Goal: Task Accomplishment & Management: Manage account settings

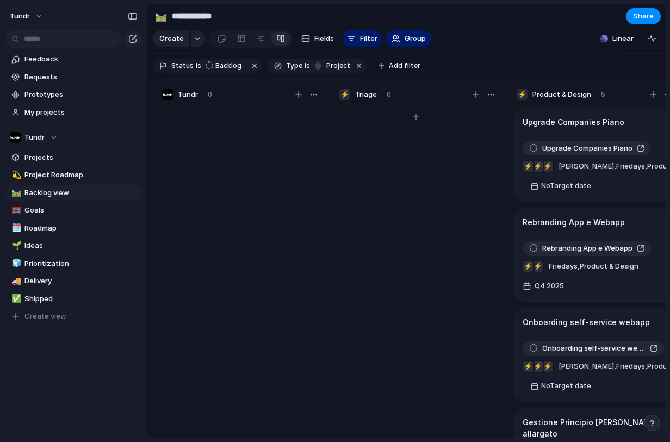
scroll to position [0, 44]
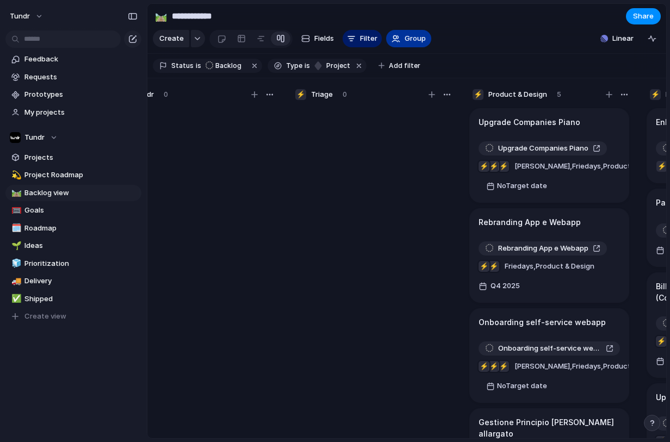
click at [401, 42] on button "Group" at bounding box center [408, 38] width 45 height 17
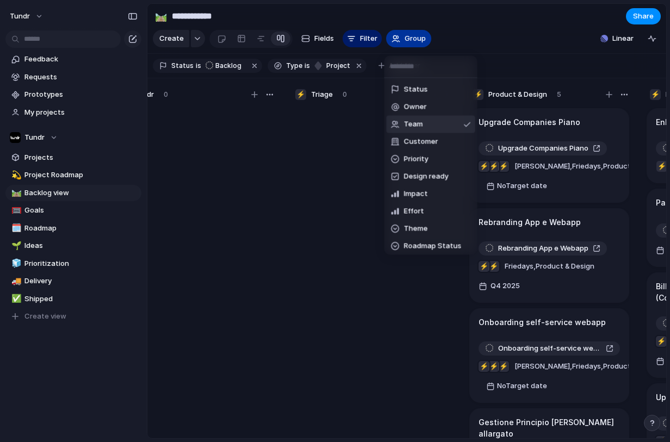
click at [401, 42] on div "Status Owner Team Customer Priority Design ready Impact Effort Theme Roadmap St…" at bounding box center [335, 221] width 670 height 442
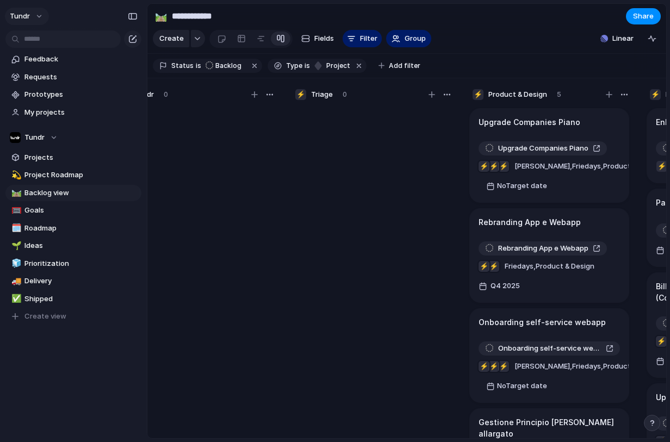
click at [38, 20] on button "Tundr" at bounding box center [27, 16] width 44 height 17
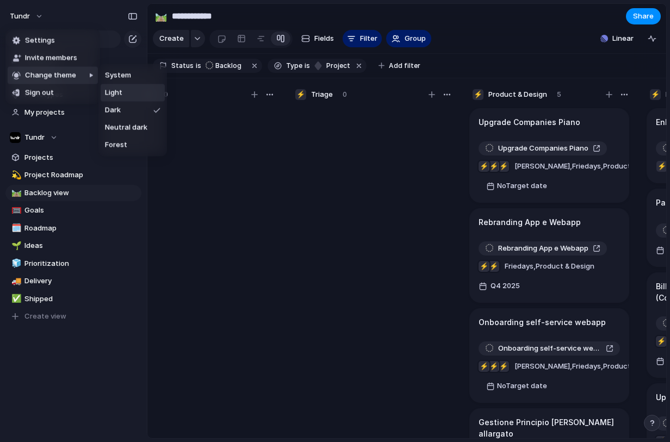
click at [291, 180] on div "Settings Invite members Change theme Sign out" at bounding box center [335, 221] width 670 height 442
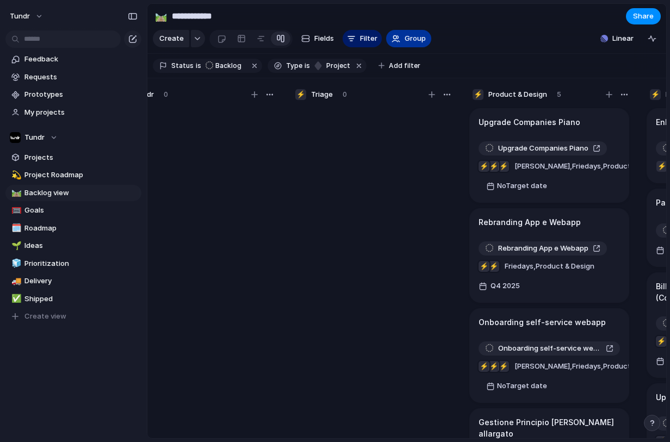
click at [405, 41] on span "Group" at bounding box center [415, 38] width 21 height 11
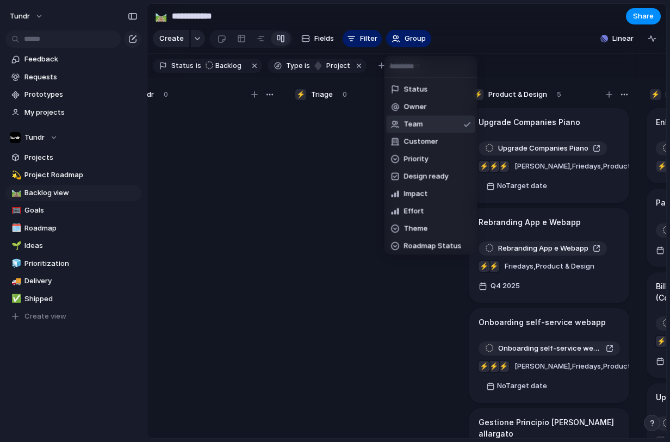
click at [402, 41] on div "Status Owner Team Customer Priority Design ready Impact Effort Theme Roadmap St…" at bounding box center [335, 221] width 670 height 442
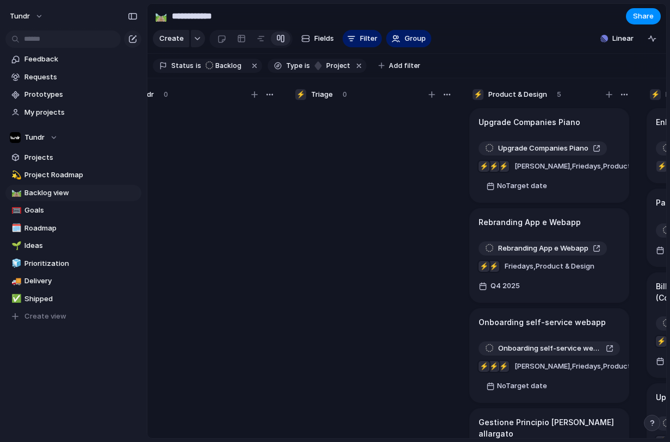
click at [518, 101] on div "⚡ Product & Design 5" at bounding box center [549, 94] width 163 height 13
click at [519, 100] on span "Product & Design" at bounding box center [517, 94] width 59 height 11
click at [33, 17] on button "Tundr" at bounding box center [27, 16] width 44 height 17
click at [37, 39] on span "Settings" at bounding box center [40, 40] width 30 height 11
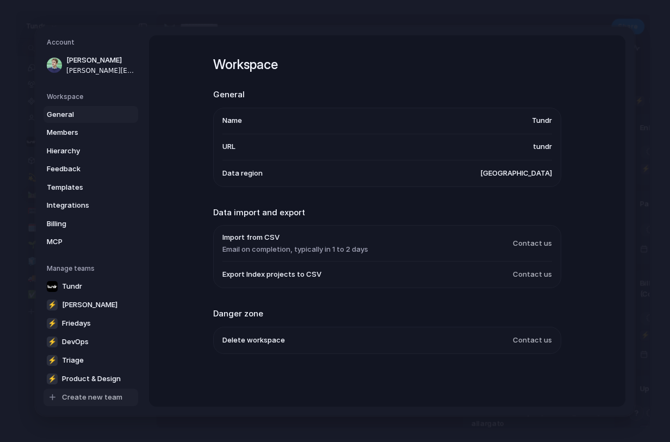
click at [95, 397] on span "Create new team" at bounding box center [92, 397] width 60 height 11
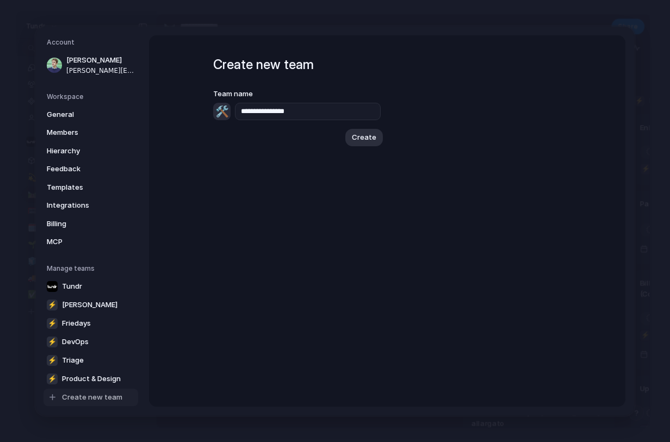
type input "**********"
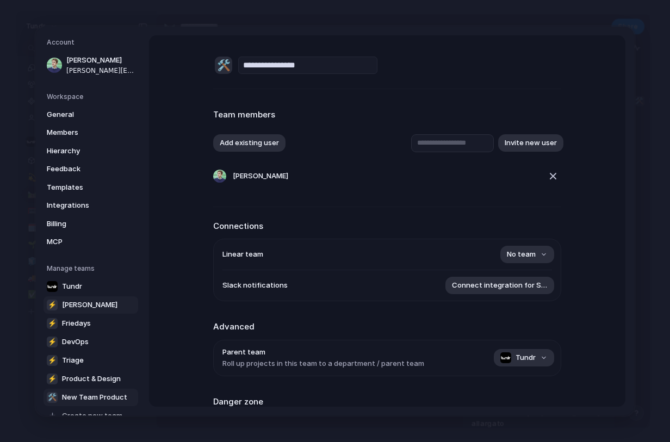
click at [92, 300] on link "⚡ [PERSON_NAME]" at bounding box center [90, 304] width 95 height 17
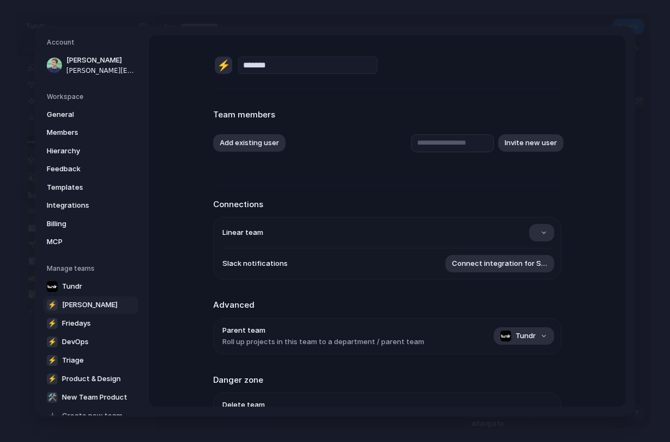
click at [219, 66] on div "⚡" at bounding box center [223, 65] width 17 height 17
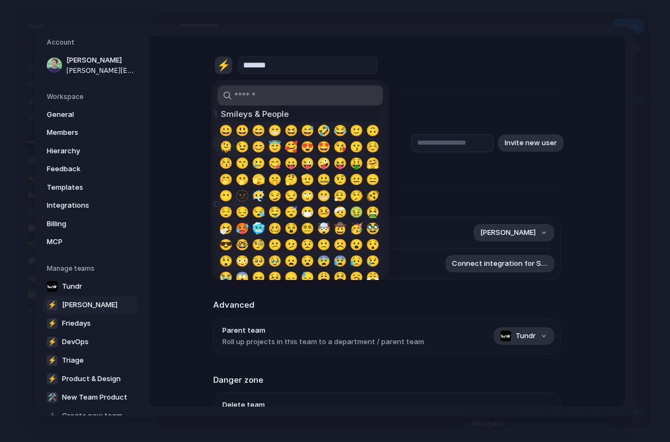
click at [241, 91] on input "search" at bounding box center [299, 95] width 165 height 20
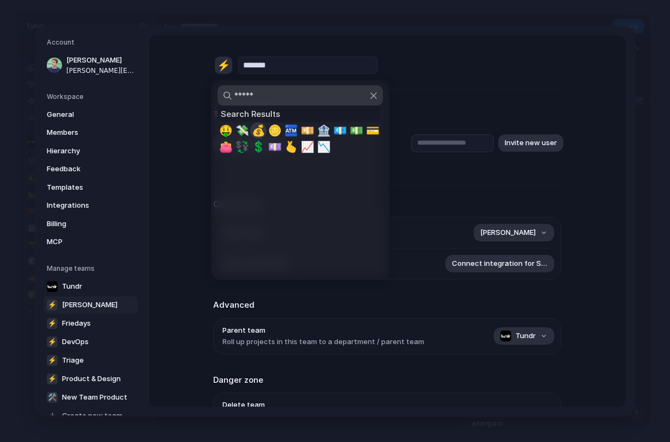
type input "*****"
click at [256, 132] on span "💰" at bounding box center [259, 130] width 14 height 13
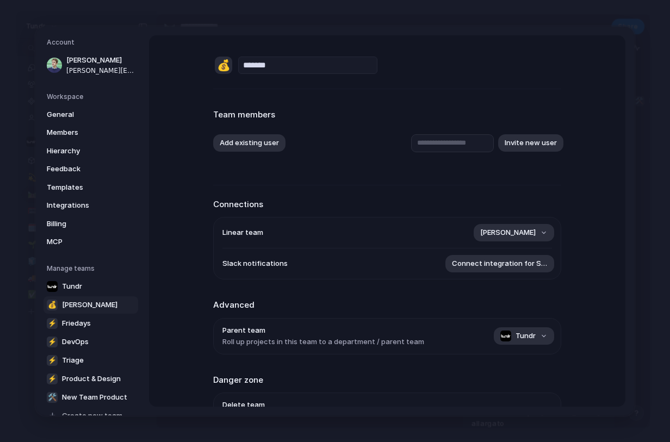
click at [221, 70] on div "💰" at bounding box center [223, 65] width 17 height 17
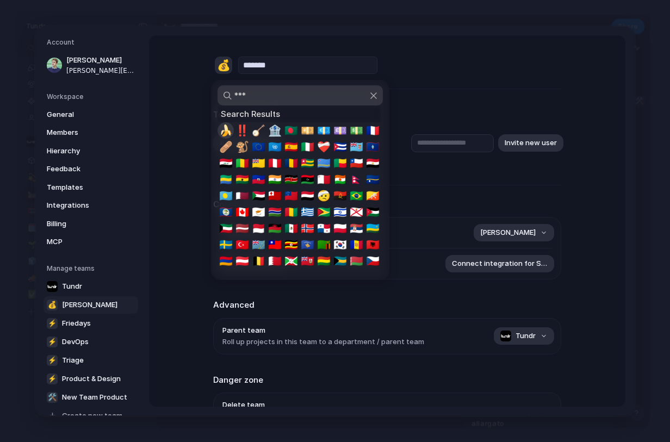
type input "****"
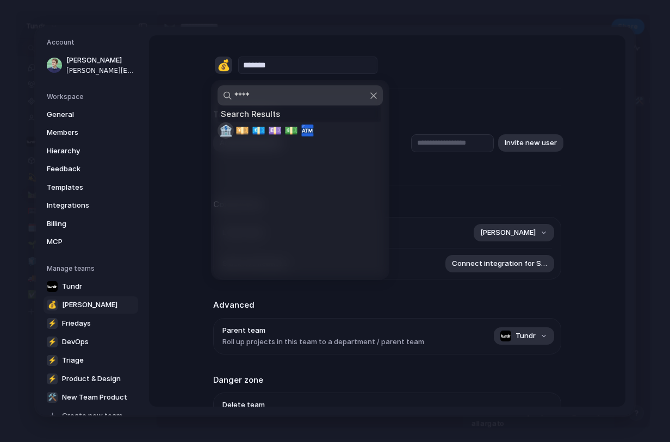
click at [223, 129] on span "🏦" at bounding box center [226, 130] width 14 height 13
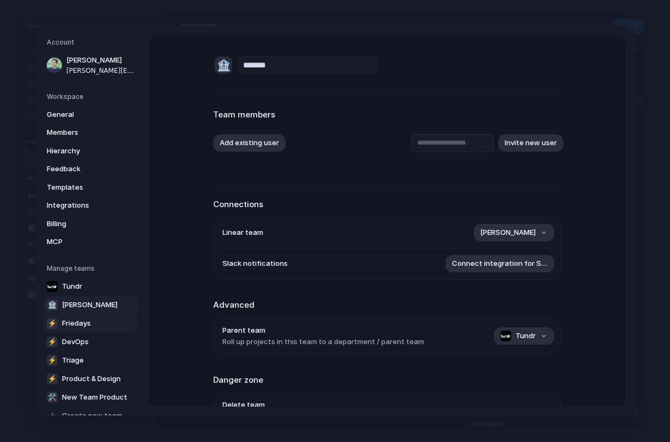
click at [77, 331] on link "⚡ Friedays" at bounding box center [90, 323] width 95 height 17
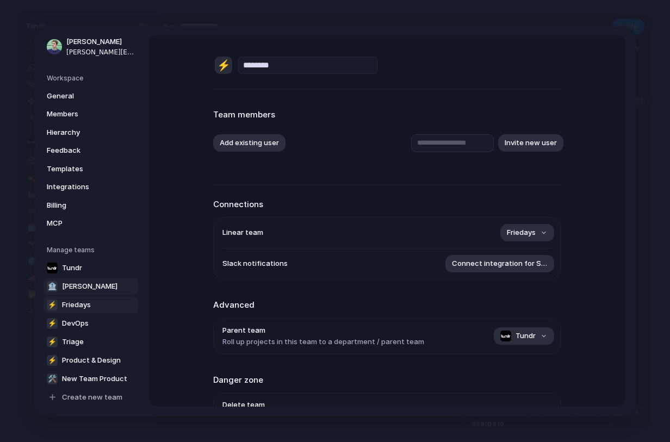
scroll to position [20, 0]
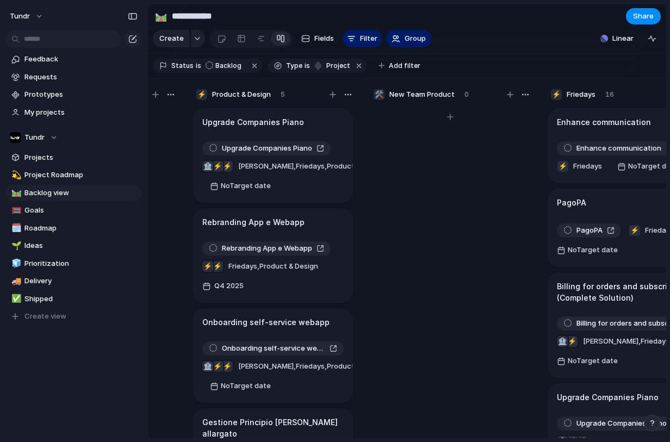
scroll to position [0, 320]
click at [414, 40] on span "Group" at bounding box center [415, 38] width 21 height 11
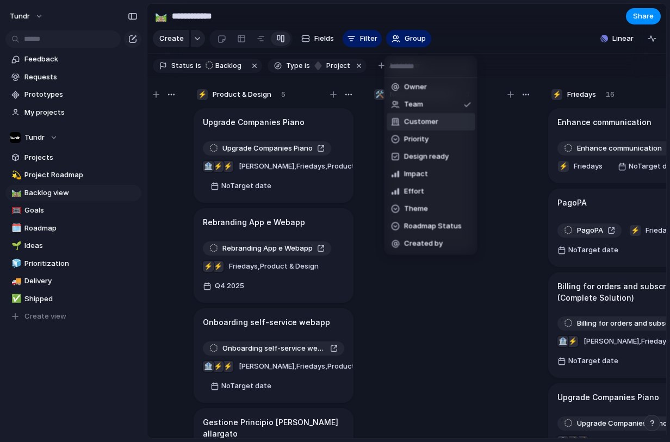
scroll to position [0, 0]
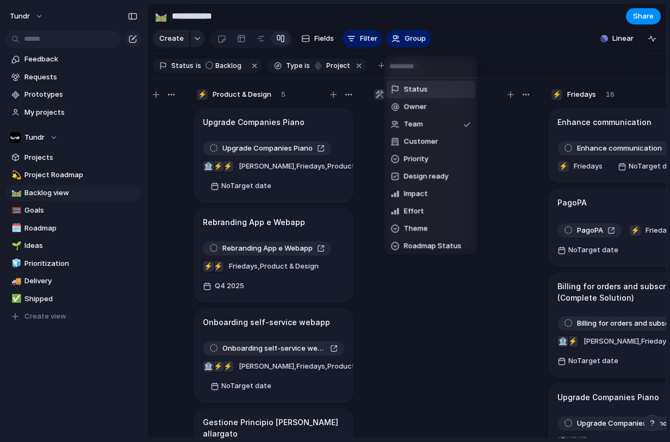
click at [409, 43] on div "Status Owner Team Customer Priority Design ready Impact Effort Theme Roadmap St…" at bounding box center [335, 221] width 670 height 442
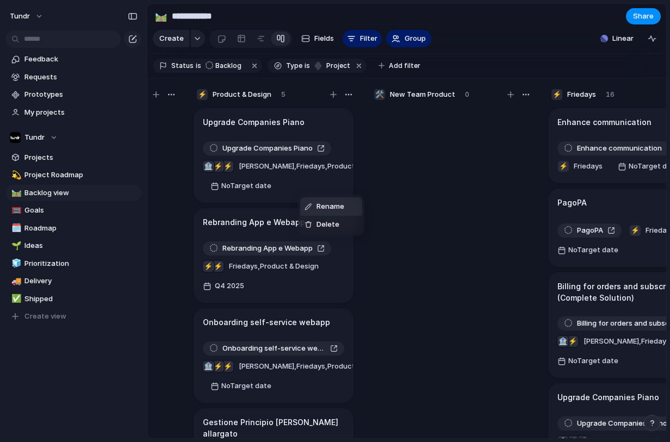
click at [300, 133] on div "Rename Delete" at bounding box center [335, 221] width 670 height 442
click at [300, 128] on div "Upgrade Companies Piano" at bounding box center [273, 122] width 141 height 12
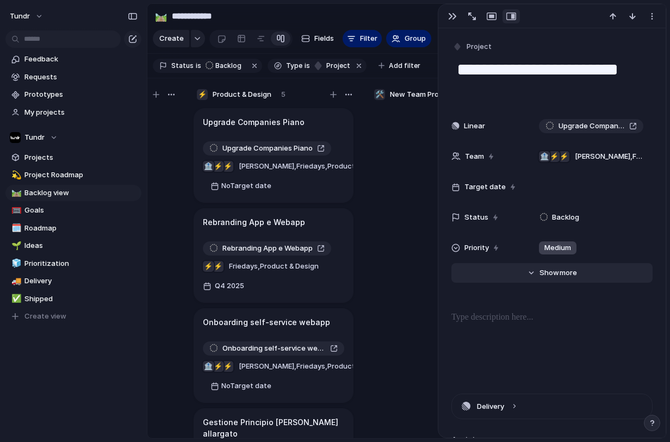
click at [542, 275] on span "Show" at bounding box center [549, 273] width 20 height 11
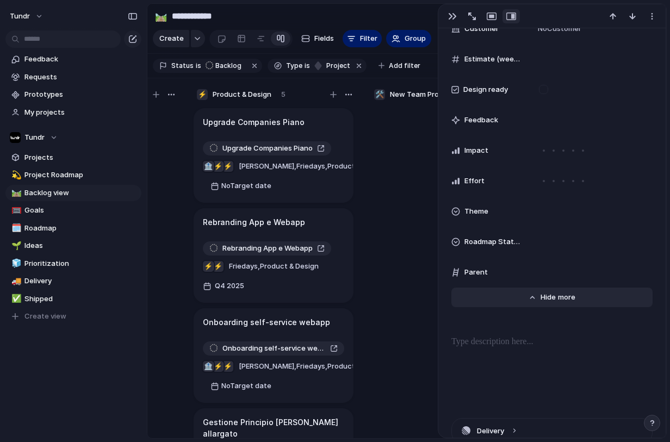
scroll to position [407, 0]
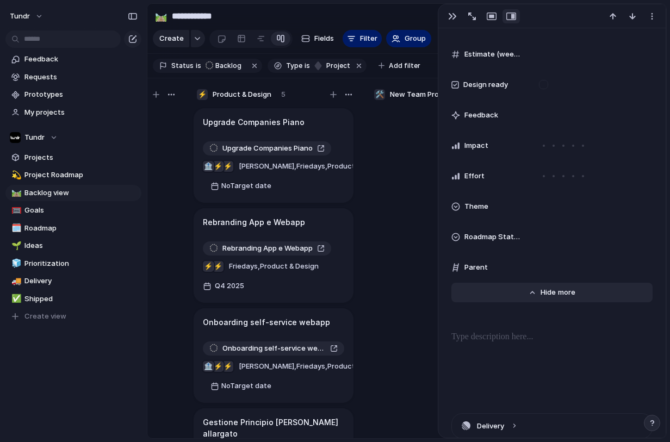
click at [513, 287] on button "Hide Show more" at bounding box center [551, 293] width 201 height 20
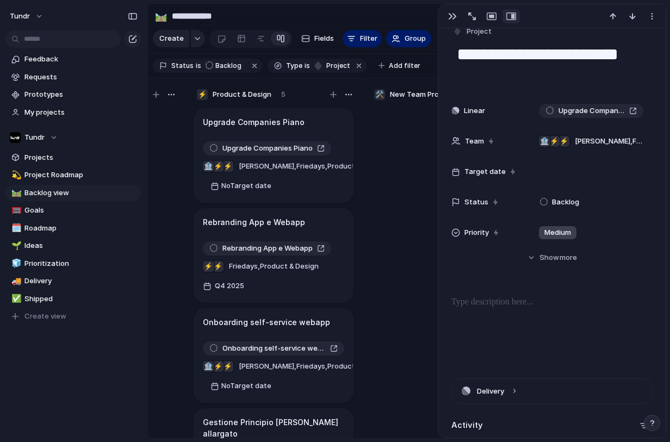
scroll to position [0, 0]
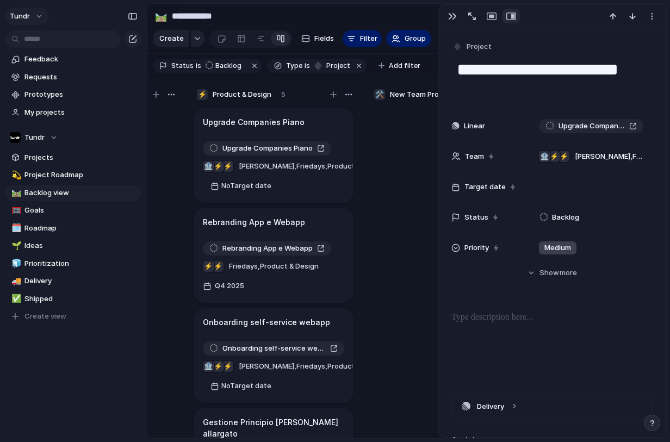
click at [30, 15] on button "Tundr" at bounding box center [27, 16] width 44 height 17
click at [32, 42] on span "Settings" at bounding box center [40, 40] width 30 height 11
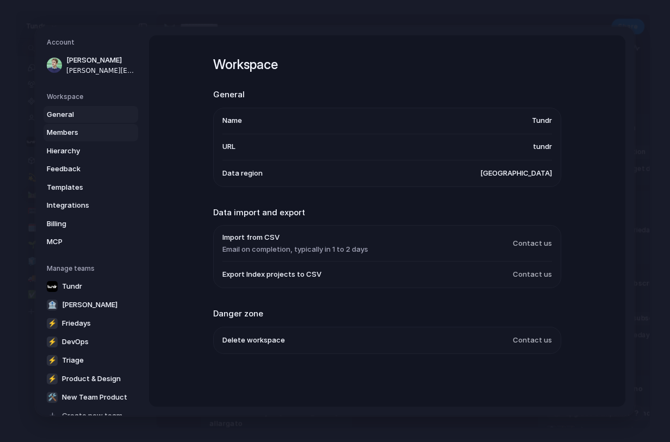
click at [77, 139] on link "Members" at bounding box center [90, 132] width 95 height 17
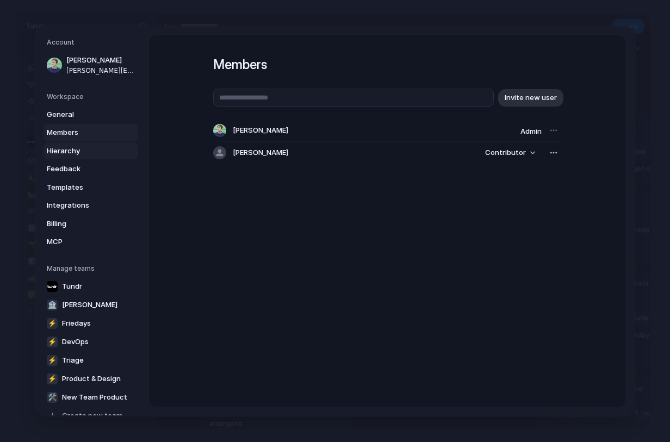
click at [78, 148] on span "Hierarchy" at bounding box center [82, 151] width 70 height 11
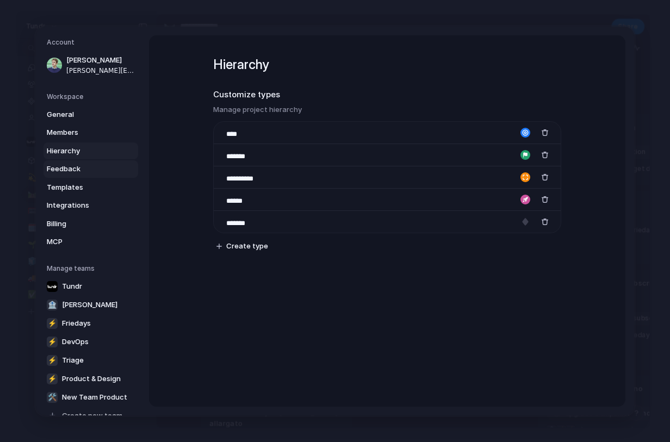
click at [78, 165] on span "Feedback" at bounding box center [82, 169] width 70 height 11
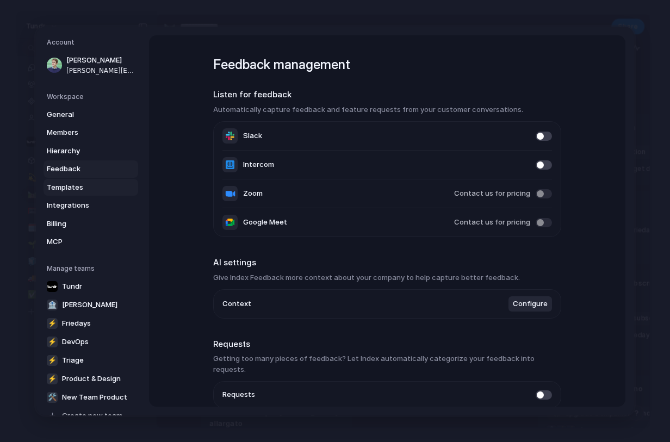
click at [79, 183] on span "Templates" at bounding box center [82, 187] width 70 height 11
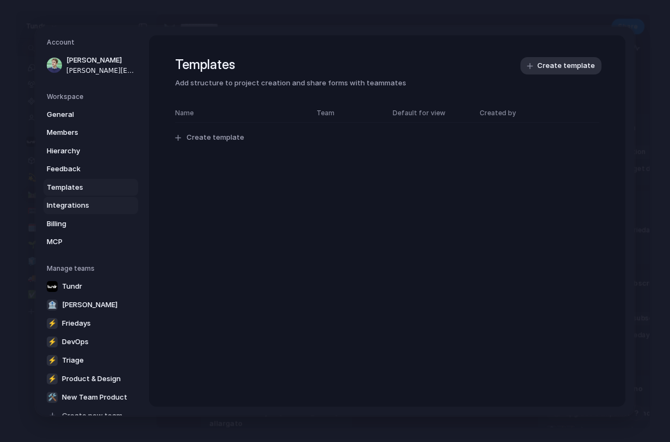
click at [80, 205] on span "Integrations" at bounding box center [82, 205] width 70 height 11
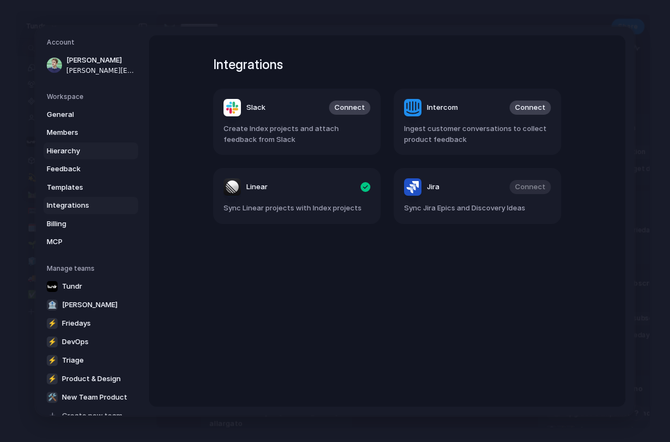
click at [82, 153] on span "Hierarchy" at bounding box center [82, 151] width 70 height 11
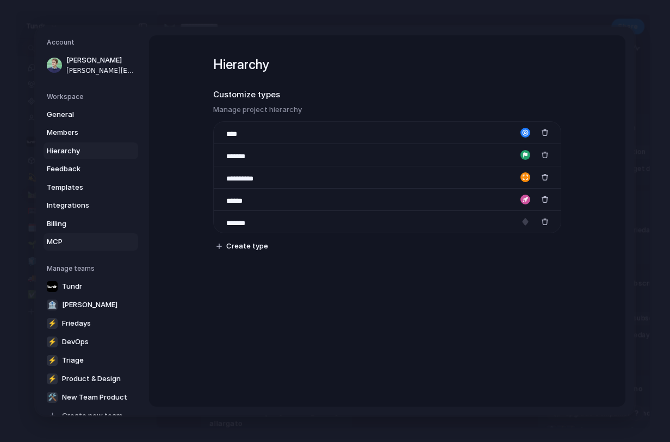
click at [82, 234] on link "MCP" at bounding box center [90, 241] width 95 height 17
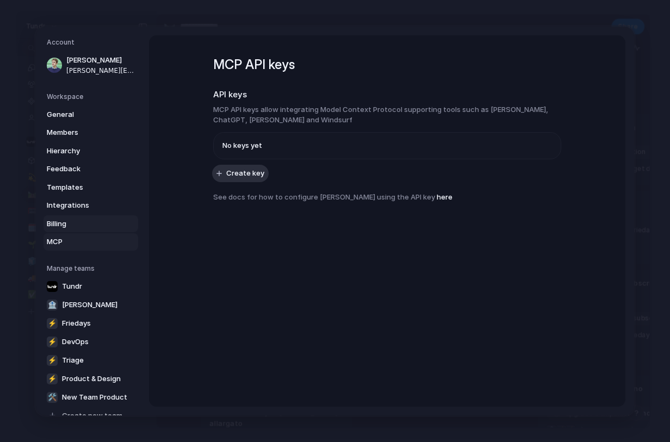
click at [82, 227] on span "Billing" at bounding box center [82, 224] width 70 height 11
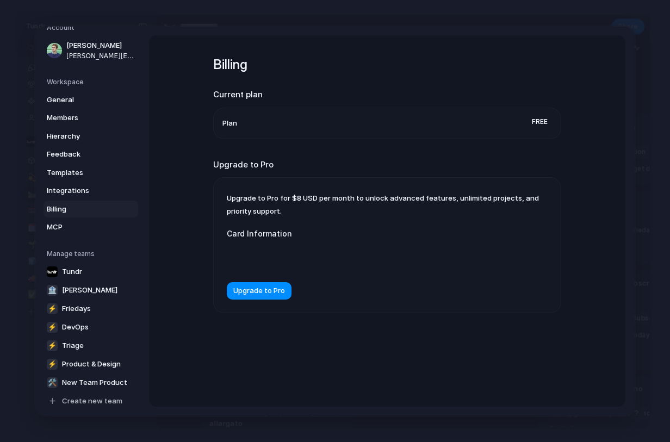
scroll to position [20, 0]
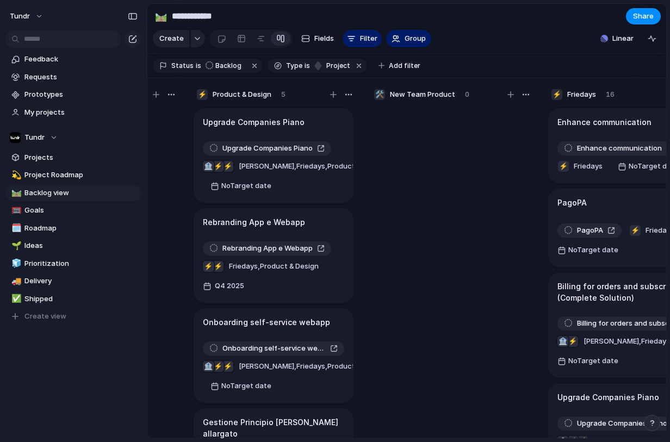
click at [307, 128] on div "Upgrade Companies Piano" at bounding box center [273, 122] width 141 height 12
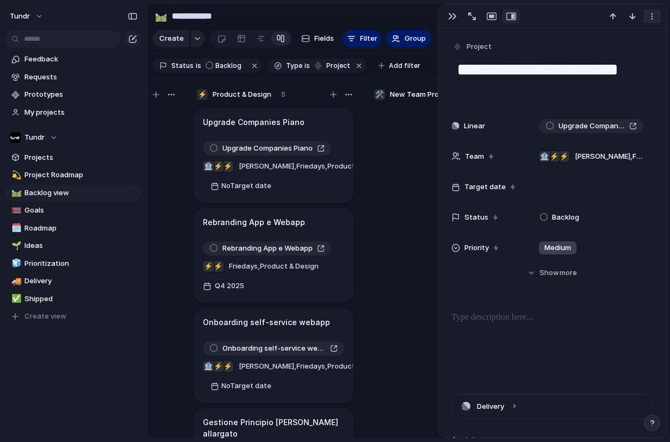
click at [651, 16] on div "button" at bounding box center [652, 16] width 9 height 9
click at [650, 17] on div "Mark as duplicate Delete" at bounding box center [335, 221] width 670 height 442
click at [520, 277] on button "Hide Show more" at bounding box center [551, 273] width 201 height 20
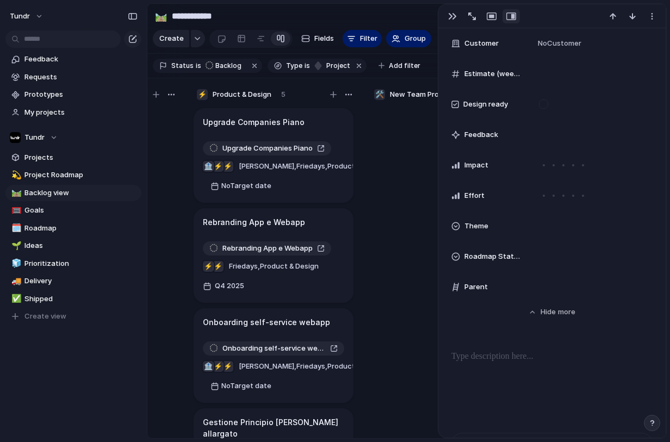
scroll to position [383, 0]
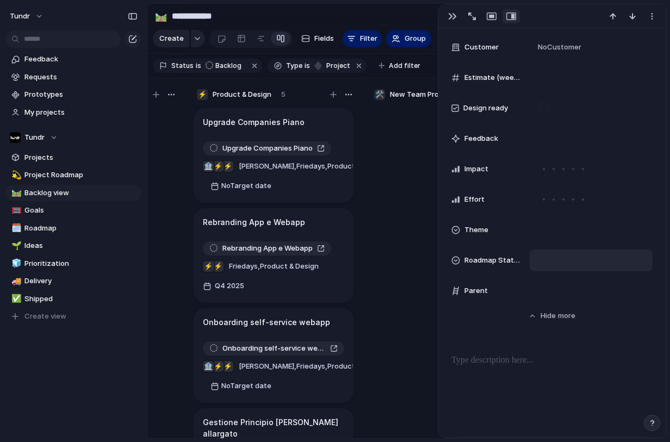
click at [549, 258] on div at bounding box center [591, 260] width 113 height 12
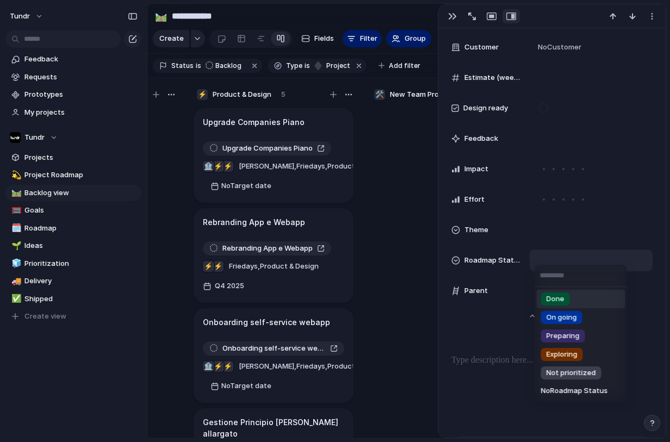
click at [551, 256] on div "Done On going Preparing Exploring Not prioritized No Roadmap Status" at bounding box center [335, 221] width 670 height 442
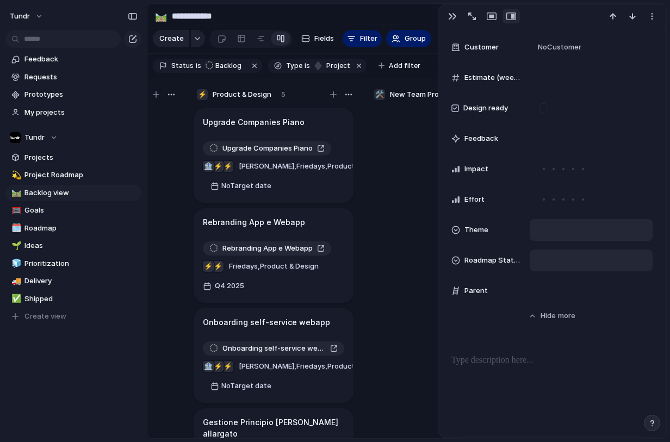
click at [549, 238] on div at bounding box center [591, 230] width 123 height 22
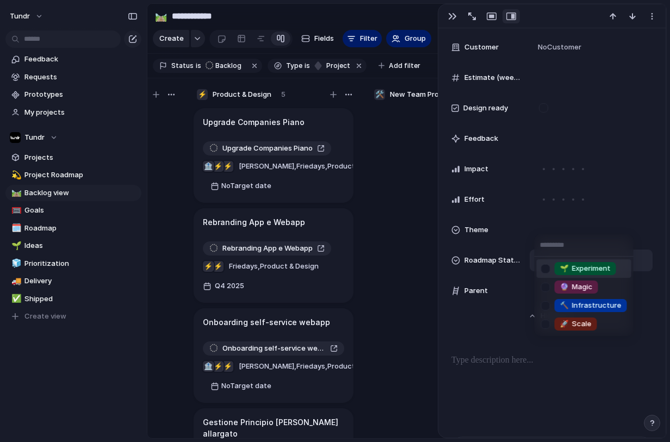
click at [549, 238] on input "text" at bounding box center [584, 245] width 99 height 22
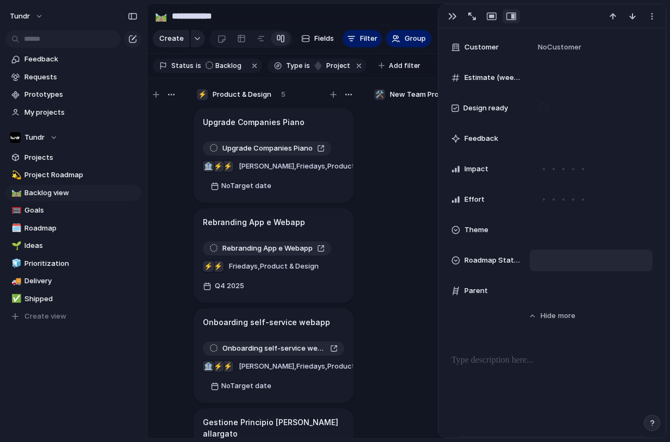
click at [502, 281] on div "🌱 Experiment 🔮 Magic 🔨 Infrastructure 🚀 Scale" at bounding box center [335, 221] width 670 height 442
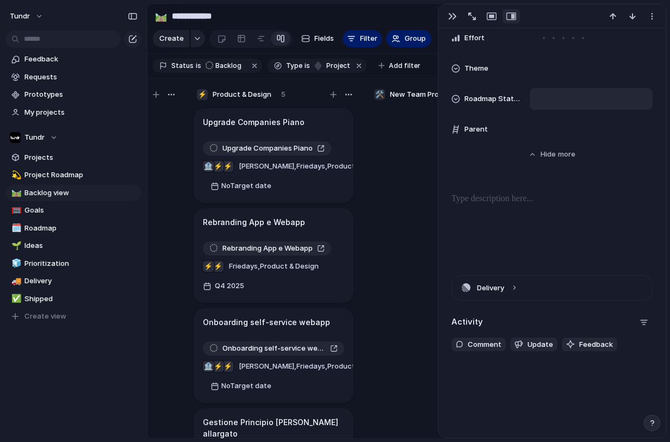
scroll to position [543, 0]
click at [448, 18] on div "button" at bounding box center [452, 16] width 9 height 9
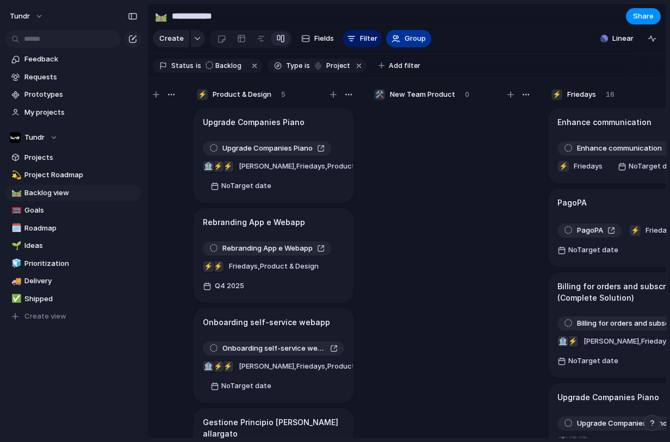
click at [394, 43] on div "button" at bounding box center [395, 38] width 9 height 9
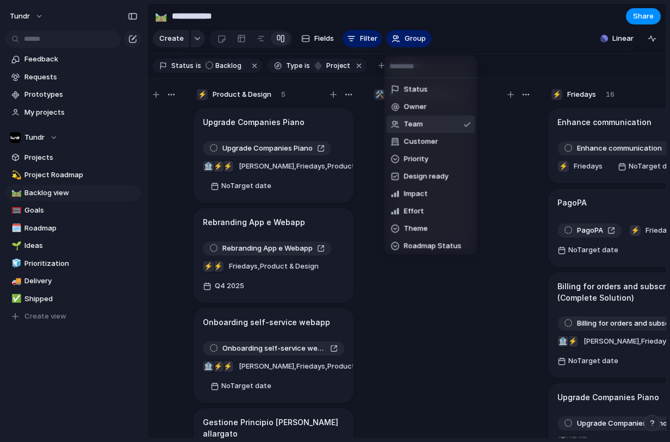
click at [434, 122] on li "Team" at bounding box center [431, 124] width 89 height 17
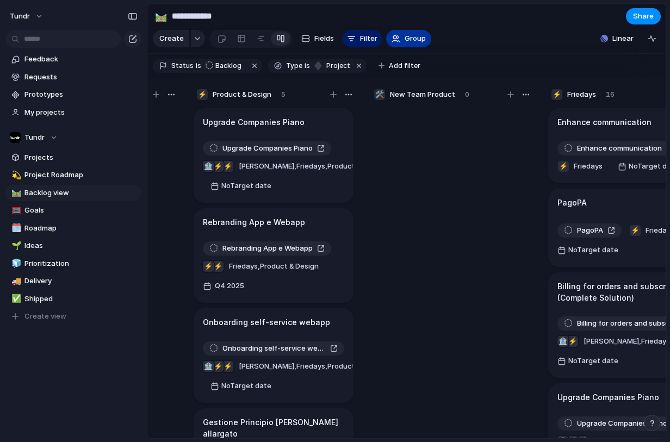
click at [415, 42] on span "Group" at bounding box center [415, 38] width 21 height 11
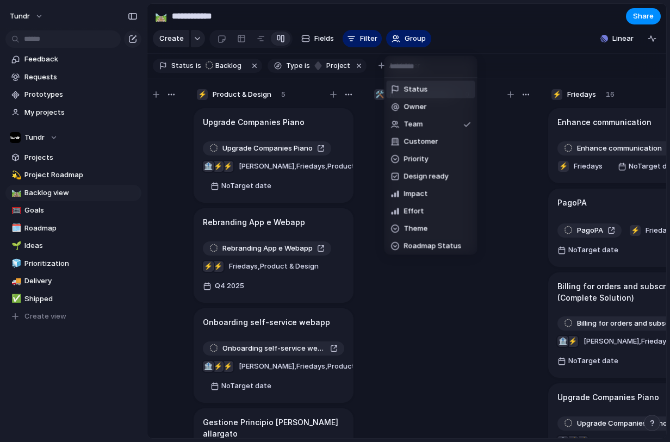
click at [434, 85] on li "Status" at bounding box center [431, 89] width 89 height 17
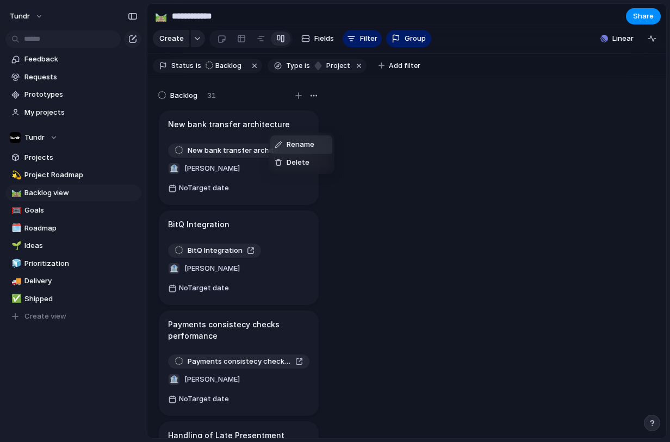
click at [256, 131] on div "Rename Delete" at bounding box center [335, 221] width 670 height 442
click at [294, 130] on div "New bank transfer architecture" at bounding box center [238, 125] width 141 height 12
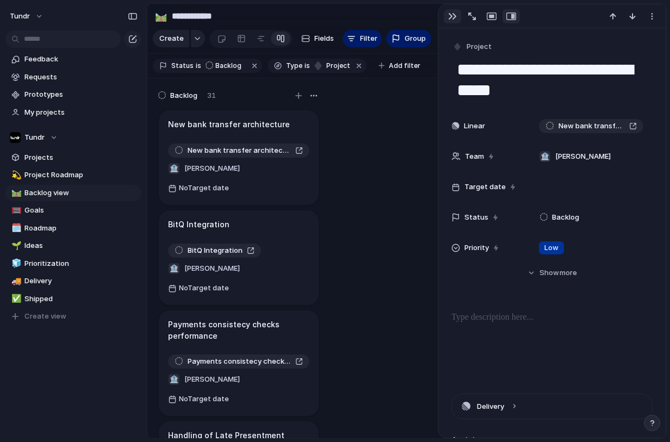
click at [449, 15] on div "button" at bounding box center [452, 16] width 9 height 9
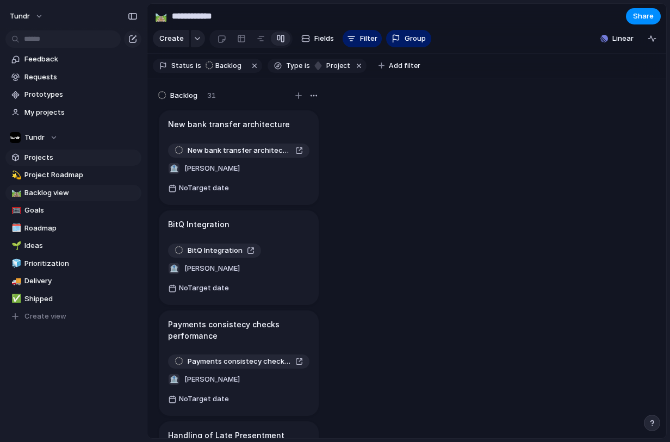
click at [59, 155] on span "Projects" at bounding box center [80, 157] width 113 height 11
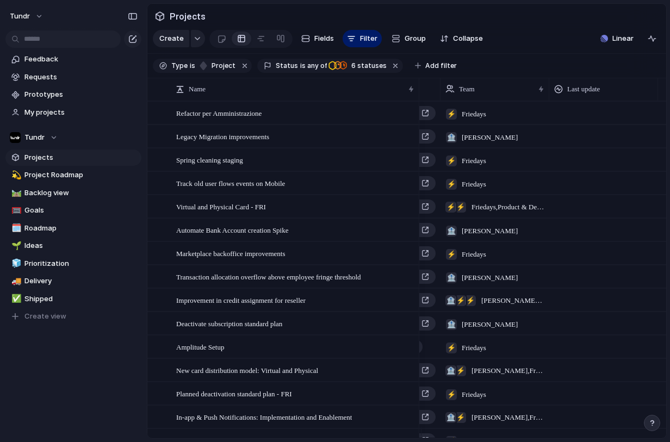
scroll to position [0, 107]
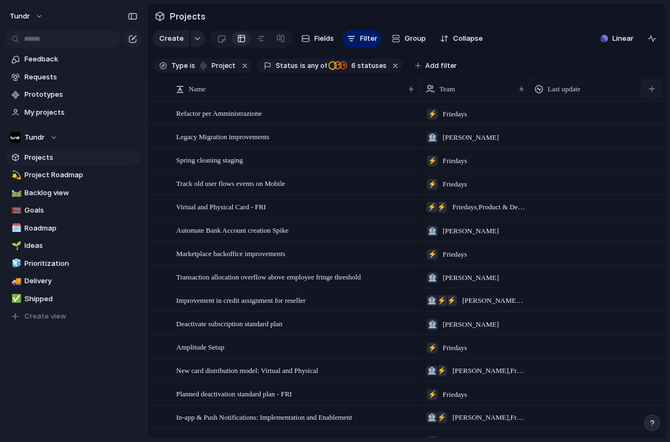
click at [653, 92] on div "button" at bounding box center [652, 89] width 6 height 6
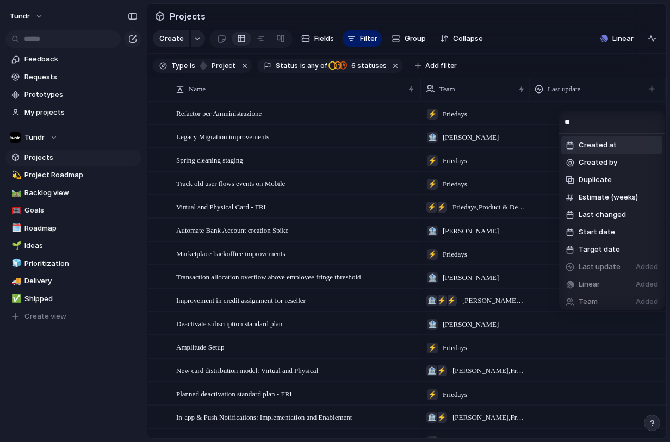
type input "*"
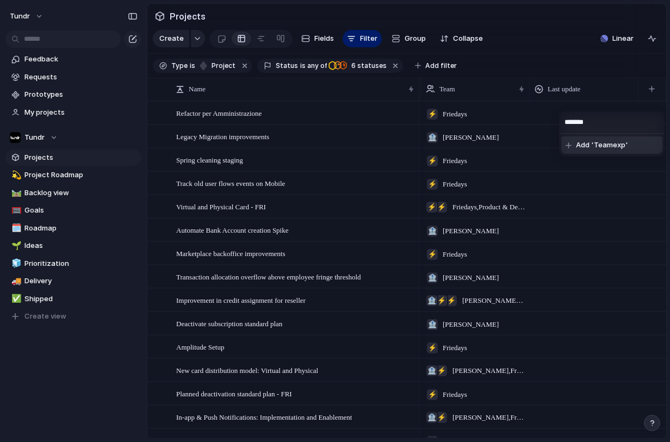
type input "*******"
click at [617, 150] on span "Add 'Teamexp'" at bounding box center [602, 145] width 52 height 11
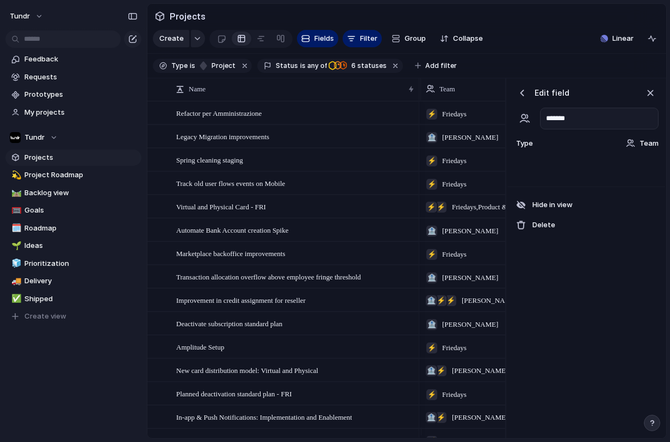
scroll to position [0, 377]
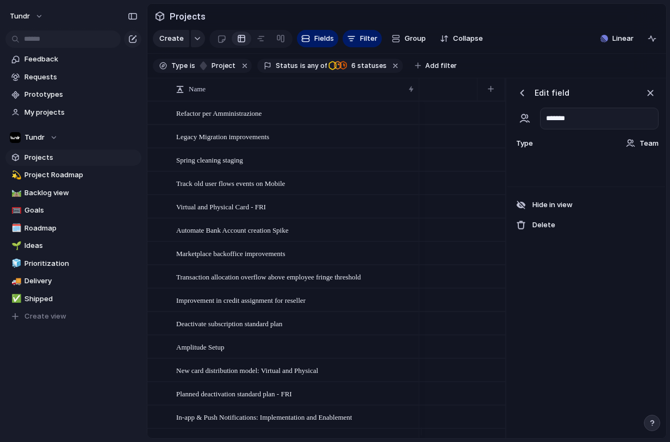
click at [545, 171] on div at bounding box center [586, 172] width 158 height 29
click at [580, 151] on div "Type Team" at bounding box center [586, 143] width 145 height 15
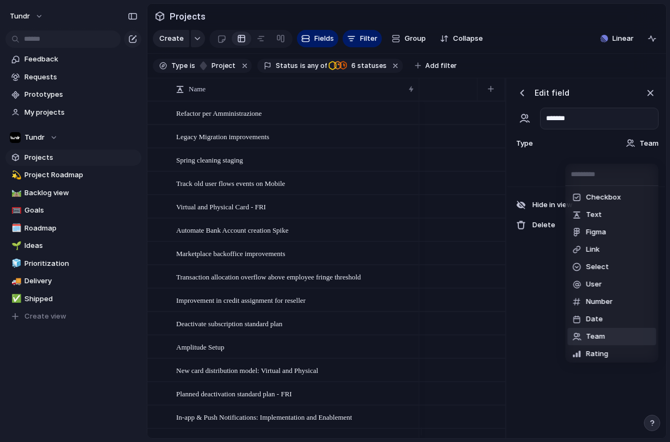
click at [579, 153] on div "Checkbox Text Figma Link Select User Number Date Team Rating Formula Company" at bounding box center [335, 221] width 670 height 442
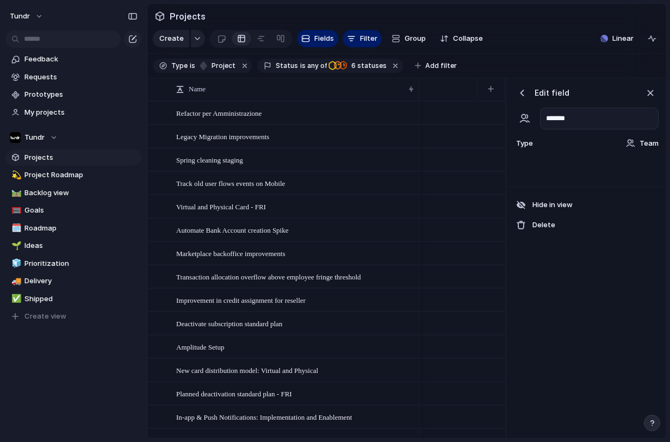
click at [543, 171] on div at bounding box center [586, 172] width 158 height 29
click at [643, 147] on span "Team" at bounding box center [648, 143] width 19 height 11
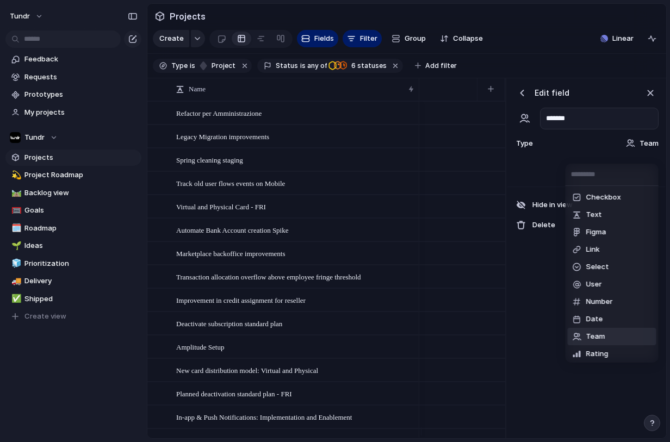
click at [595, 149] on div "Checkbox Text Figma Link Select User Number Date Team Rating Formula Company" at bounding box center [335, 221] width 670 height 442
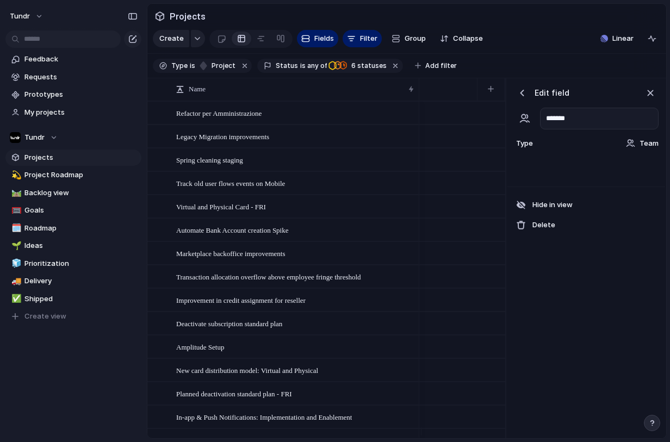
click at [648, 151] on div "Type Team" at bounding box center [586, 143] width 145 height 15
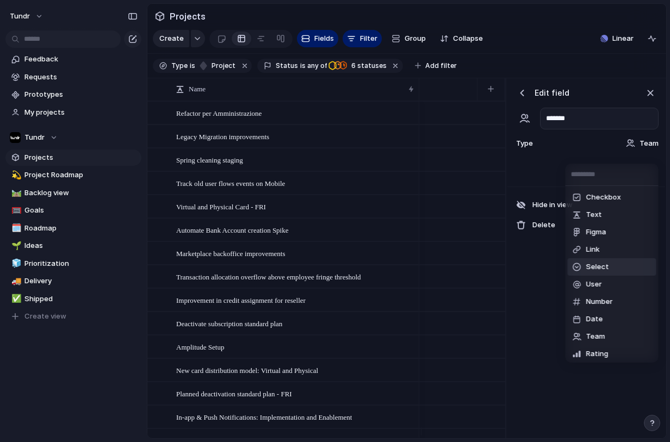
click at [609, 263] on li "Select" at bounding box center [612, 266] width 89 height 17
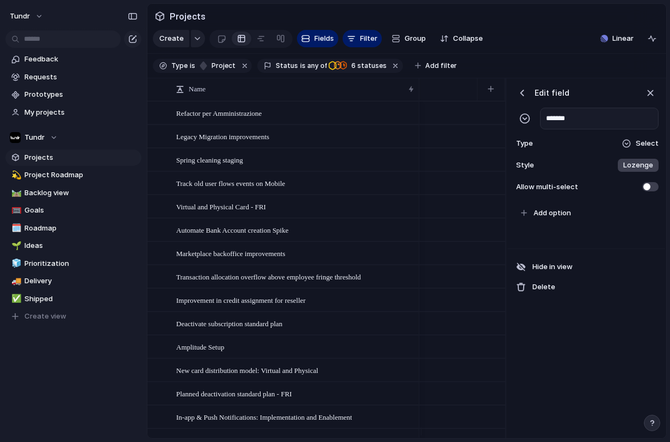
click at [631, 171] on span "Lozenge" at bounding box center [638, 165] width 30 height 11
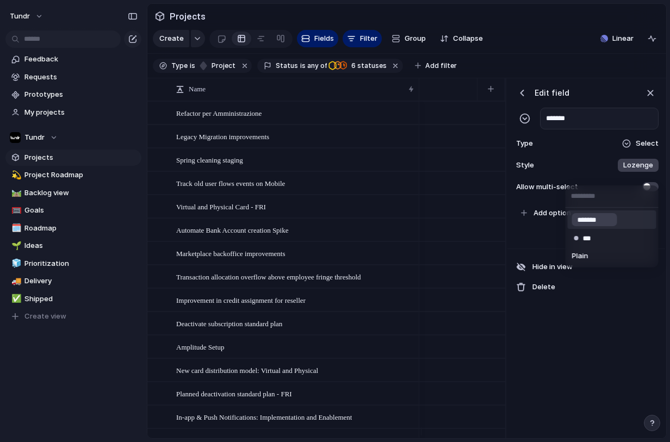
click at [595, 172] on div "******* *** Plain" at bounding box center [335, 221] width 670 height 442
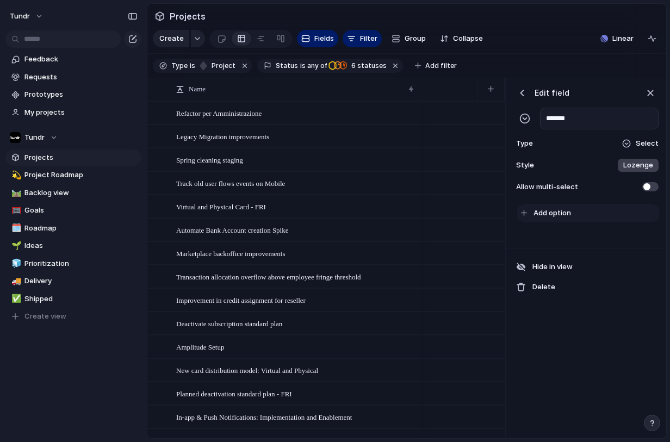
click at [552, 217] on span "Add option" at bounding box center [552, 213] width 38 height 11
type input "********"
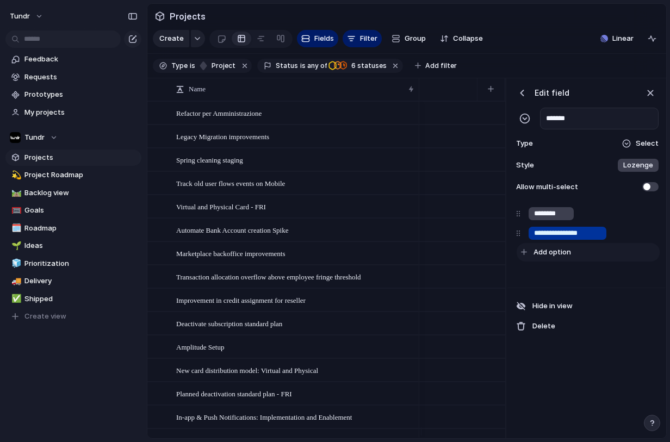
type input "**********"
type input "*******"
click at [628, 217] on div "button" at bounding box center [629, 213] width 7 height 7
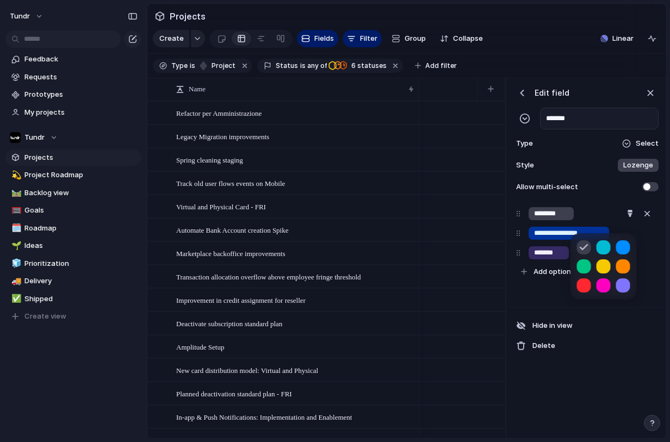
click at [605, 268] on button "button" at bounding box center [603, 266] width 14 height 14
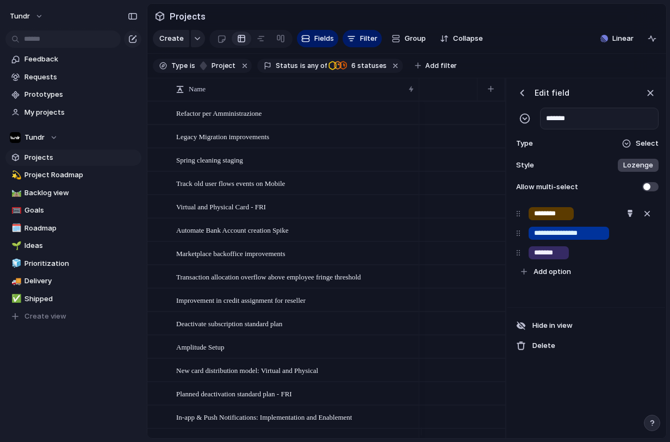
click at [643, 275] on div at bounding box center [335, 221] width 670 height 442
click at [630, 256] on div "button" at bounding box center [629, 252] width 7 height 7
click at [600, 325] on button "button" at bounding box center [603, 325] width 14 height 14
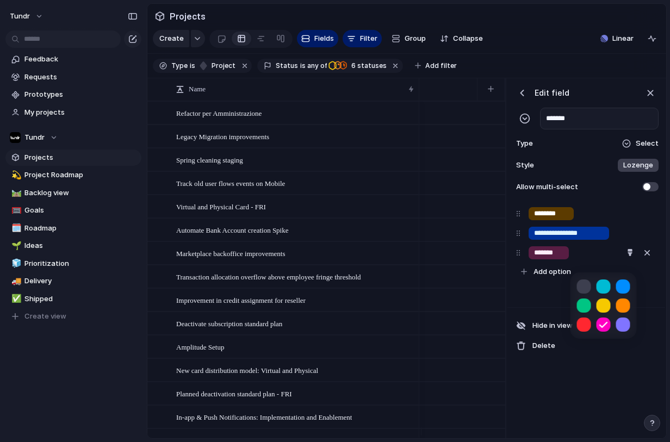
click at [622, 327] on button "button" at bounding box center [623, 325] width 14 height 14
click at [607, 293] on div at bounding box center [603, 305] width 53 height 53
click at [605, 291] on button "button" at bounding box center [603, 286] width 14 height 14
click at [620, 291] on button "button" at bounding box center [623, 286] width 14 height 14
click at [605, 322] on button "button" at bounding box center [603, 325] width 14 height 14
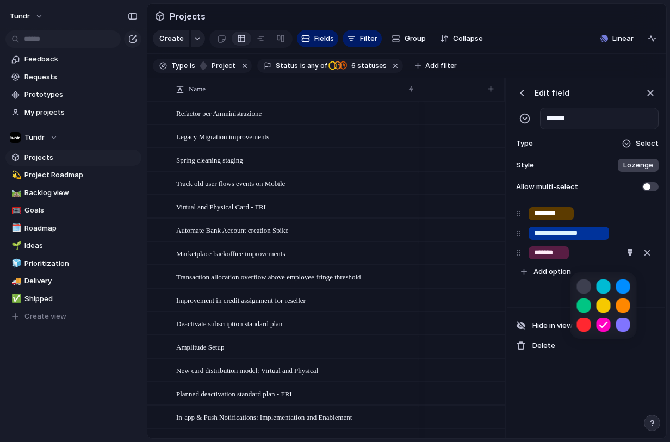
click at [618, 324] on button "button" at bounding box center [623, 325] width 14 height 14
click at [601, 308] on button "button" at bounding box center [603, 306] width 14 height 14
click at [563, 228] on div at bounding box center [335, 221] width 670 height 442
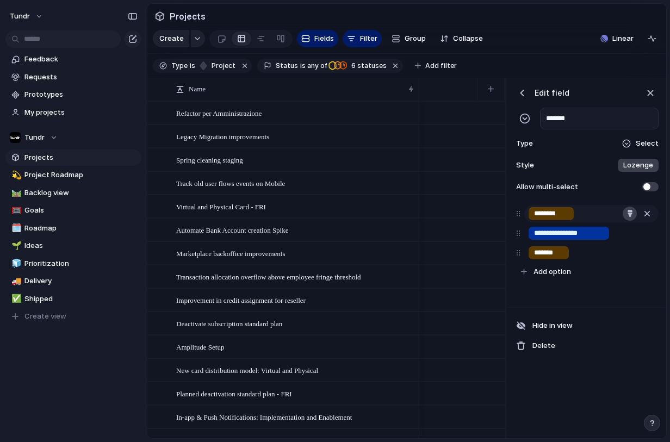
click at [625, 221] on button "button" at bounding box center [630, 214] width 14 height 14
click at [622, 247] on button "button" at bounding box center [623, 247] width 14 height 14
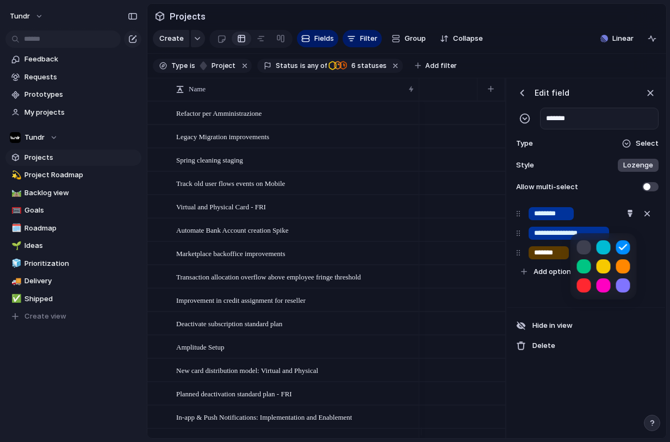
click at [558, 242] on div at bounding box center [335, 221] width 670 height 442
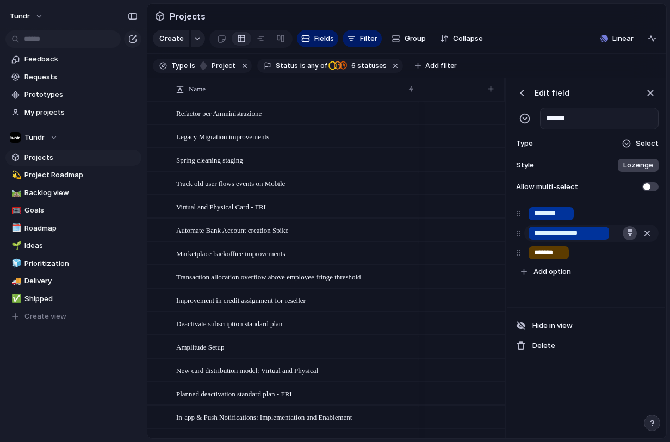
click at [624, 240] on button "button" at bounding box center [630, 233] width 14 height 14
click at [598, 307] on button "button" at bounding box center [603, 305] width 14 height 14
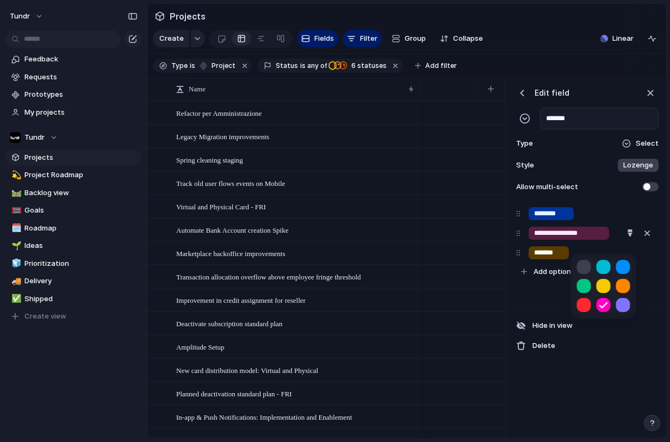
click at [557, 270] on div at bounding box center [335, 221] width 670 height 442
click at [563, 259] on div "*******" at bounding box center [549, 252] width 40 height 13
click at [579, 260] on div "*******" at bounding box center [591, 252] width 134 height 17
click at [650, 99] on div "button" at bounding box center [650, 93] width 12 height 12
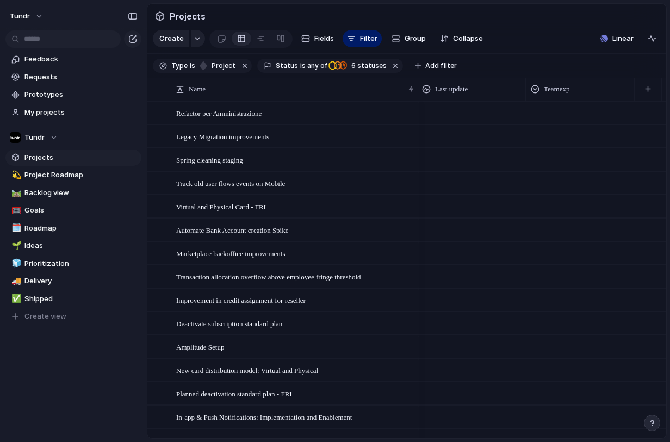
scroll to position [0, 216]
click at [274, 43] on link at bounding box center [281, 38] width 20 height 17
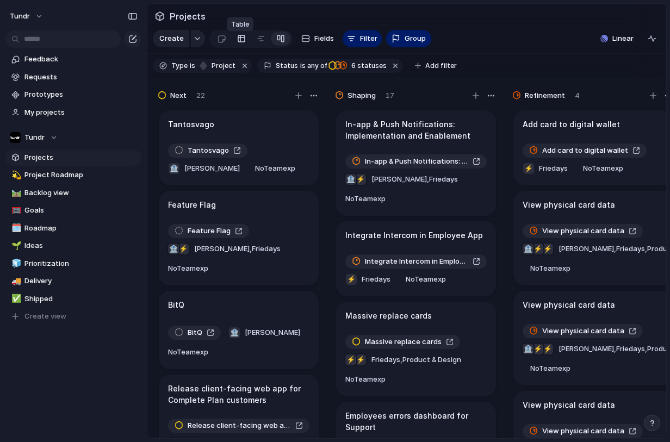
click at [243, 45] on div at bounding box center [241, 38] width 9 height 17
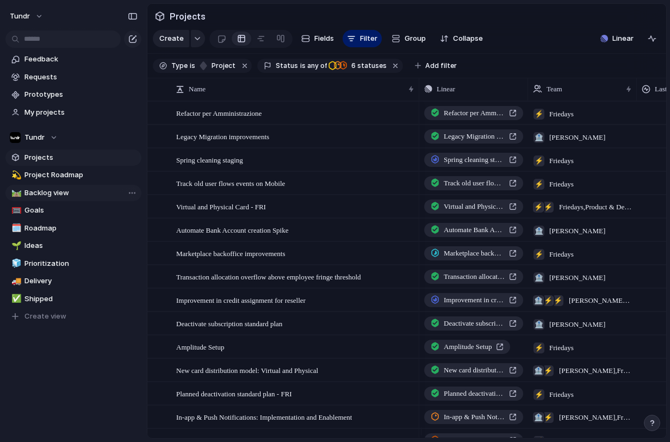
click at [85, 189] on span "Backlog view" at bounding box center [80, 193] width 113 height 11
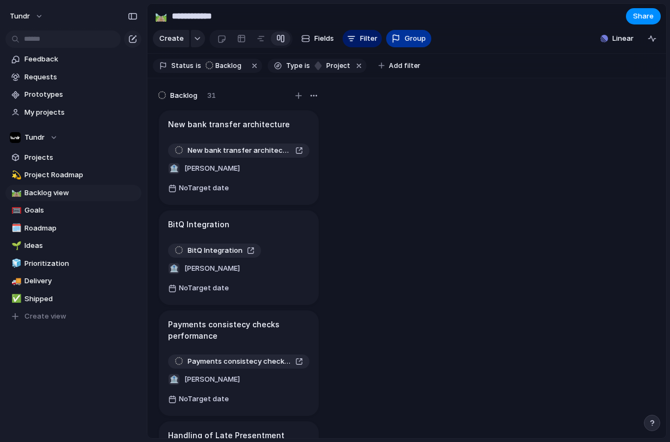
click at [397, 41] on div "button" at bounding box center [395, 38] width 9 height 9
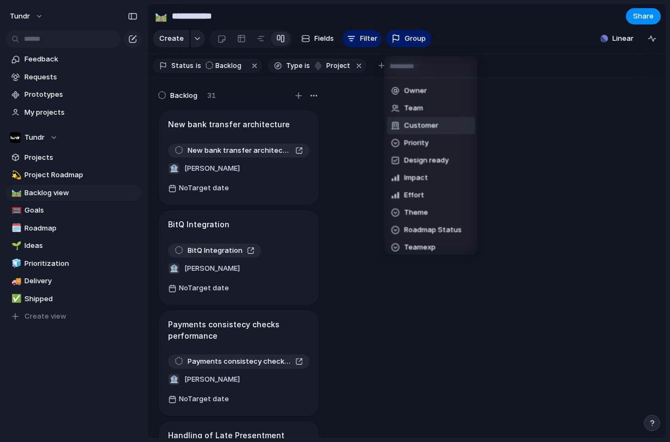
scroll to position [38, 0]
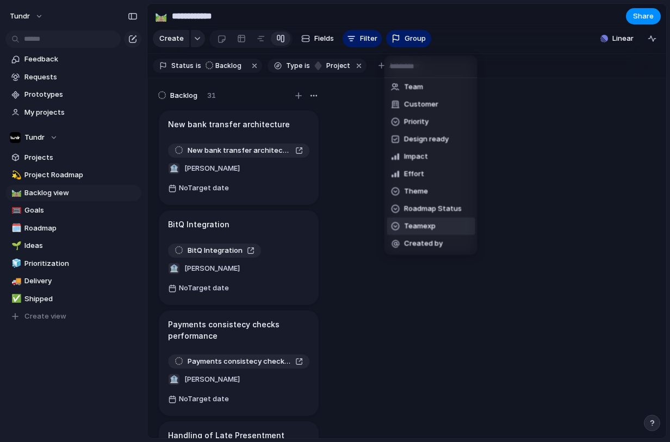
click at [433, 224] on span "Teamexp" at bounding box center [420, 226] width 32 height 11
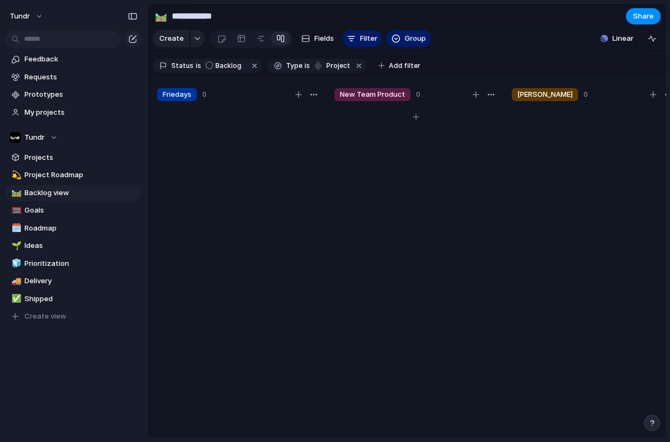
click at [403, 209] on div at bounding box center [415, 278] width 163 height 342
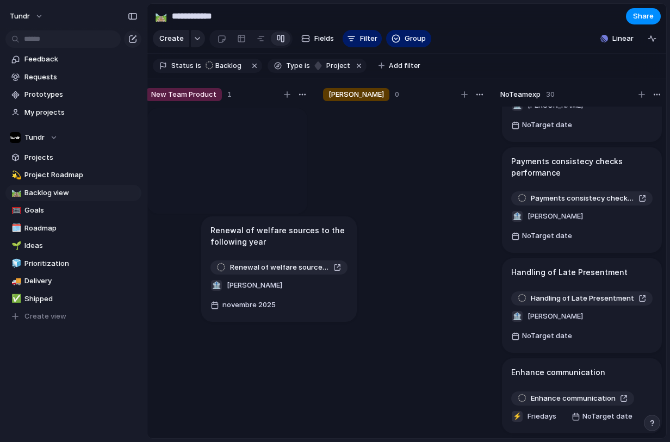
scroll to position [0, 179]
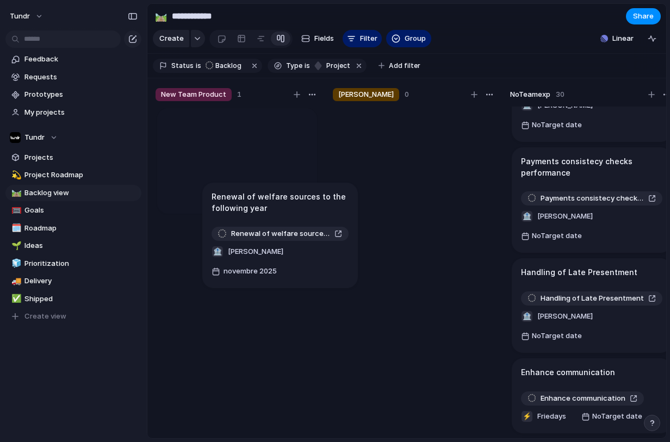
drag, startPoint x: 558, startPoint y: 385, endPoint x: 268, endPoint y: 202, distance: 343.8
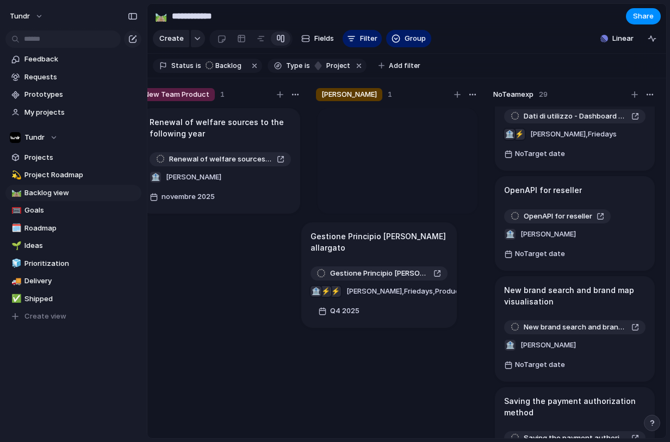
scroll to position [2241, 0]
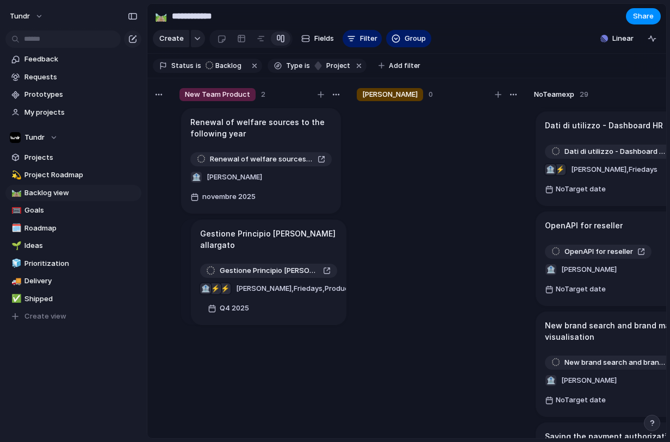
drag, startPoint x: 531, startPoint y: 233, endPoint x: 221, endPoint y: 228, distance: 310.0
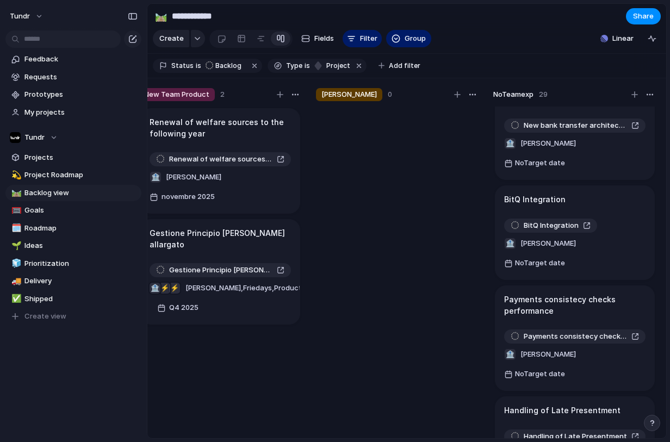
scroll to position [0, 0]
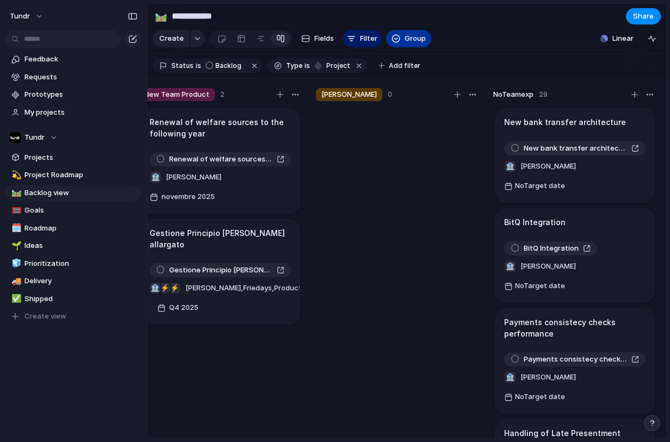
click at [409, 42] on span "Group" at bounding box center [415, 38] width 21 height 11
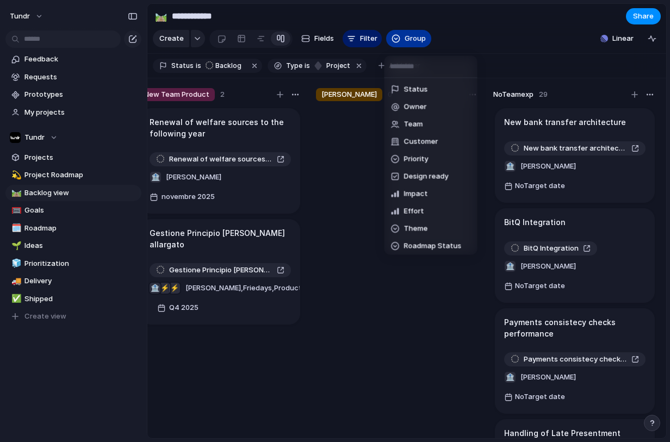
click at [409, 42] on div "Status Owner Team Customer Priority Design ready Impact Effort Theme Roadmap St…" at bounding box center [335, 221] width 670 height 442
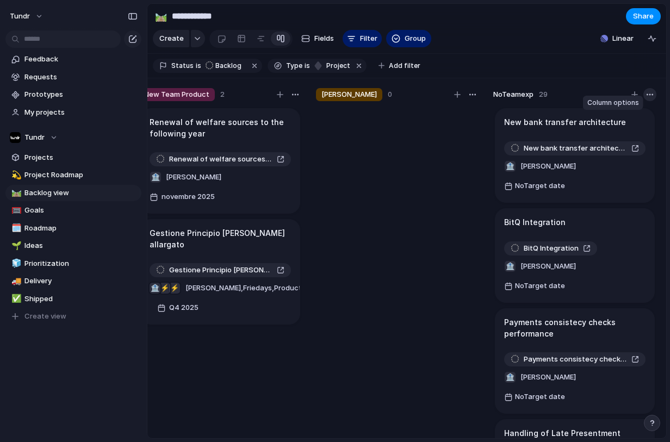
click at [643, 101] on button "button" at bounding box center [649, 94] width 13 height 13
click at [643, 103] on div "Change color" at bounding box center [335, 221] width 670 height 442
click at [649, 99] on div "button" at bounding box center [649, 94] width 9 height 9
click at [607, 126] on span "Change color" at bounding box center [619, 125] width 46 height 11
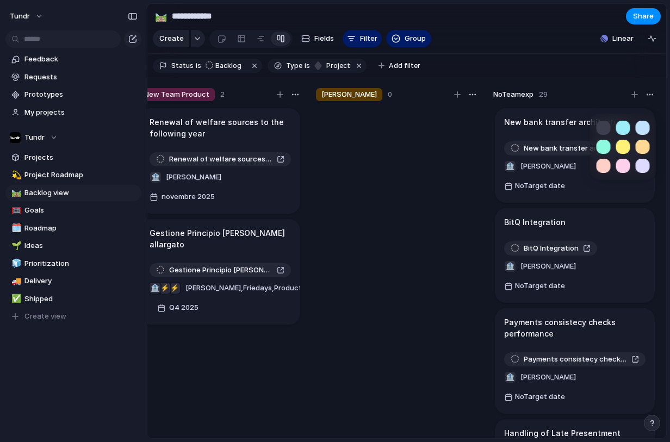
click at [560, 85] on div at bounding box center [335, 221] width 670 height 442
click at [318, 47] on button "Fields" at bounding box center [317, 38] width 41 height 17
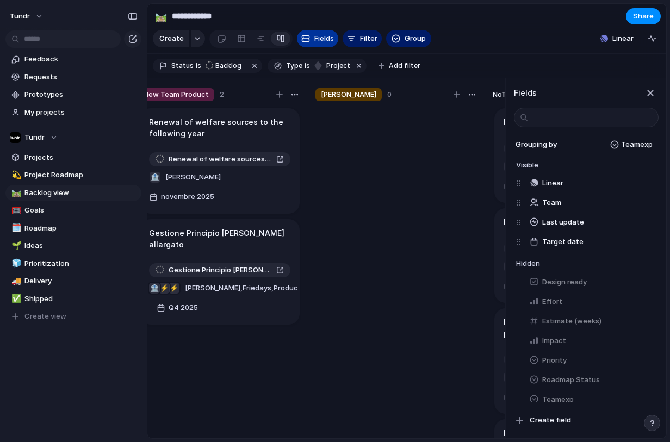
click at [318, 47] on button "Fields" at bounding box center [317, 38] width 41 height 17
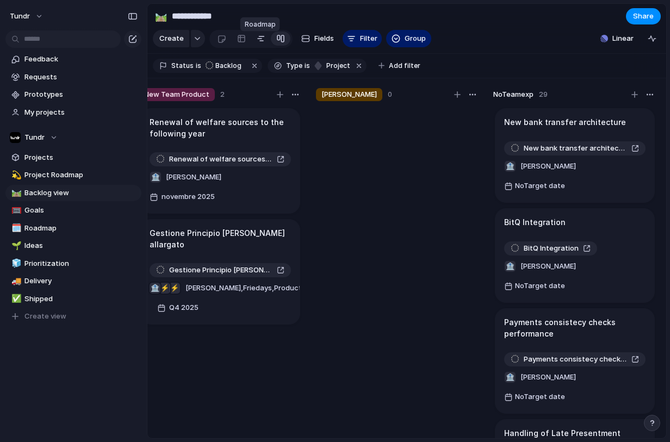
click at [265, 47] on link at bounding box center [261, 38] width 20 height 17
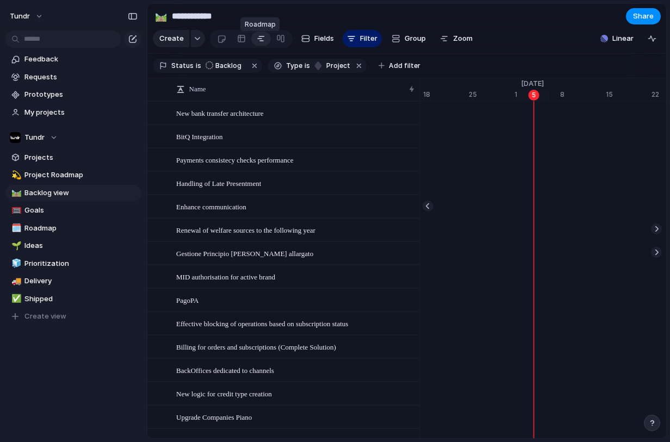
scroll to position [0, 7057]
click at [240, 47] on div at bounding box center [241, 38] width 9 height 17
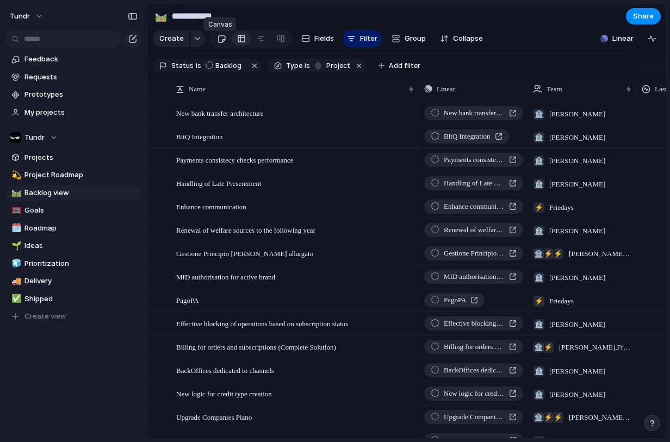
click at [227, 46] on link at bounding box center [222, 38] width 20 height 17
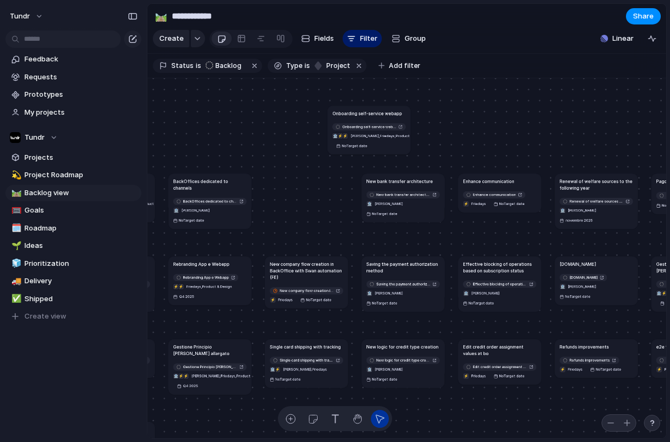
drag, startPoint x: 310, startPoint y: 180, endPoint x: 341, endPoint y: 114, distance: 72.7
click at [341, 114] on article "Onboarding self-service webapp Onboarding self-service webapp ⚡ ⚡ 🏦 [PERSON_NAM…" at bounding box center [368, 129] width 83 height 48
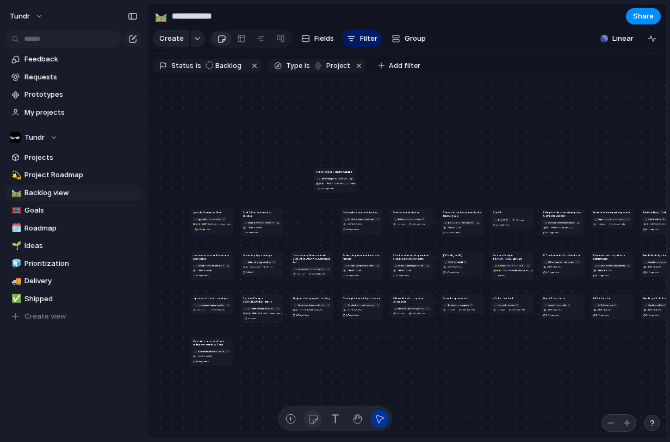
click at [312, 418] on div "button" at bounding box center [312, 418] width 11 height 11
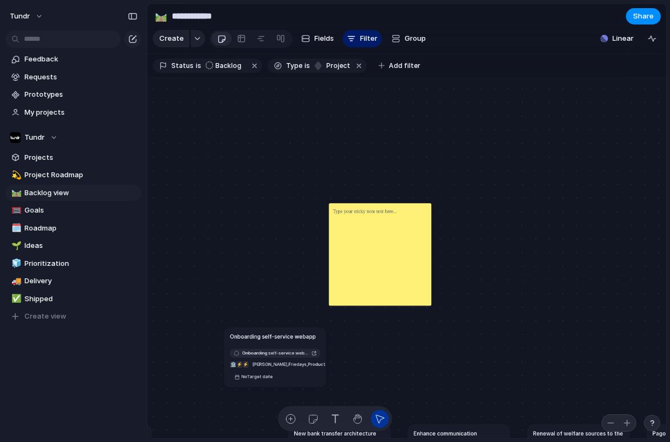
click at [374, 231] on div at bounding box center [380, 254] width 102 height 102
click at [374, 234] on div at bounding box center [380, 254] width 102 height 102
click at [368, 222] on div at bounding box center [380, 254] width 102 height 102
click at [363, 215] on p at bounding box center [365, 211] width 64 height 8
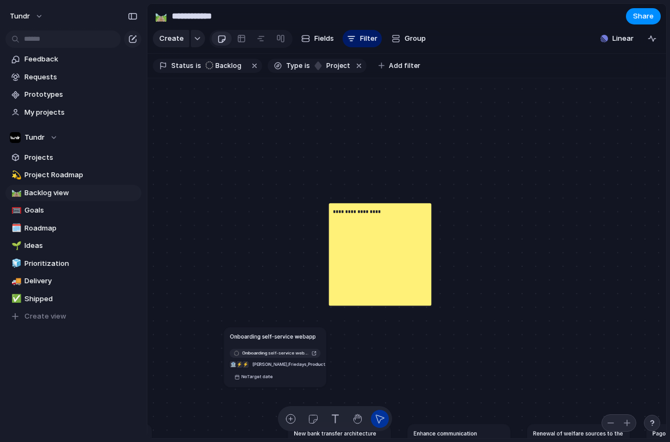
click at [359, 223] on div "**********" at bounding box center [380, 254] width 102 height 102
click at [360, 214] on p "**********" at bounding box center [361, 211] width 57 height 8
click at [359, 214] on p "**********" at bounding box center [361, 211] width 57 height 8
click at [293, 420] on div "button" at bounding box center [290, 418] width 11 height 11
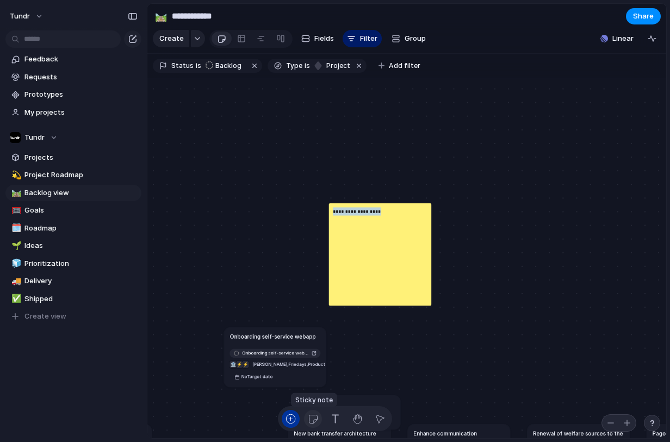
click at [315, 419] on div "button" at bounding box center [312, 418] width 11 height 11
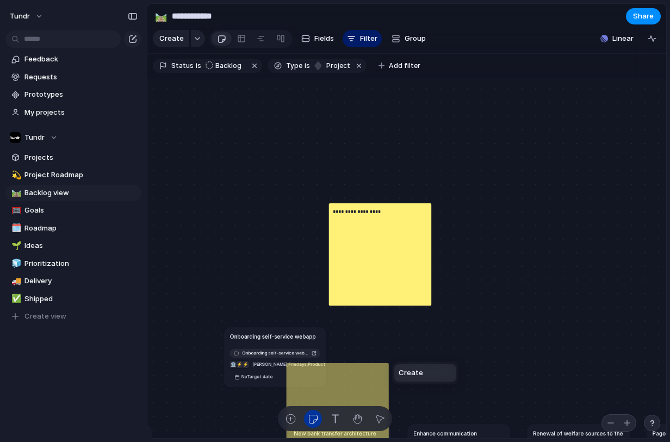
click at [338, 421] on div "Create" at bounding box center [335, 221] width 670 height 442
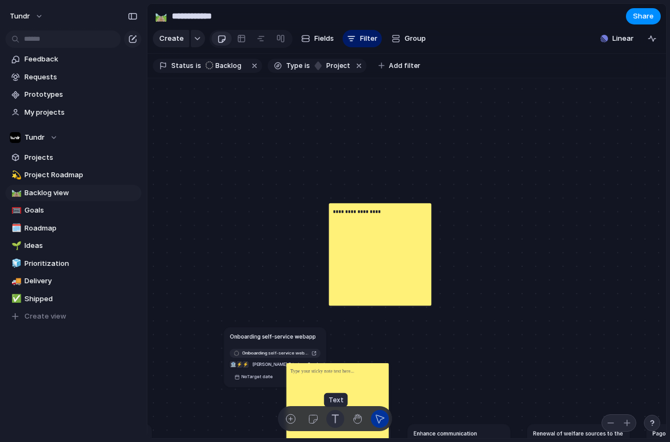
click at [338, 421] on div "button" at bounding box center [335, 418] width 11 height 11
click at [376, 394] on div at bounding box center [338, 414] width 102 height 102
click at [378, 415] on div "button" at bounding box center [379, 418] width 11 height 11
click at [370, 393] on div at bounding box center [338, 414] width 102 height 102
click at [354, 375] on p at bounding box center [322, 371] width 64 height 8
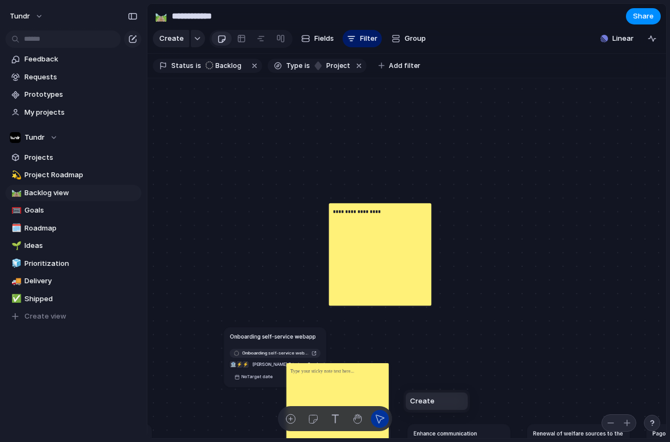
drag, startPoint x: 403, startPoint y: 386, endPoint x: 409, endPoint y: 289, distance: 96.9
click at [428, 362] on div "Create" at bounding box center [335, 221] width 670 height 442
drag, startPoint x: 423, startPoint y: 370, endPoint x: 413, endPoint y: 303, distance: 68.1
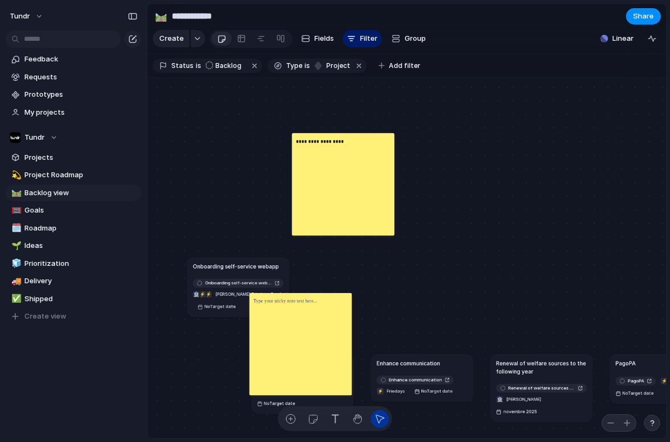
click at [334, 358] on div at bounding box center [301, 344] width 102 height 102
click at [359, 418] on div "button" at bounding box center [357, 418] width 11 height 11
click at [317, 353] on div at bounding box center [301, 344] width 102 height 102
click at [377, 421] on div "button" at bounding box center [379, 418] width 11 height 11
drag, startPoint x: 278, startPoint y: 326, endPoint x: 272, endPoint y: 326, distance: 6.0
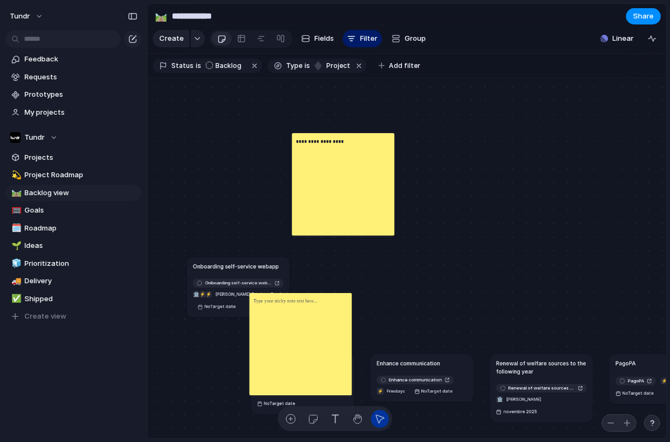
click at [275, 327] on div at bounding box center [301, 344] width 102 height 102
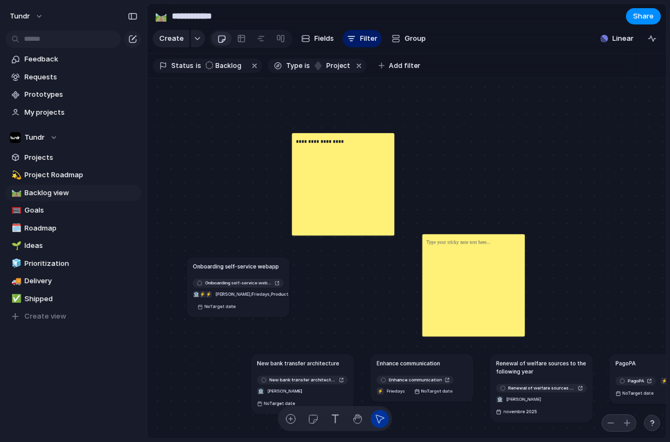
drag, startPoint x: 274, startPoint y: 331, endPoint x: 445, endPoint y: 266, distance: 182.8
click at [449, 269] on div at bounding box center [473, 285] width 102 height 102
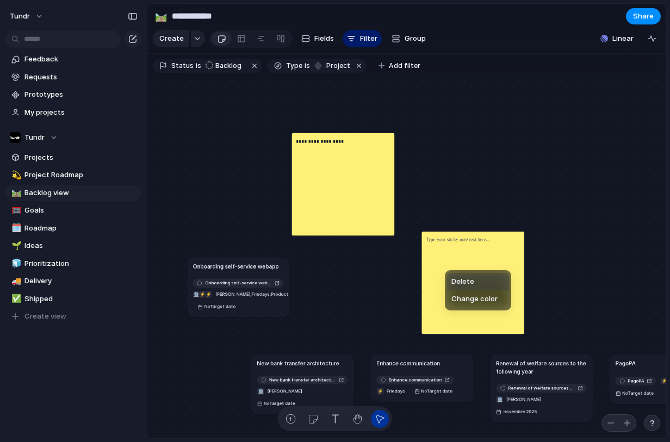
click at [473, 283] on li "Delete" at bounding box center [478, 281] width 62 height 17
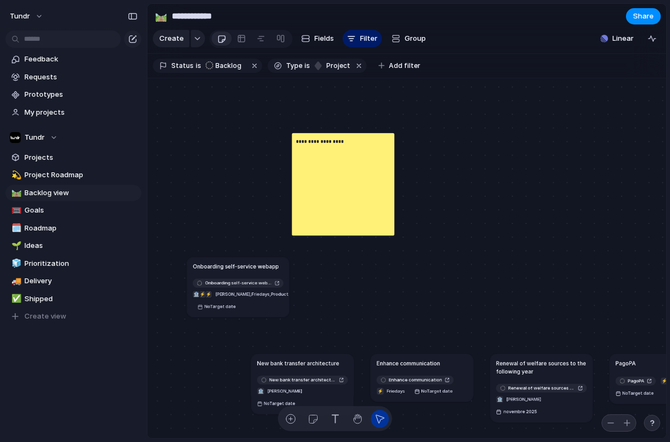
click at [340, 145] on p "**********" at bounding box center [324, 141] width 57 height 8
click at [339, 145] on p "**********" at bounding box center [324, 141] width 57 height 8
click at [354, 147] on div "**********" at bounding box center [343, 184] width 102 height 102
click at [328, 414] on button "button" at bounding box center [335, 419] width 18 height 18
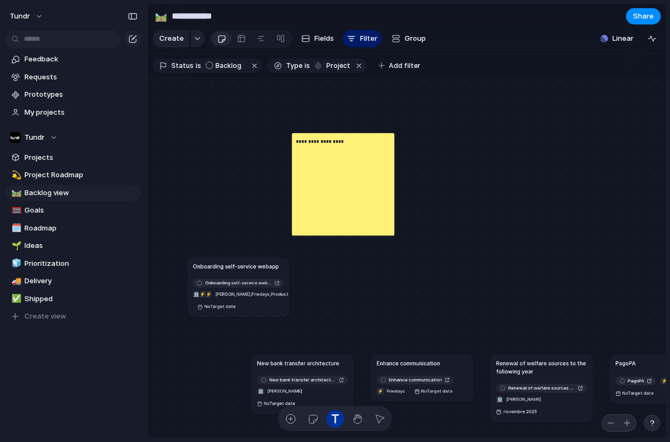
click at [341, 145] on p "**********" at bounding box center [324, 141] width 57 height 8
click at [313, 156] on div "Delete Change color" at bounding box center [335, 221] width 670 height 442
click at [374, 422] on div "button" at bounding box center [379, 418] width 11 height 11
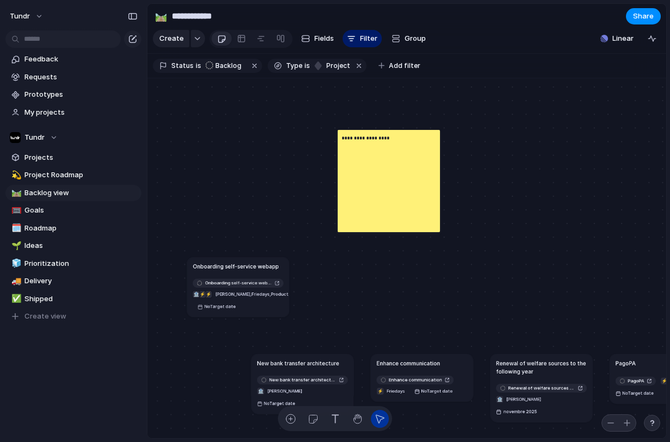
drag, startPoint x: 369, startPoint y: 182, endPoint x: 424, endPoint y: 191, distance: 56.2
click at [425, 191] on div "**********" at bounding box center [389, 180] width 102 height 102
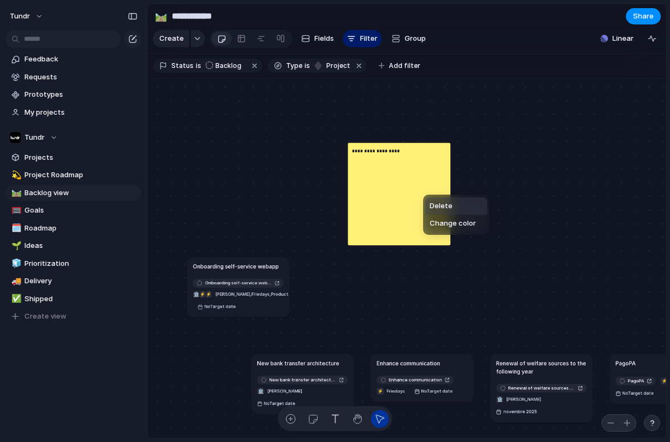
click at [445, 206] on span "Delete" at bounding box center [441, 206] width 23 height 11
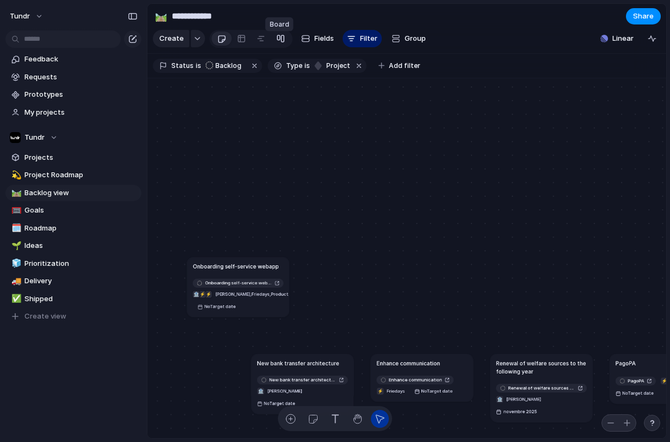
click at [281, 45] on div at bounding box center [280, 38] width 9 height 17
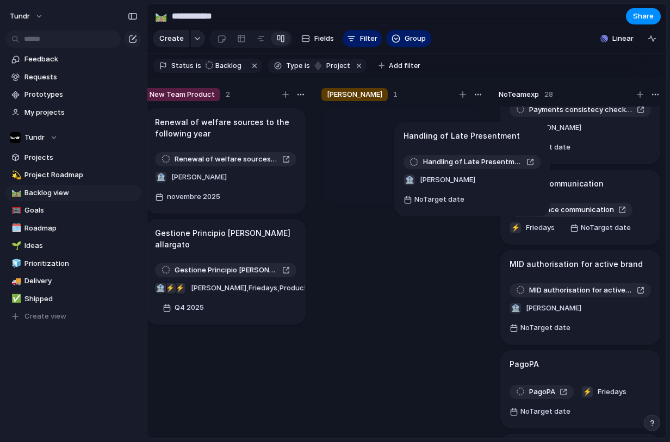
scroll to position [170, 0]
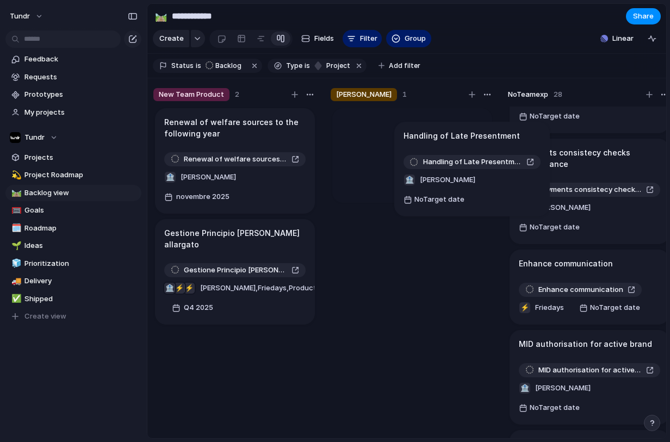
drag, startPoint x: 545, startPoint y: 147, endPoint x: 406, endPoint y: 150, distance: 139.2
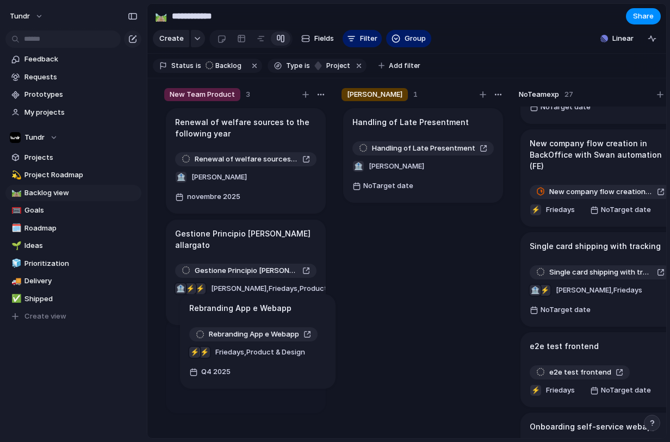
scroll to position [0, 130]
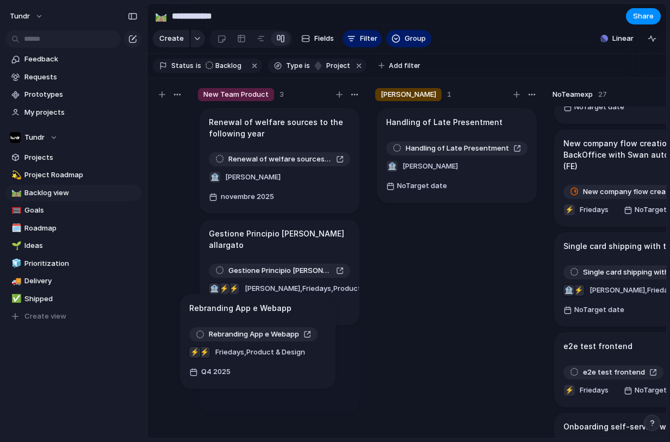
drag, startPoint x: 560, startPoint y: 251, endPoint x: 232, endPoint y: 306, distance: 333.0
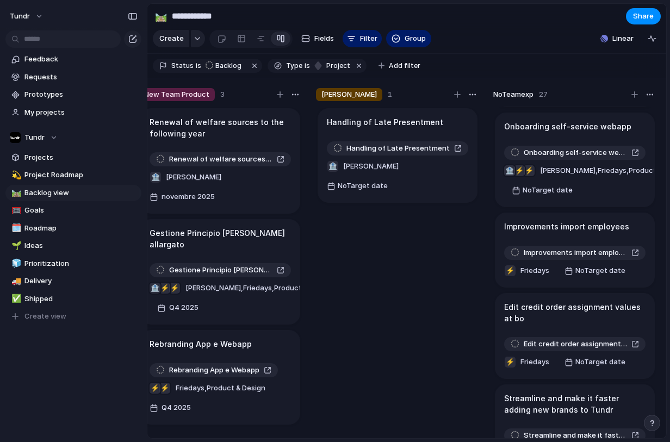
scroll to position [1658, 0]
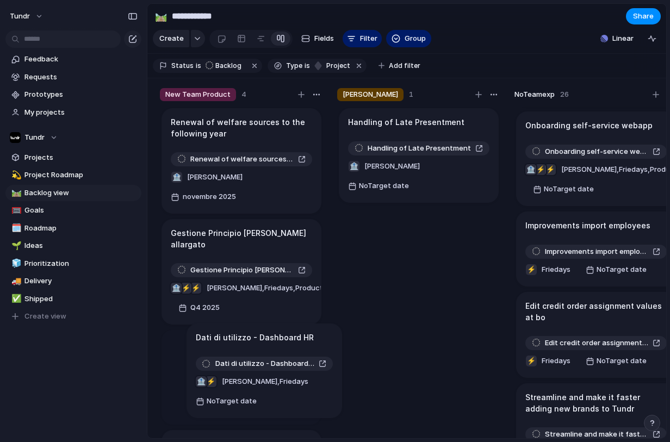
drag, startPoint x: 551, startPoint y: 312, endPoint x: 245, endPoint y: 336, distance: 307.6
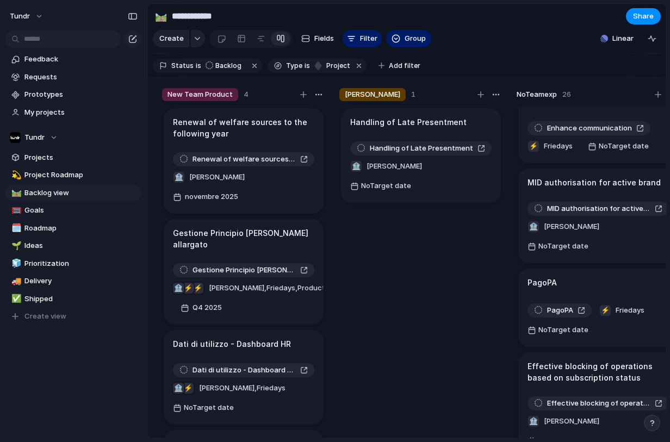
scroll to position [332, 0]
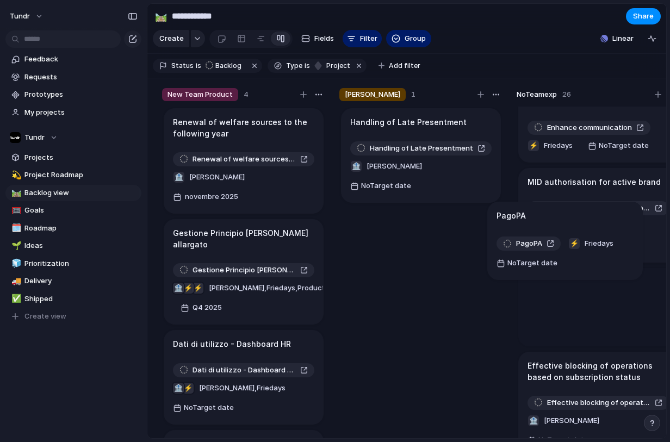
drag, startPoint x: 574, startPoint y: 214, endPoint x: 433, endPoint y: 234, distance: 142.3
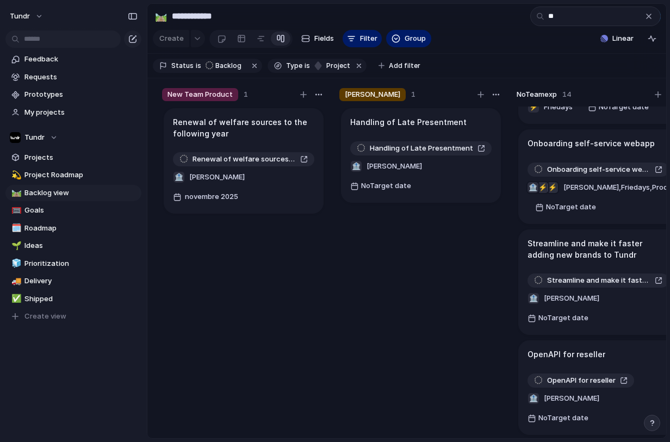
scroll to position [0, 0]
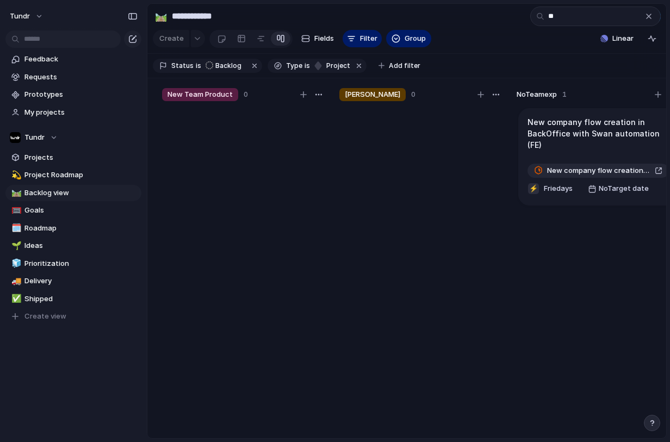
type input "*"
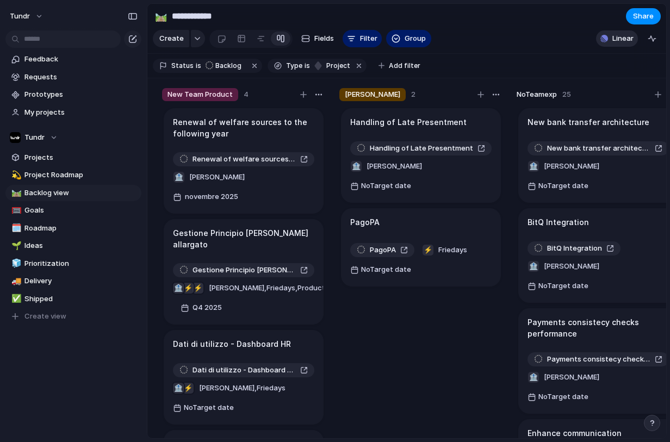
click at [613, 44] on span "Linear" at bounding box center [622, 38] width 21 height 11
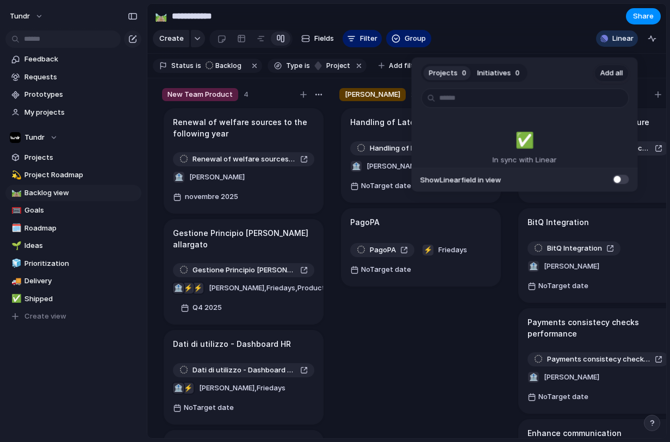
click at [612, 73] on span "Add all" at bounding box center [611, 72] width 23 height 11
click at [600, 72] on span "Add all" at bounding box center [611, 72] width 23 height 11
click at [565, 44] on div "Projects 0 Initiatives 0 Add all ✅️ In sync with Linear Show Linear field in vi…" at bounding box center [335, 221] width 670 height 442
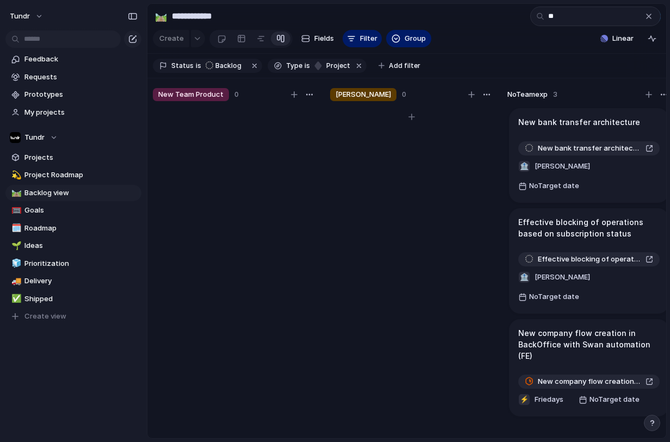
scroll to position [0, 196]
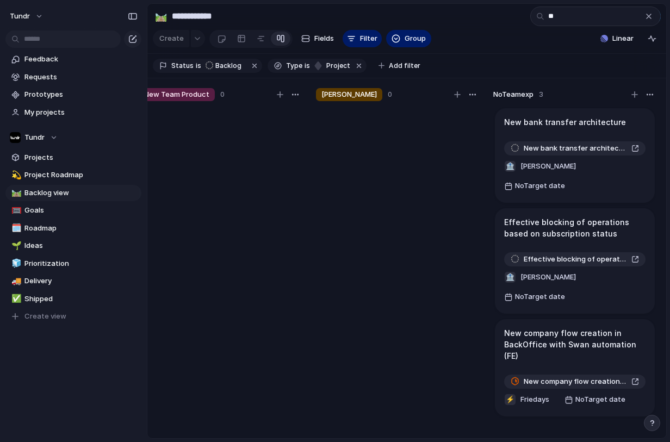
type input "**"
click at [648, 15] on div "button" at bounding box center [648, 16] width 9 height 9
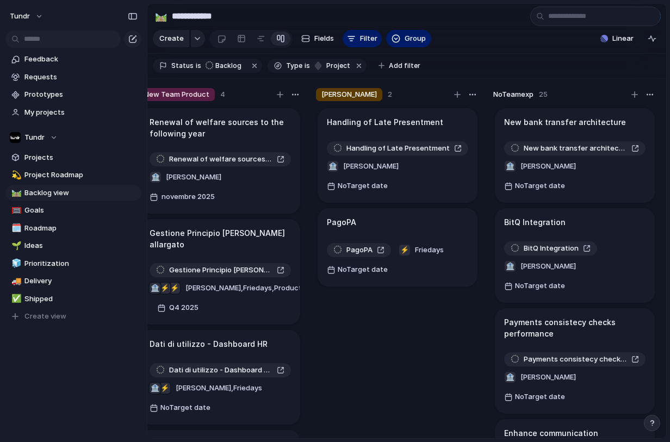
click at [488, 37] on section "Create Fields Filter Group Zoom Linear" at bounding box center [406, 41] width 519 height 26
click at [65, 163] on link "Projects" at bounding box center [73, 158] width 136 height 16
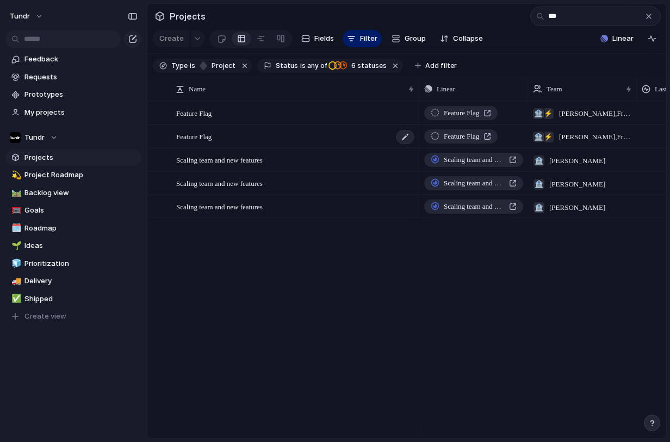
type input "***"
click at [275, 141] on div "Feature Flag" at bounding box center [295, 137] width 239 height 22
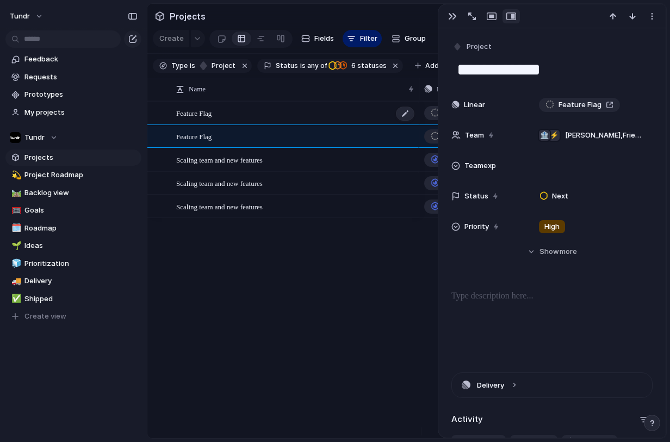
click at [283, 125] on div "Feature Flag" at bounding box center [295, 113] width 239 height 22
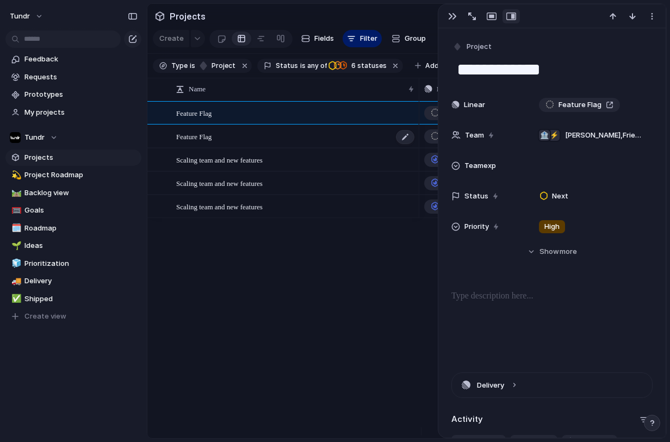
click at [279, 144] on div "Feature Flag" at bounding box center [295, 137] width 239 height 22
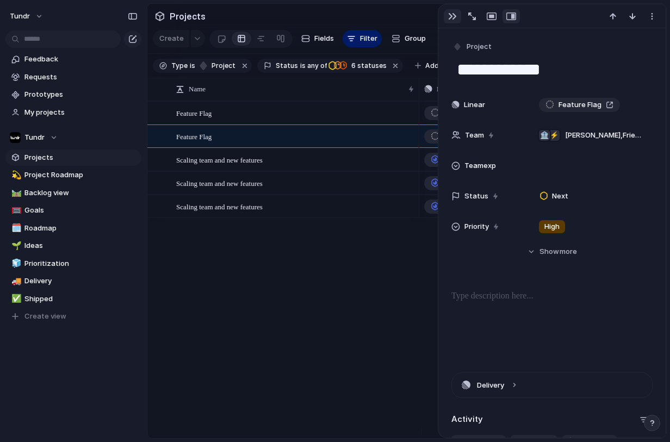
click at [450, 15] on div "button" at bounding box center [452, 16] width 9 height 9
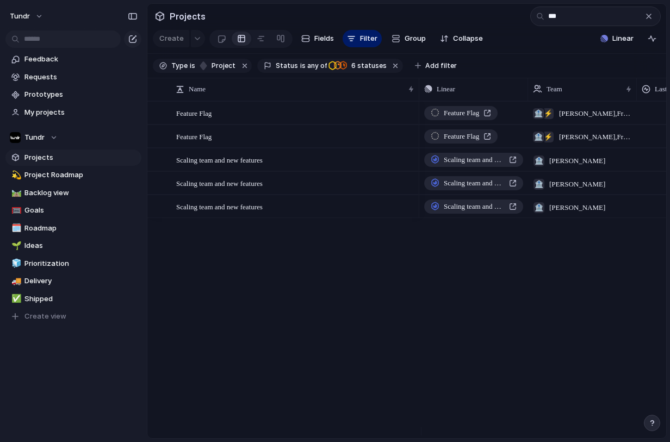
click at [323, 171] on div "Scaling team and new features" at bounding box center [295, 160] width 239 height 22
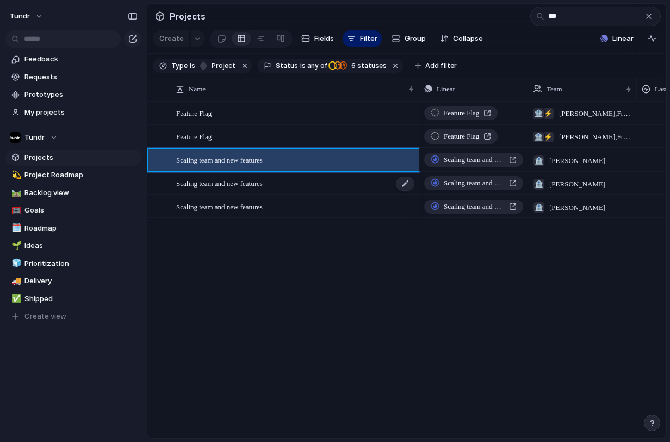
click at [320, 186] on div "Scaling team and new features" at bounding box center [295, 183] width 239 height 22
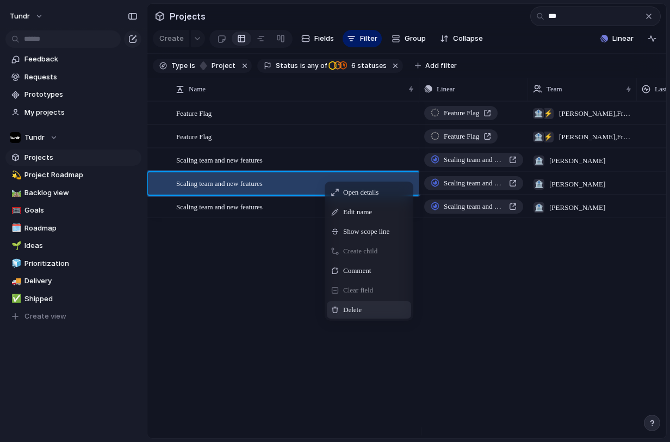
click at [358, 314] on span "Delete" at bounding box center [352, 309] width 18 height 11
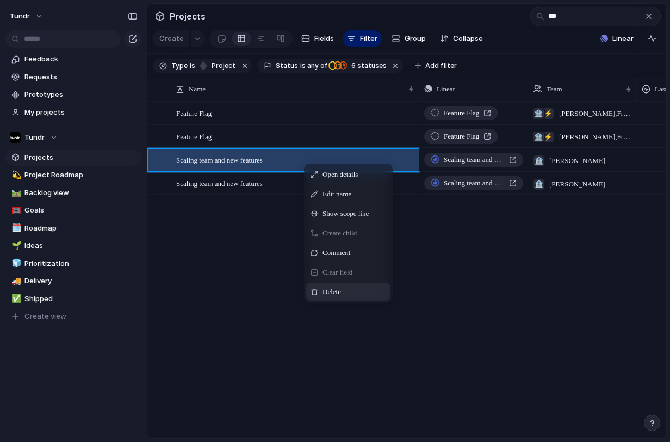
click at [333, 297] on span "Delete" at bounding box center [331, 292] width 18 height 11
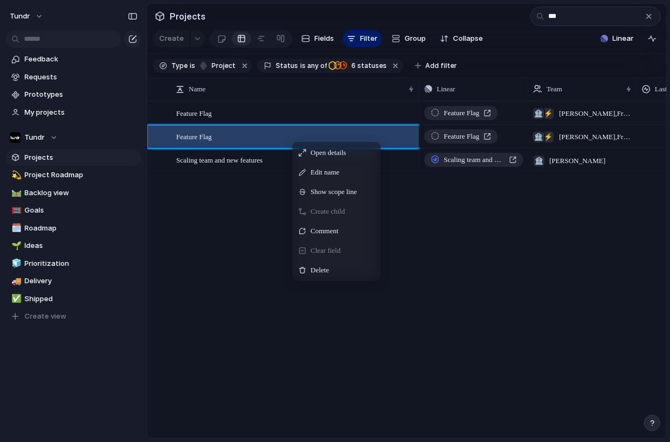
click at [322, 273] on span "Delete" at bounding box center [319, 270] width 18 height 11
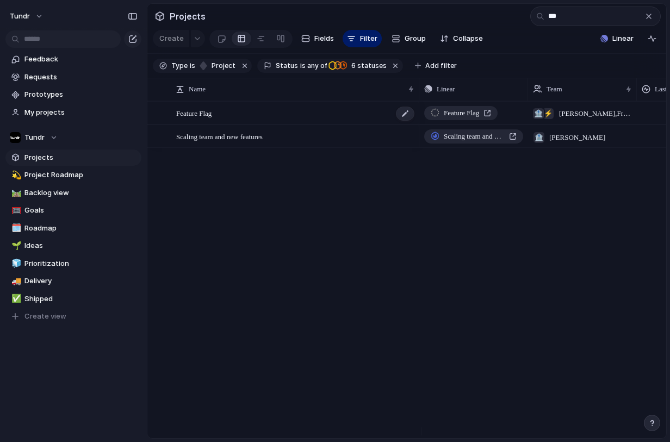
click at [274, 125] on div "Feature Flag" at bounding box center [295, 113] width 239 height 22
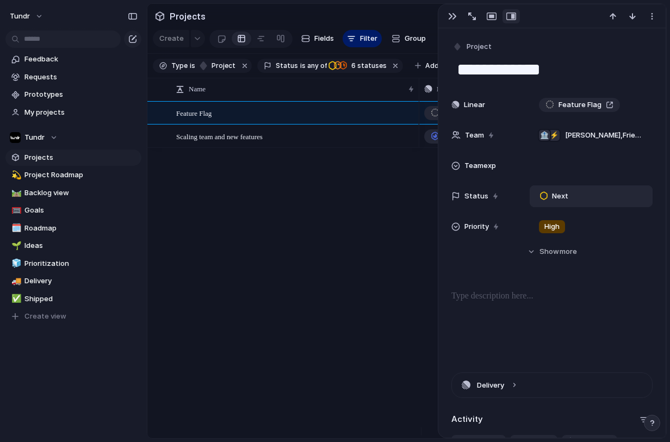
click at [573, 198] on div "Next" at bounding box center [556, 196] width 42 height 15
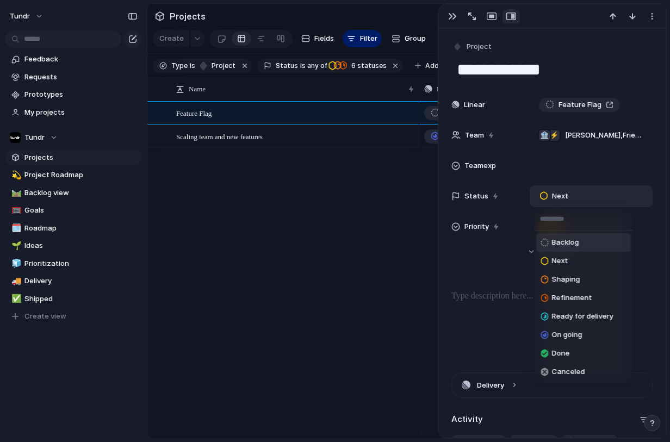
click at [567, 244] on span "Backlog" at bounding box center [565, 242] width 27 height 11
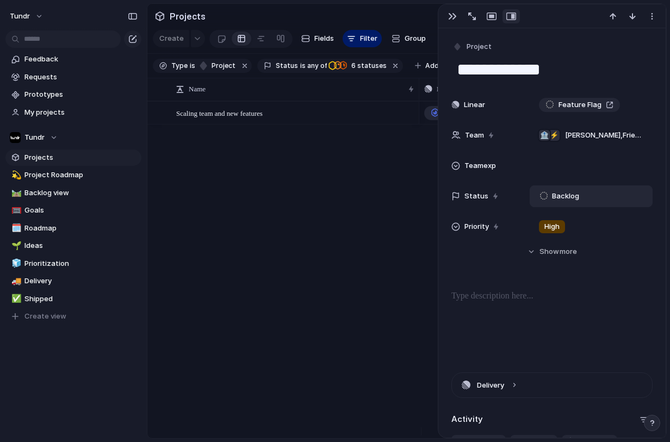
click at [363, 180] on div "Feature Flag Scaling team and new features Feature Flag ⚡ 🏦 [PERSON_NAME] , Fri…" at bounding box center [406, 269] width 519 height 337
click at [293, 117] on div "Scaling team and new features" at bounding box center [295, 113] width 239 height 22
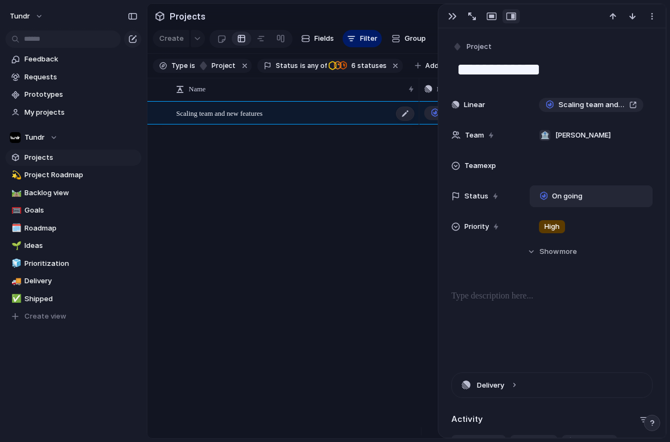
type textarea "**********"
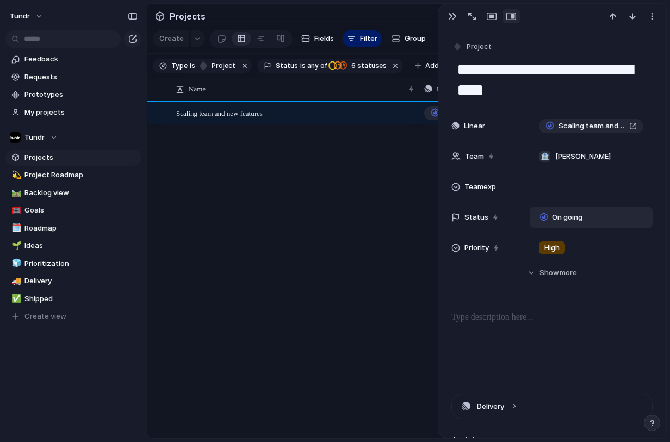
click at [295, 195] on div "Scaling team and new features Scaling team and new features 🏦 [PERSON_NAME]" at bounding box center [406, 269] width 519 height 337
click at [69, 194] on span "Backlog view" at bounding box center [80, 193] width 113 height 11
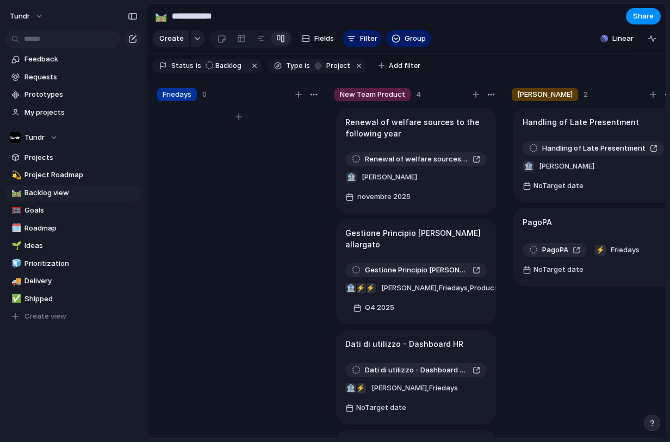
click at [262, 161] on div at bounding box center [238, 278] width 163 height 342
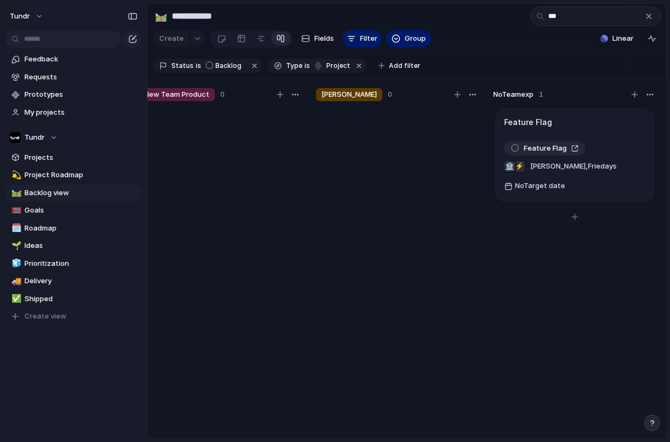
type input "***"
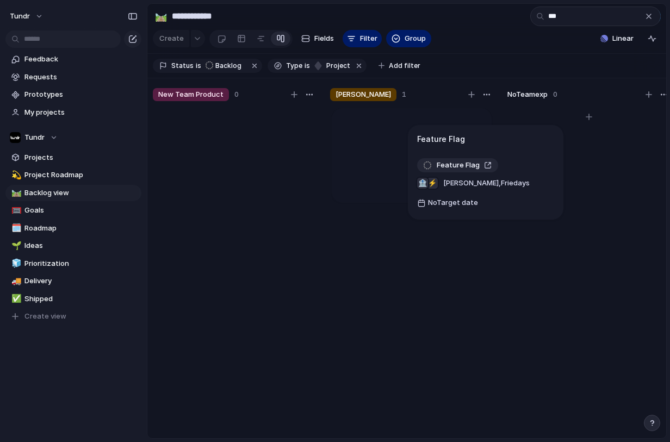
drag, startPoint x: 551, startPoint y: 145, endPoint x: 400, endPoint y: 154, distance: 150.9
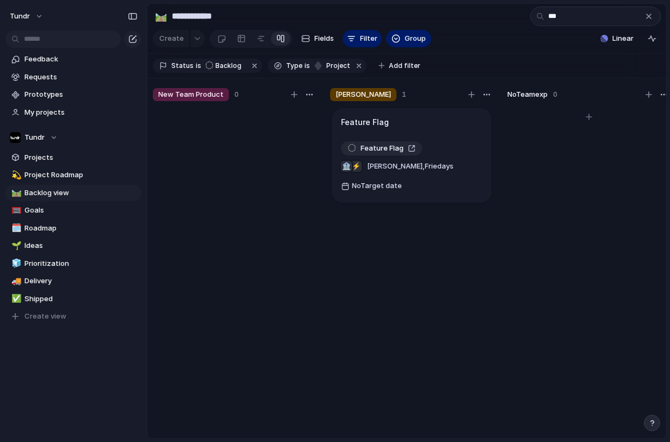
click at [649, 20] on div "button" at bounding box center [648, 16] width 9 height 9
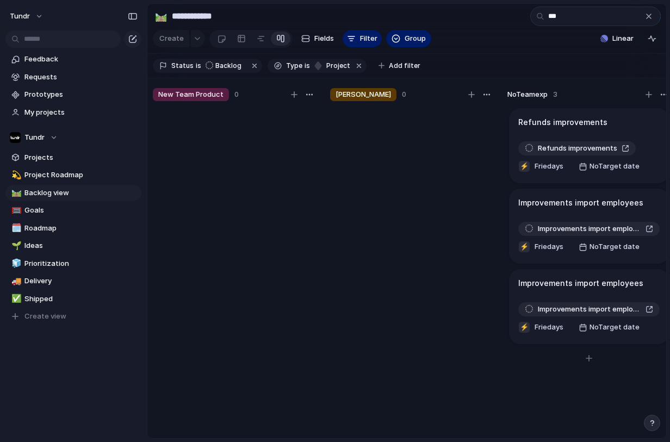
type input "***"
click at [599, 328] on span "Delete" at bounding box center [605, 325] width 23 height 11
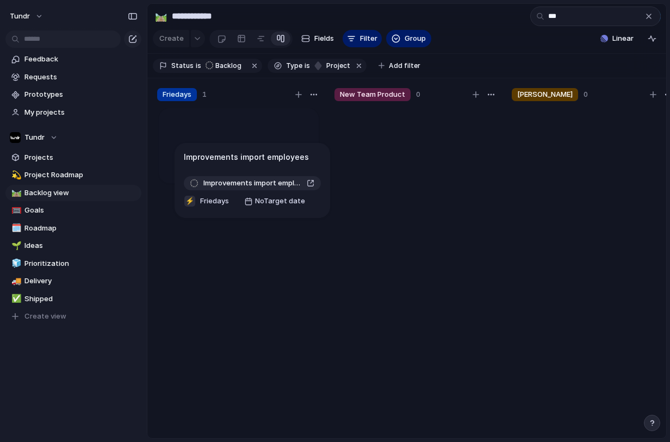
drag, startPoint x: 577, startPoint y: 223, endPoint x: 243, endPoint y: 170, distance: 339.2
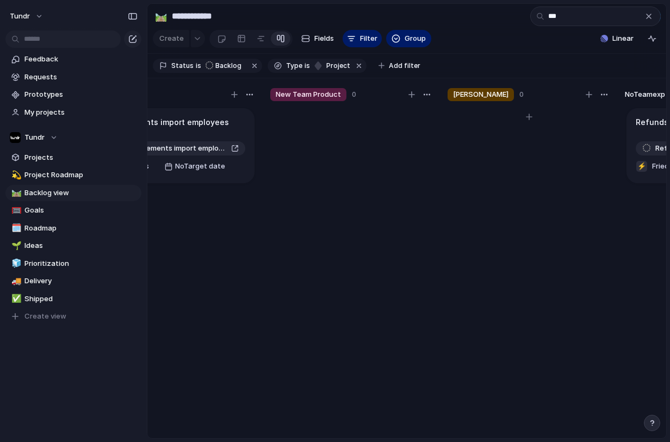
scroll to position [0, 196]
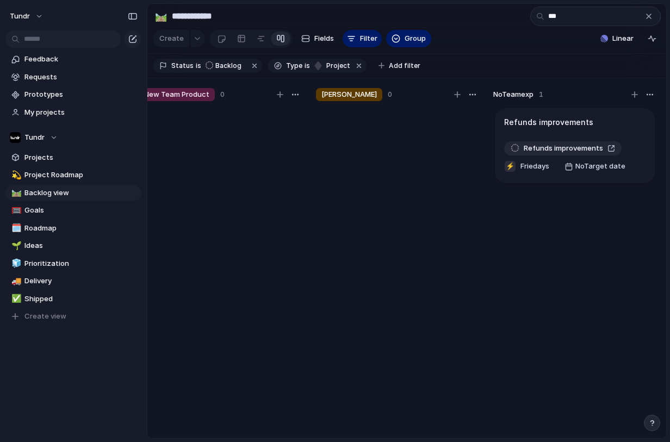
click at [649, 16] on div "button" at bounding box center [648, 16] width 9 height 9
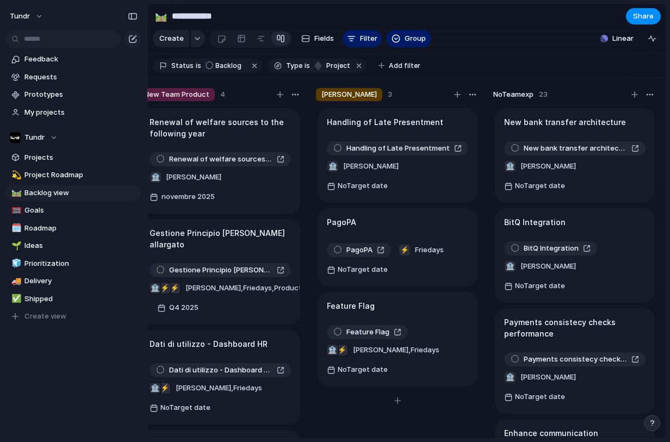
click at [465, 401] on div "Handling of Late Presentment Handling of Late Presentment 🏦 [PERSON_NAME] No Ta…" at bounding box center [397, 278] width 163 height 342
click at [462, 396] on div at bounding box center [398, 400] width 160 height 17
click at [486, 386] on div "Friedays 1 Improvements import employees Improvements import employees ⚡ Frieda…" at bounding box center [309, 261] width 714 height 366
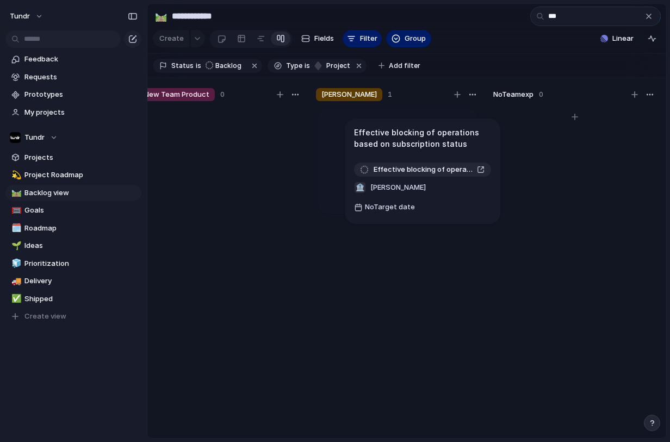
scroll to position [0, 189]
drag, startPoint x: 564, startPoint y: 142, endPoint x: 412, endPoint y: 144, distance: 151.7
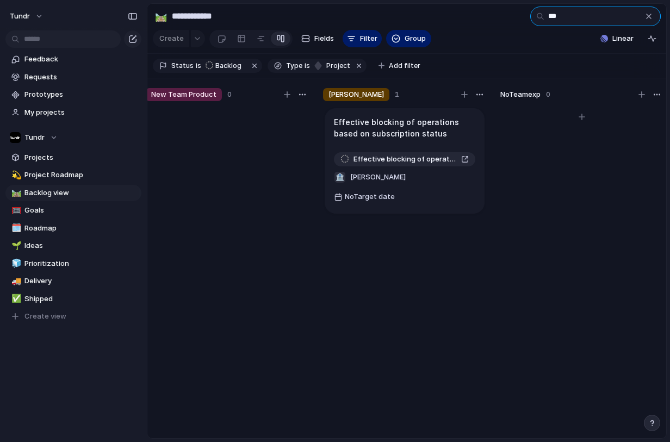
click at [564, 21] on input "***" at bounding box center [595, 17] width 130 height 20
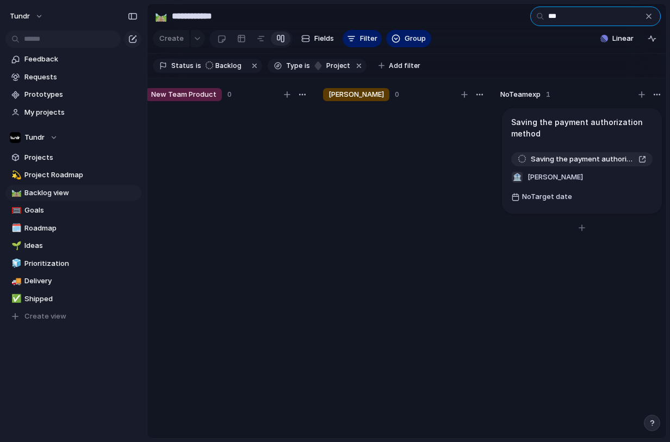
type input "***"
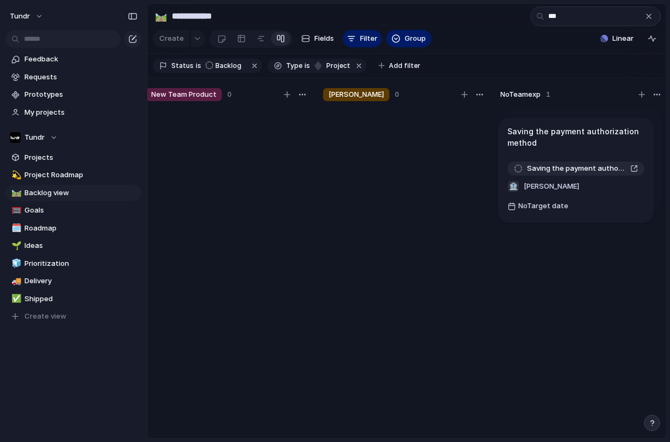
scroll to position [0, 180]
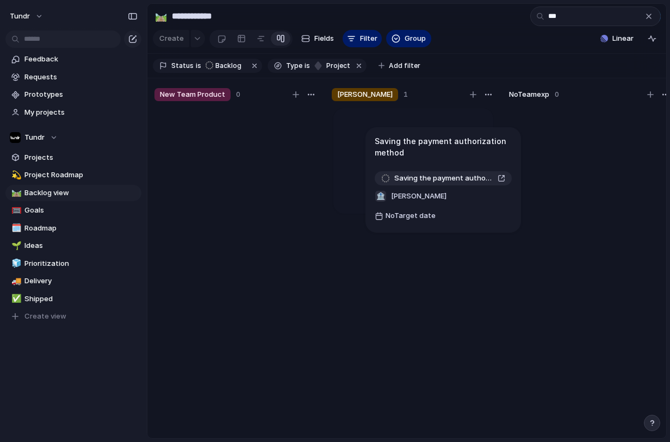
drag, startPoint x: 564, startPoint y: 140, endPoint x: 428, endPoint y: 151, distance: 136.9
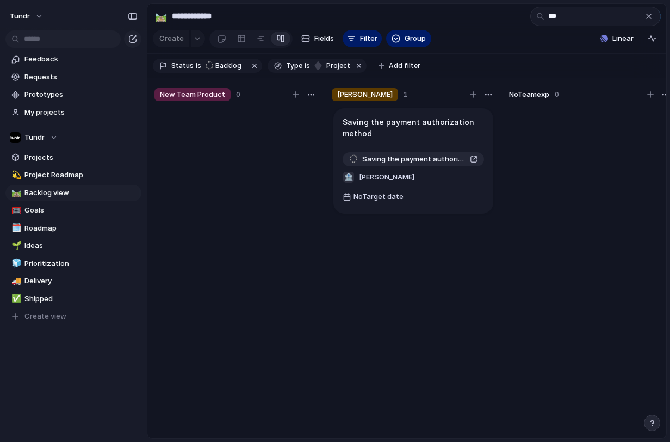
click at [650, 20] on div "button" at bounding box center [648, 16] width 9 height 9
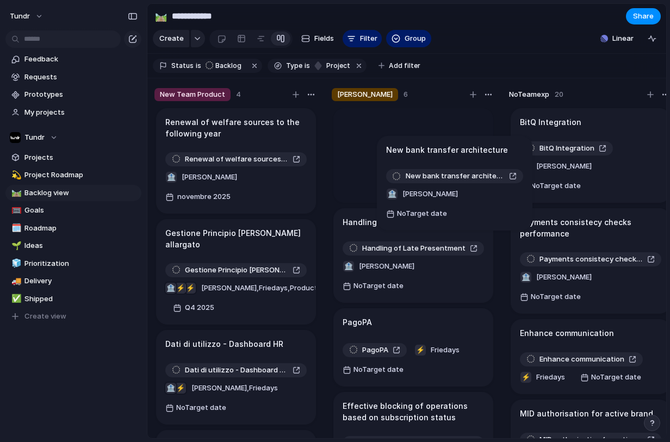
drag, startPoint x: 585, startPoint y: 129, endPoint x: 425, endPoint y: 148, distance: 161.1
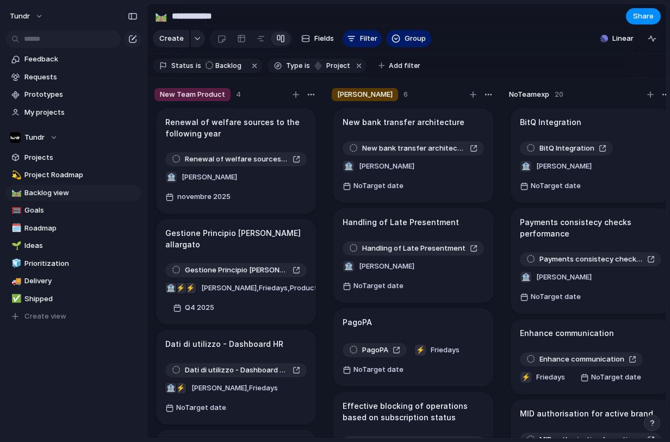
click at [579, 222] on h1 "Payments consistecy checks performance" at bounding box center [590, 227] width 141 height 23
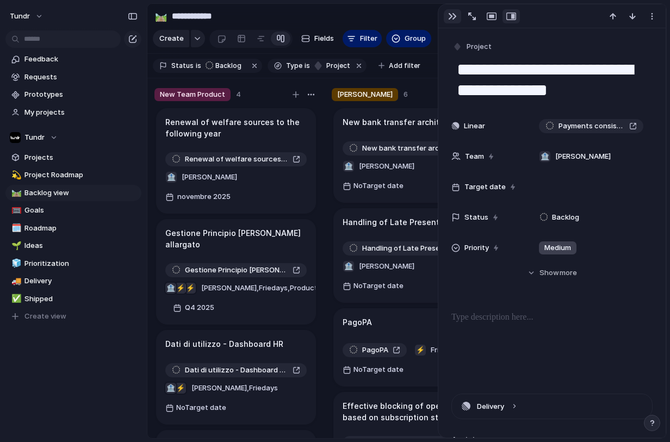
click at [453, 20] on div "button" at bounding box center [452, 16] width 9 height 9
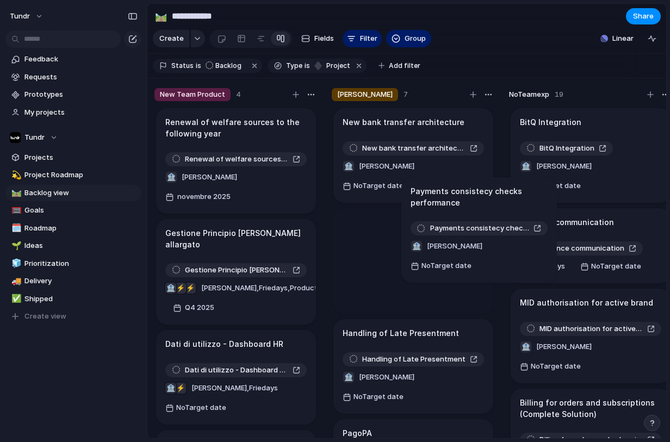
drag, startPoint x: 568, startPoint y: 217, endPoint x: 453, endPoint y: 197, distance: 117.0
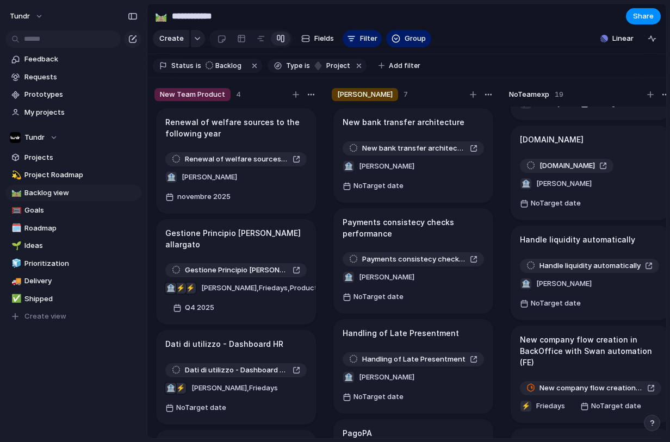
scroll to position [758, 0]
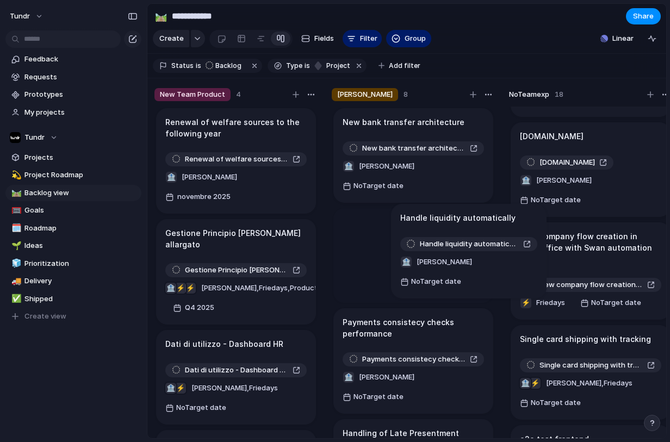
drag, startPoint x: 574, startPoint y: 146, endPoint x: 423, endPoint y: 225, distance: 170.7
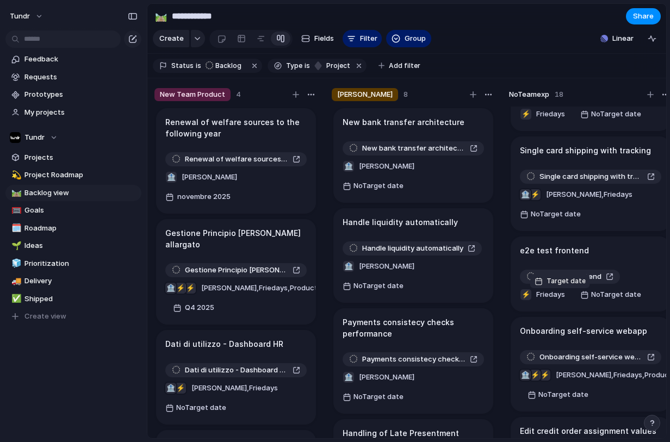
scroll to position [943, 0]
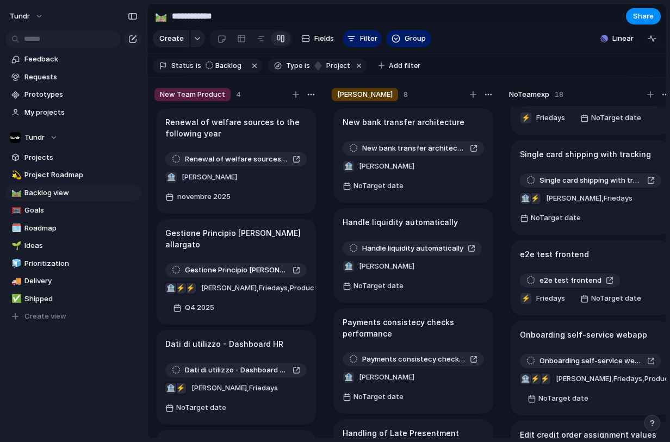
click at [114, 385] on div "Keep using Index You're approaching the free limit of 300 items Upgrade plan" at bounding box center [73, 401] width 147 height 73
click at [508, 387] on div "No Teamexp 18 BitQ Integration BitQ Integration 🏦 [PERSON_NAME] No Target date …" at bounding box center [591, 266] width 172 height 365
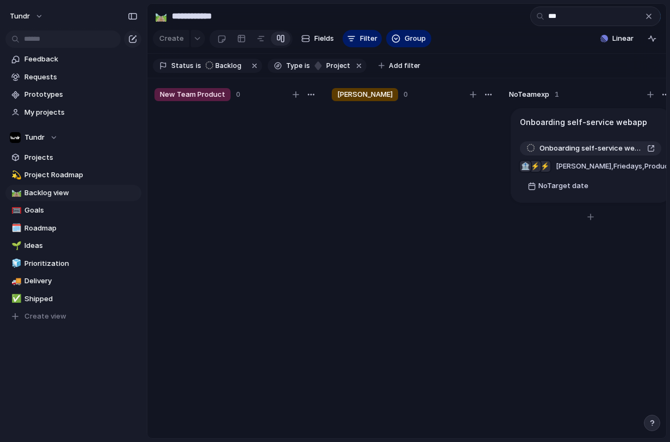
scroll to position [0, 0]
type input "****"
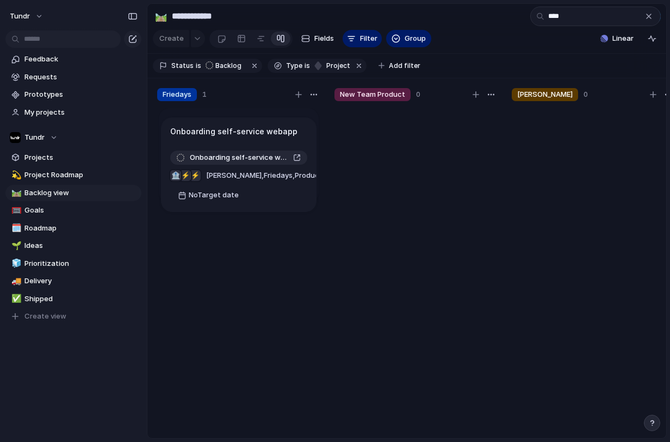
drag, startPoint x: 586, startPoint y: 137, endPoint x: 236, endPoint y: 138, distance: 350.2
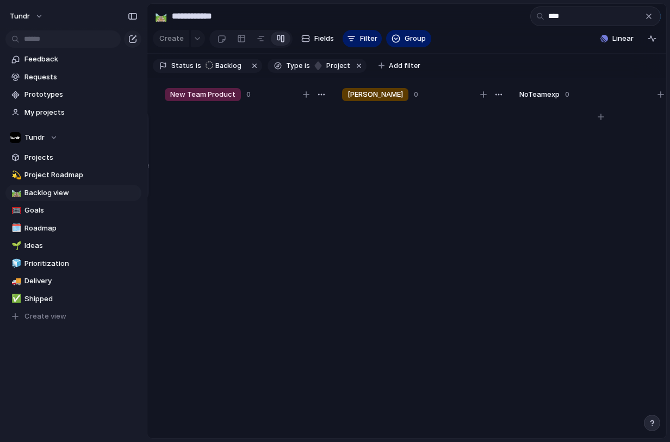
scroll to position [0, 196]
click at [649, 21] on div "button" at bounding box center [648, 16] width 9 height 9
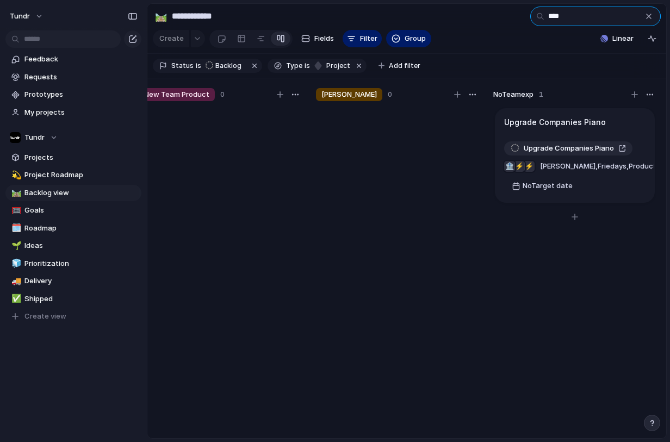
type input "****"
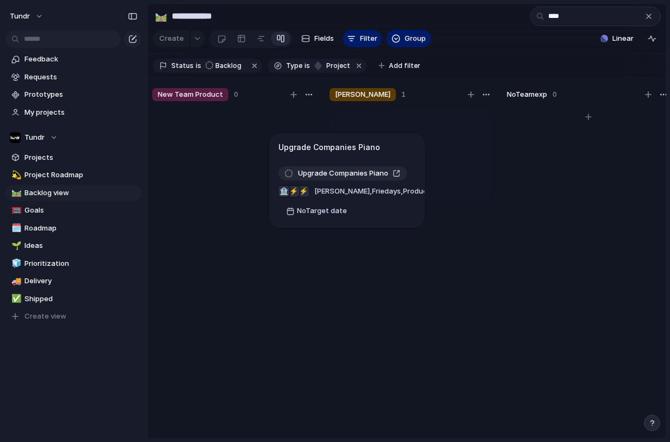
scroll to position [0, 175]
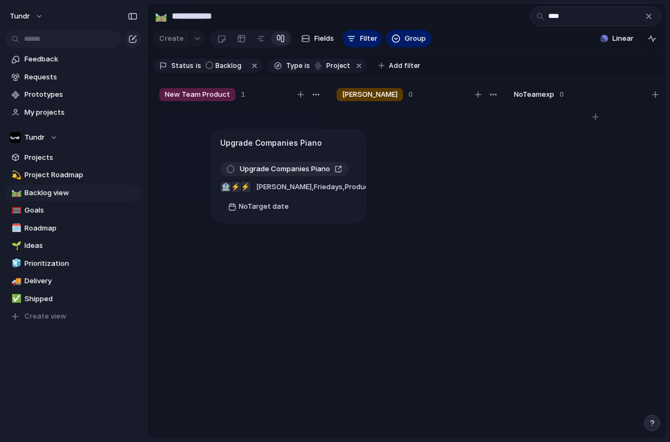
drag, startPoint x: 553, startPoint y: 132, endPoint x: 272, endPoint y: 144, distance: 281.4
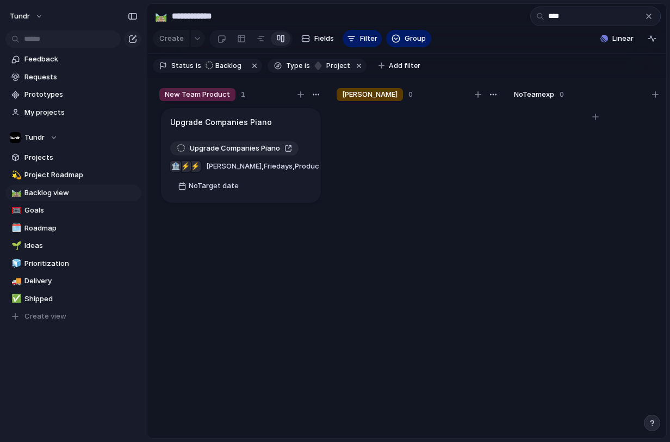
click at [645, 17] on div "button" at bounding box center [648, 16] width 9 height 9
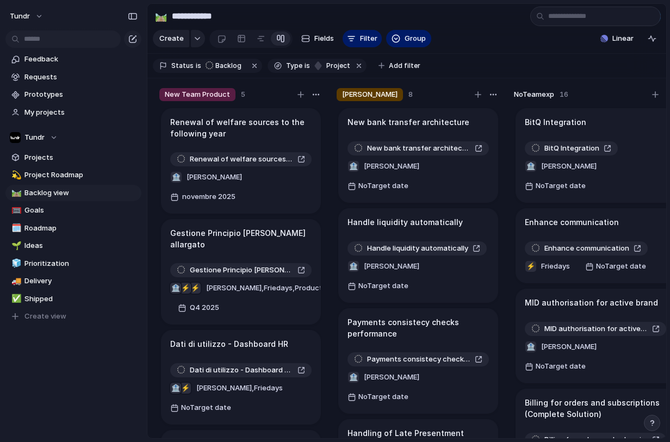
click at [570, 78] on section "Status is Backlog Type is project Add filter" at bounding box center [406, 66] width 519 height 24
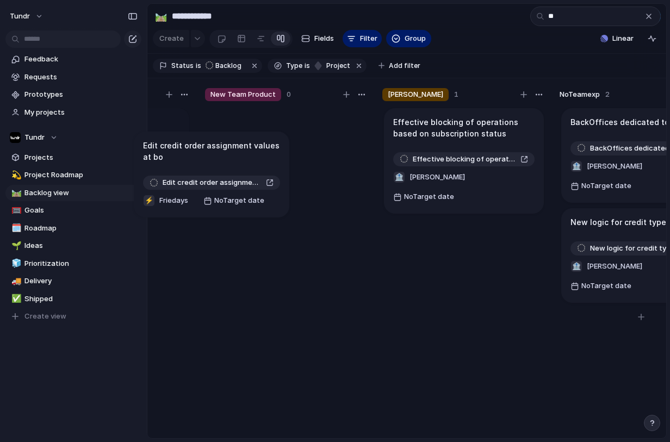
scroll to position [0, 0]
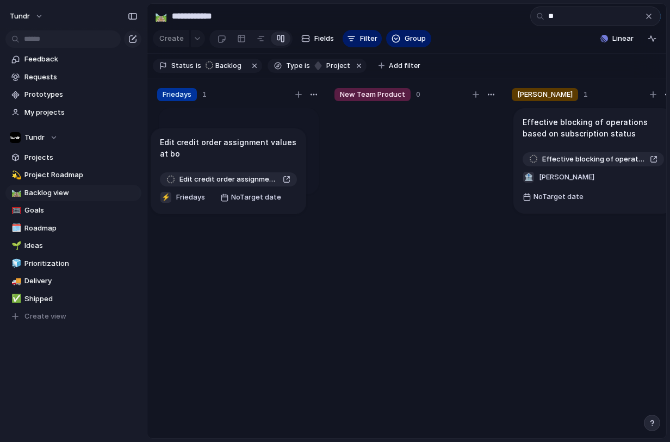
drag, startPoint x: 573, startPoint y: 299, endPoint x: 208, endPoint y: 151, distance: 393.7
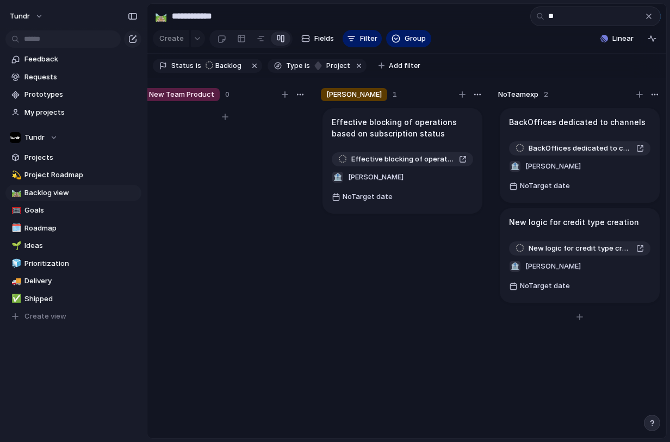
scroll to position [0, 196]
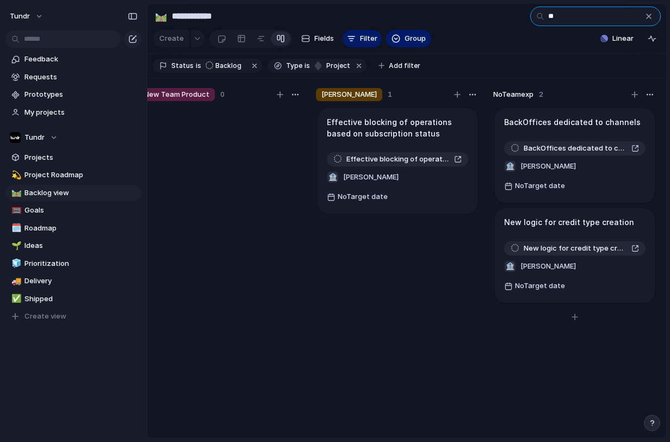
click at [554, 22] on input "**" at bounding box center [595, 17] width 130 height 20
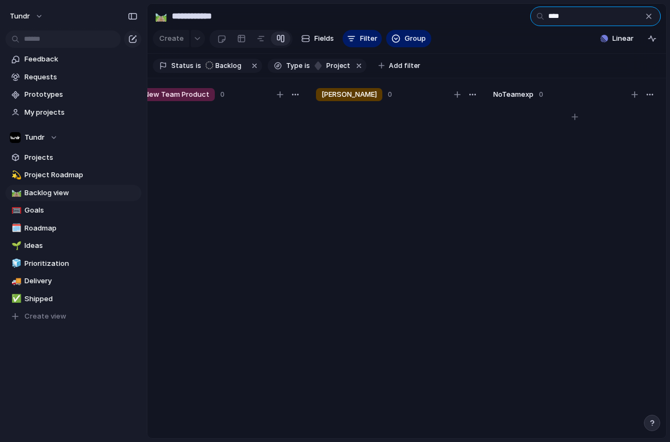
click at [571, 21] on input "****" at bounding box center [595, 17] width 130 height 20
type input "****"
click at [644, 20] on div "button" at bounding box center [648, 16] width 9 height 9
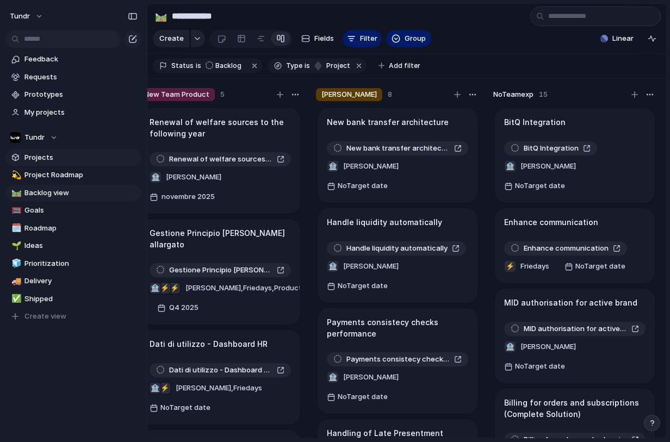
click at [55, 152] on link "Projects" at bounding box center [73, 158] width 136 height 16
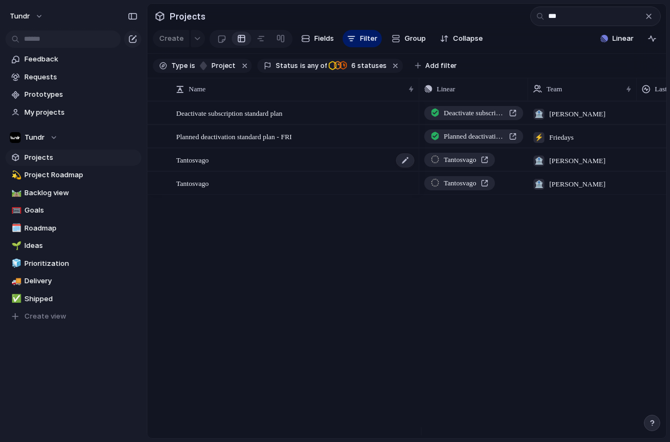
type input "***"
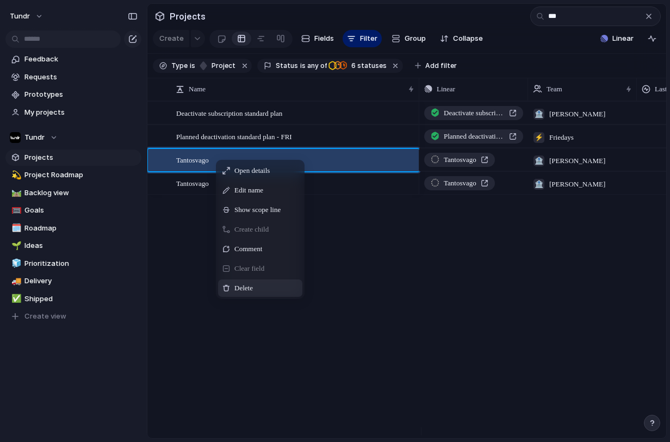
click at [229, 289] on div "Delete" at bounding box center [260, 287] width 84 height 17
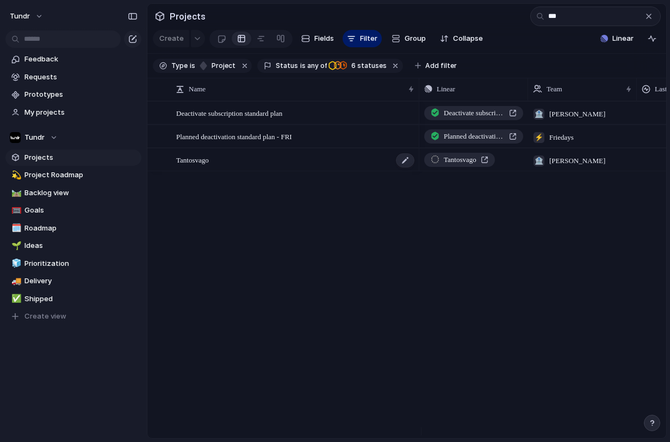
click at [235, 167] on div "Tantosvago" at bounding box center [295, 160] width 239 height 22
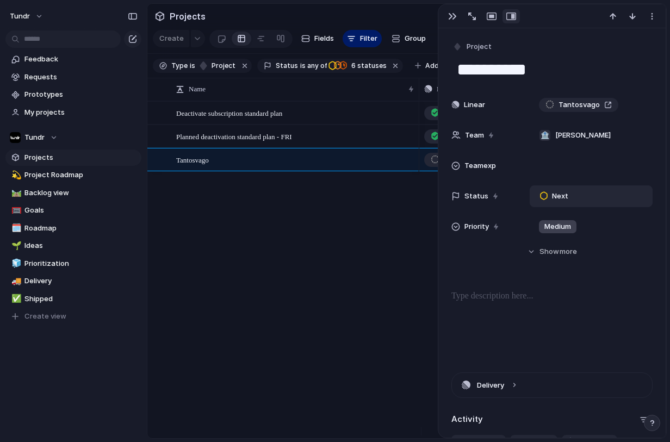
click at [570, 198] on div "Next" at bounding box center [556, 196] width 32 height 13
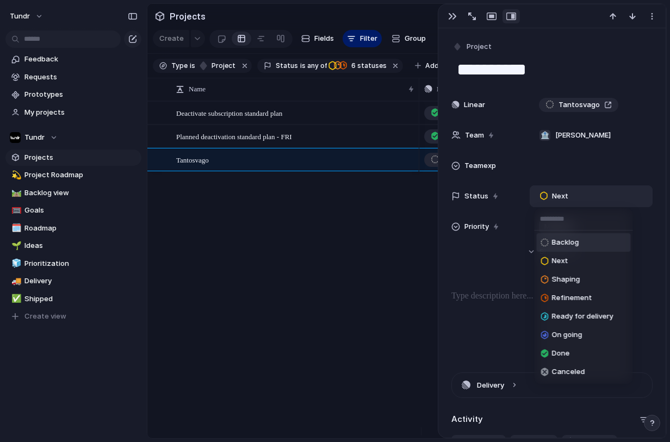
click at [567, 244] on span "Backlog" at bounding box center [565, 242] width 27 height 11
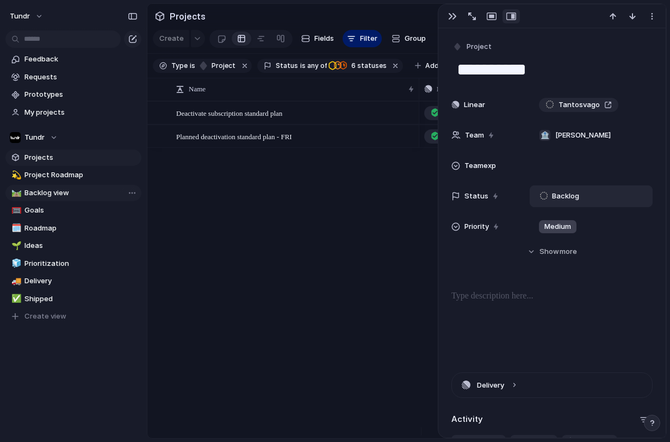
click at [70, 196] on span "Backlog view" at bounding box center [80, 193] width 113 height 11
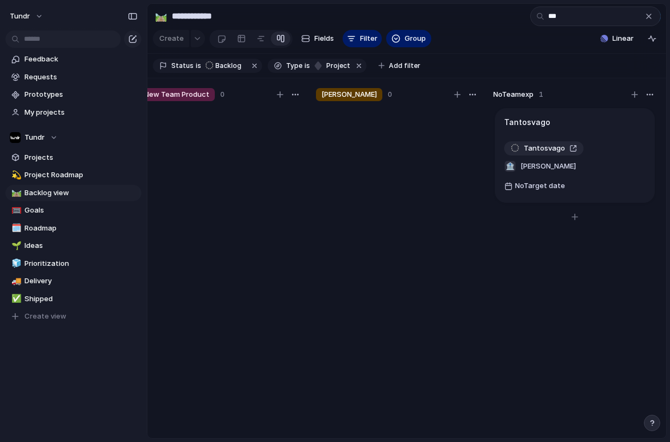
type input "***"
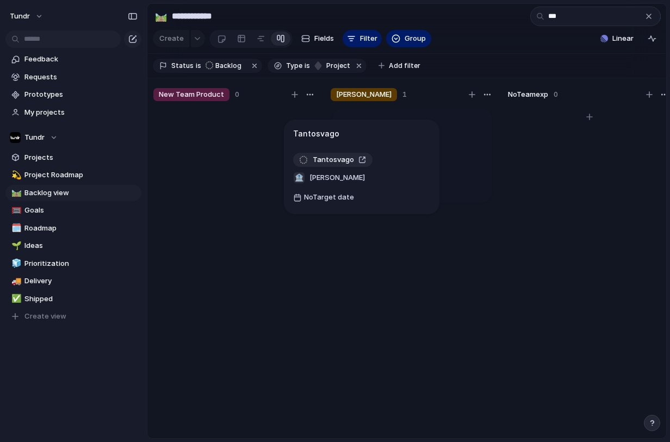
scroll to position [0, 172]
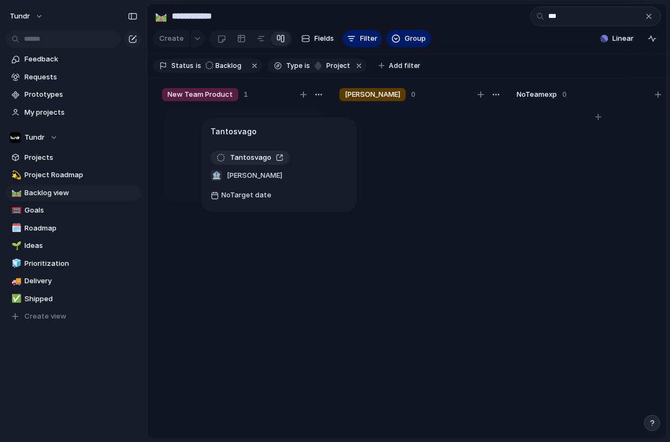
drag, startPoint x: 553, startPoint y: 143, endPoint x: 259, endPoint y: 144, distance: 293.6
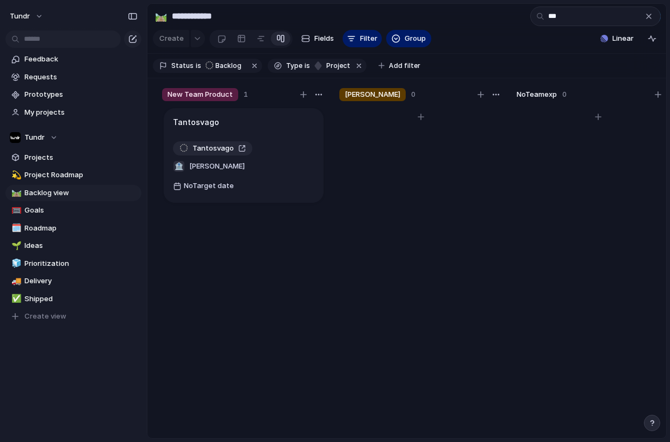
click at [502, 289] on div "[PERSON_NAME] 0" at bounding box center [421, 266] width 172 height 365
click at [649, 21] on div "button" at bounding box center [648, 16] width 9 height 9
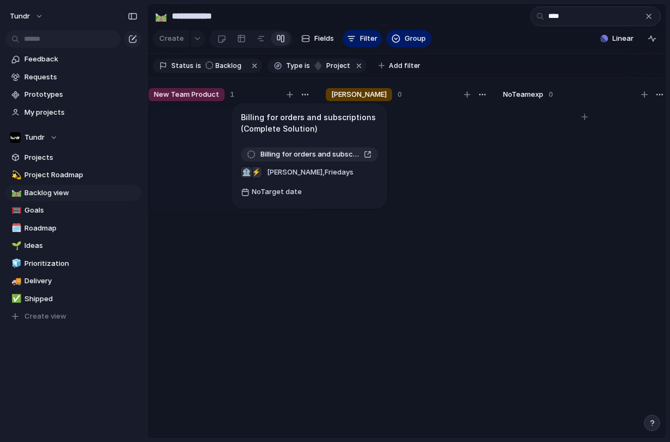
scroll to position [0, 179]
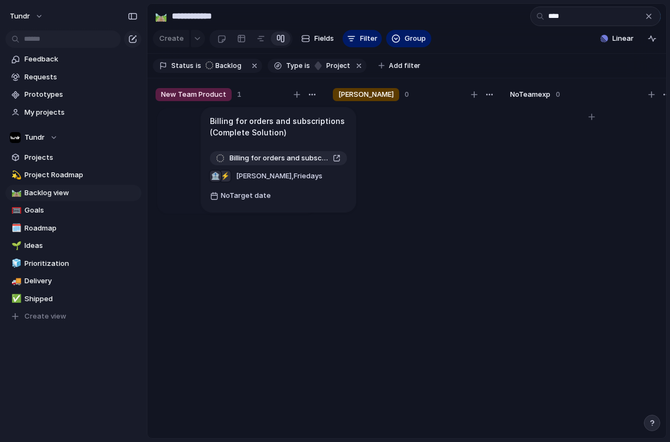
drag, startPoint x: 549, startPoint y: 142, endPoint x: 257, endPoint y: 133, distance: 292.7
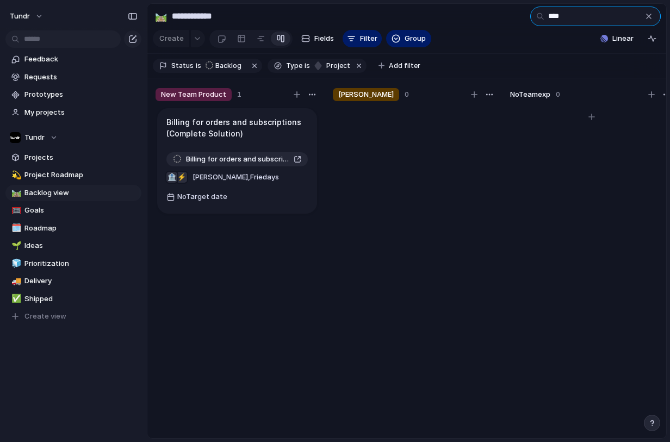
click at [577, 22] on input "****" at bounding box center [595, 17] width 130 height 20
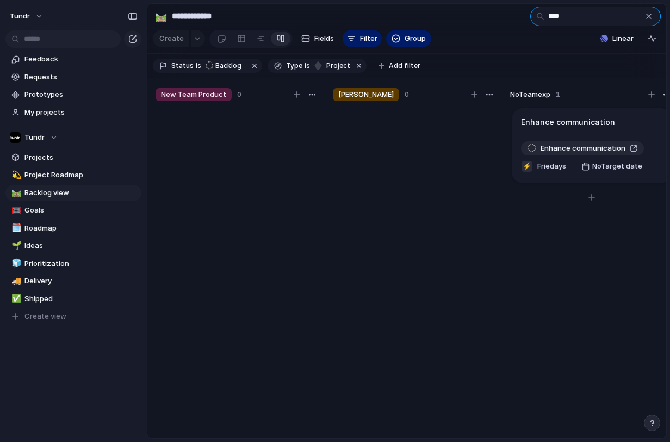
type input "****"
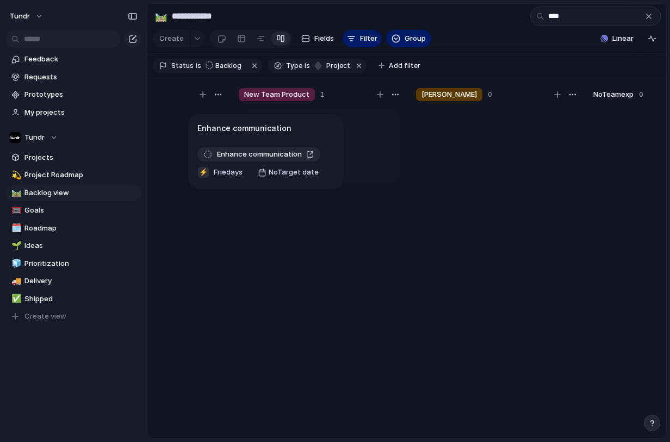
scroll to position [0, 94]
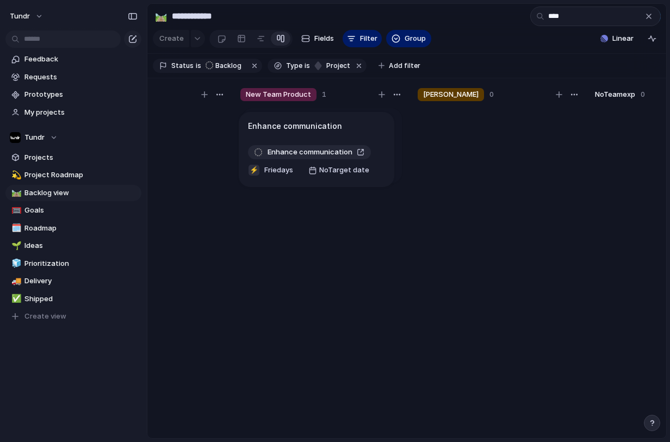
drag, startPoint x: 556, startPoint y: 135, endPoint x: 287, endPoint y: 132, distance: 269.7
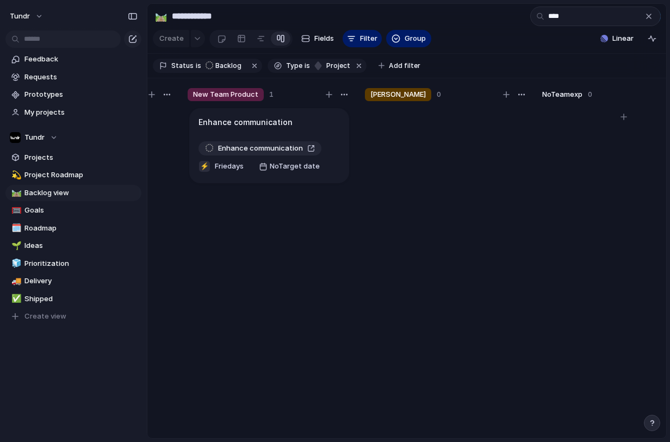
scroll to position [0, 196]
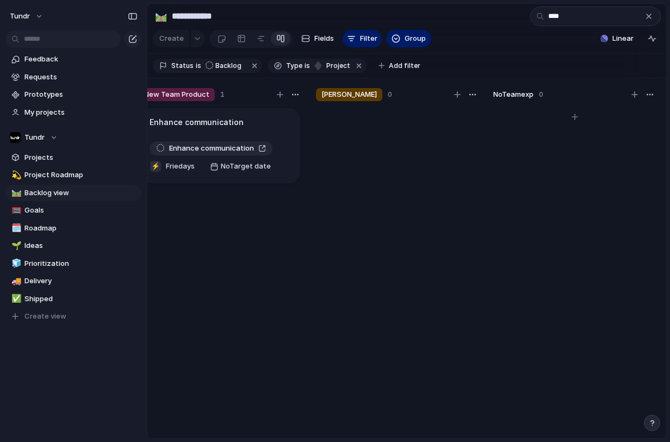
click at [652, 20] on div "button" at bounding box center [648, 16] width 9 height 9
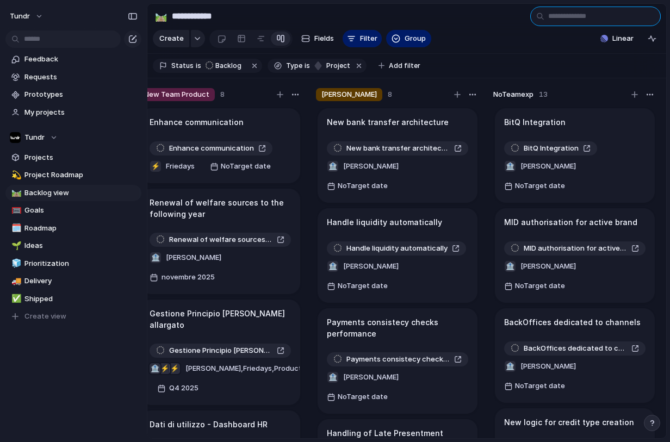
click at [572, 19] on input "text" at bounding box center [595, 17] width 130 height 20
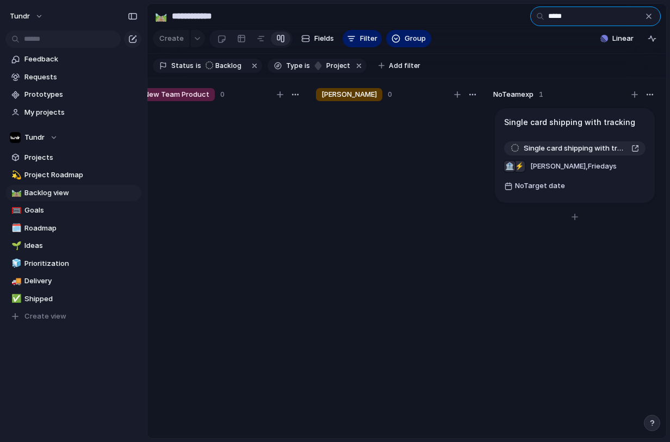
type input "*****"
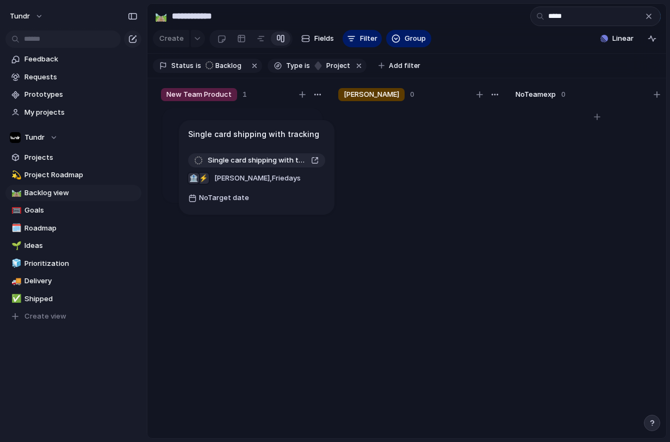
scroll to position [0, 171]
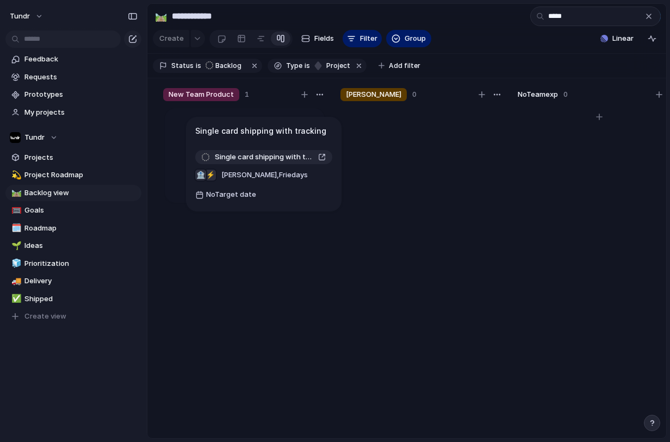
drag, startPoint x: 564, startPoint y: 130, endPoint x: 256, endPoint y: 131, distance: 308.8
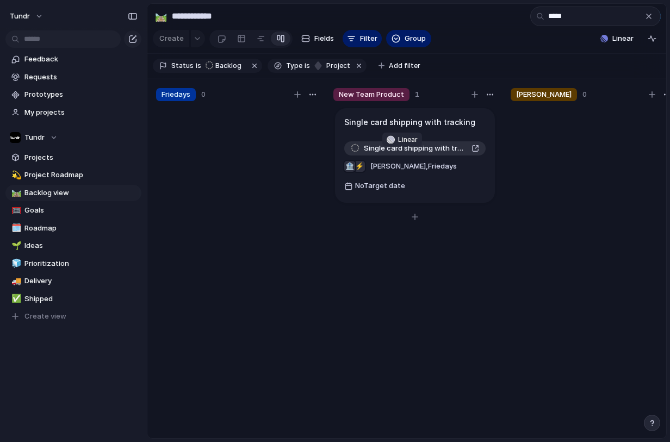
scroll to position [0, 0]
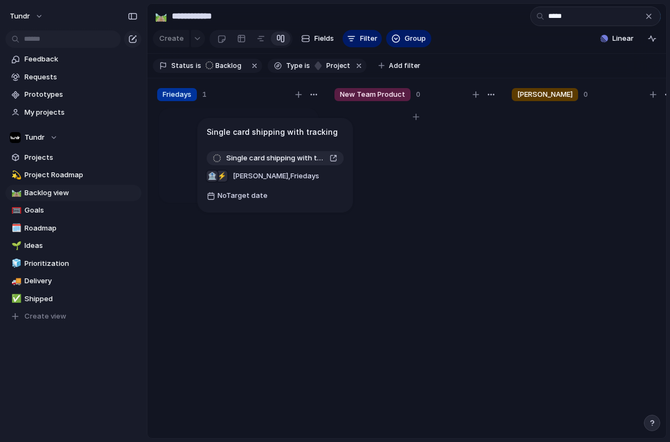
drag, startPoint x: 380, startPoint y: 139, endPoint x: 246, endPoint y: 140, distance: 134.3
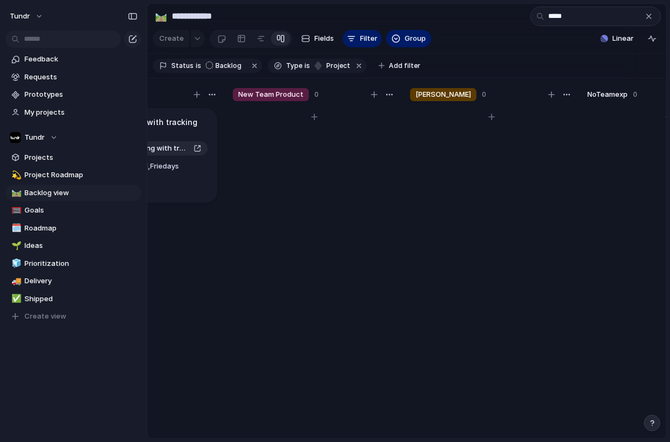
scroll to position [0, 196]
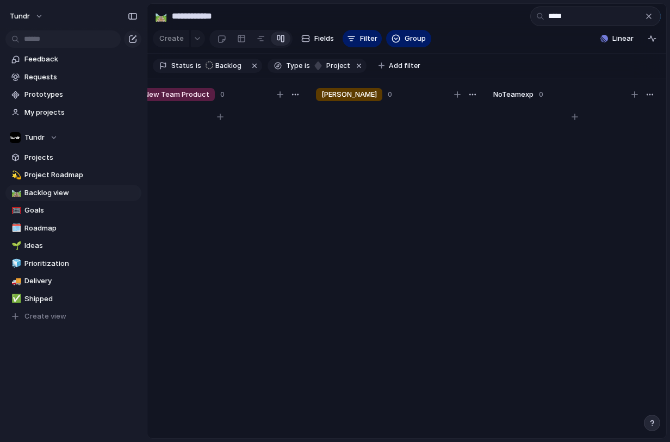
click at [647, 18] on div "button" at bounding box center [648, 16] width 9 height 9
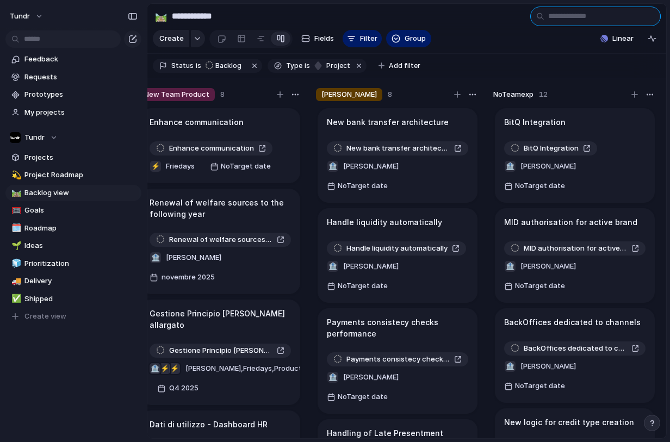
click at [554, 20] on input "text" at bounding box center [595, 17] width 130 height 20
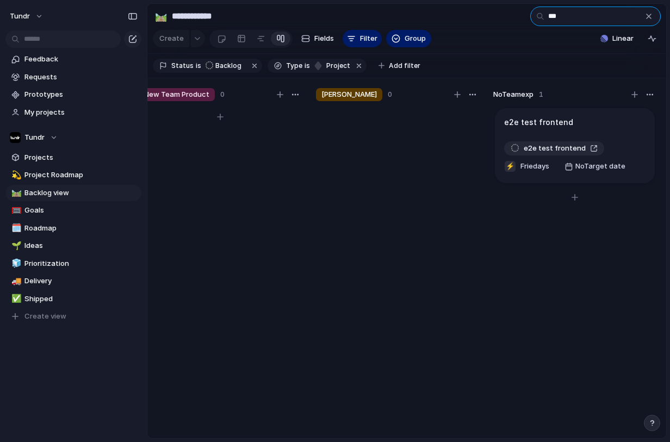
type input "***"
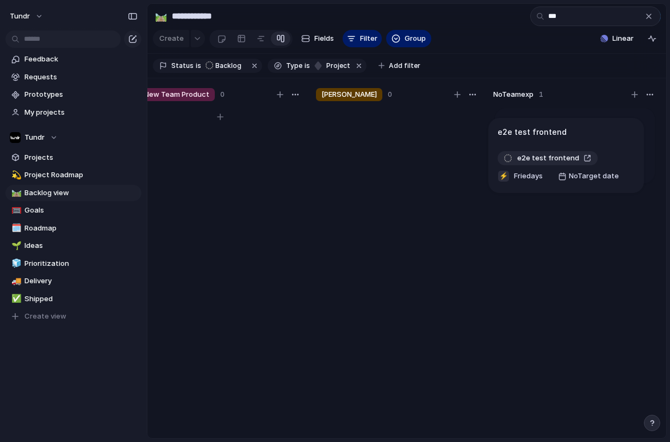
scroll to position [0, 185]
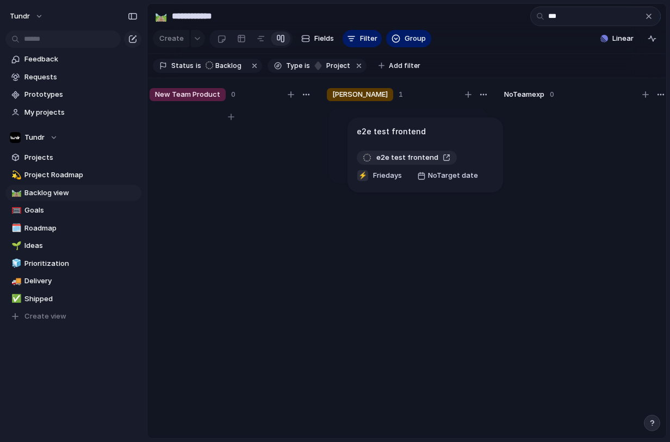
drag, startPoint x: 554, startPoint y: 133, endPoint x: 407, endPoint y: 133, distance: 146.3
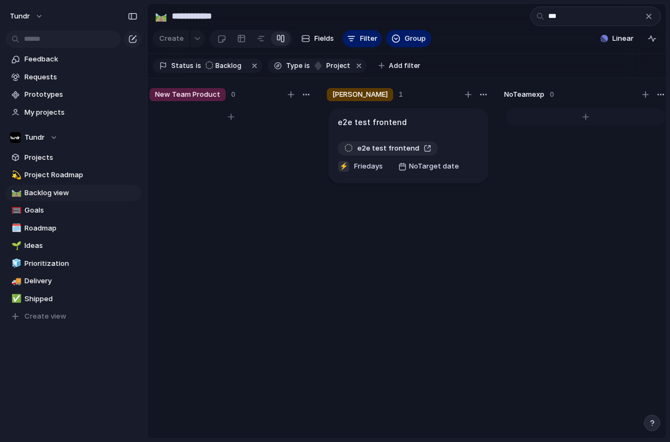
scroll to position [0, 196]
click at [652, 21] on div "button" at bounding box center [648, 16] width 9 height 9
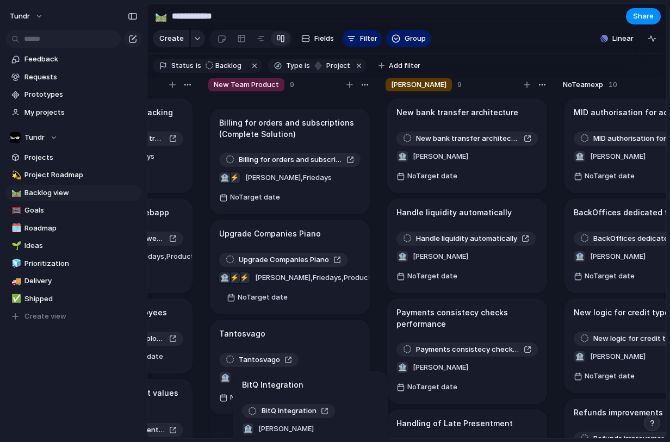
scroll to position [523, 0]
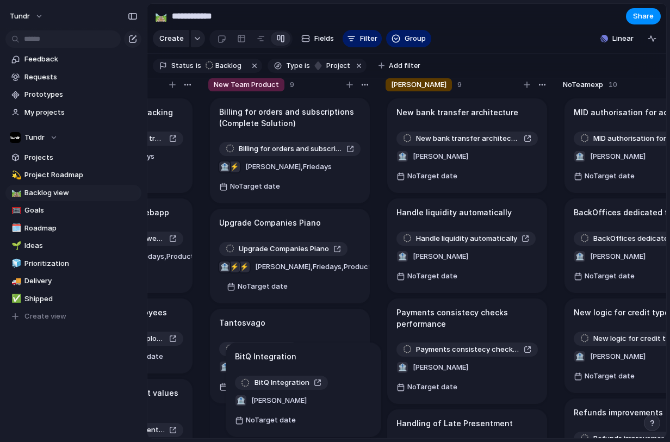
drag, startPoint x: 545, startPoint y: 134, endPoint x: 276, endPoint y: 360, distance: 351.2
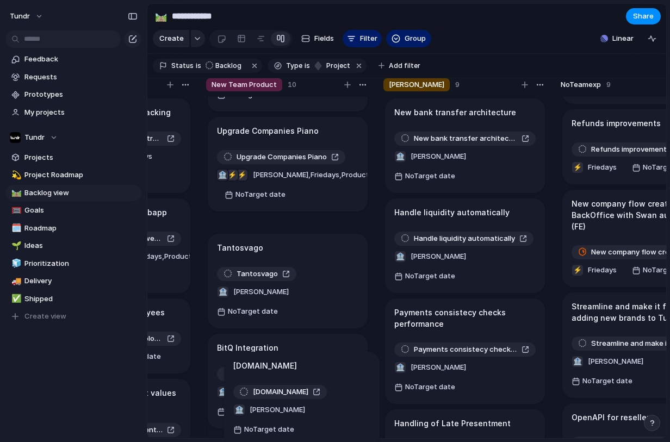
scroll to position [606, 0]
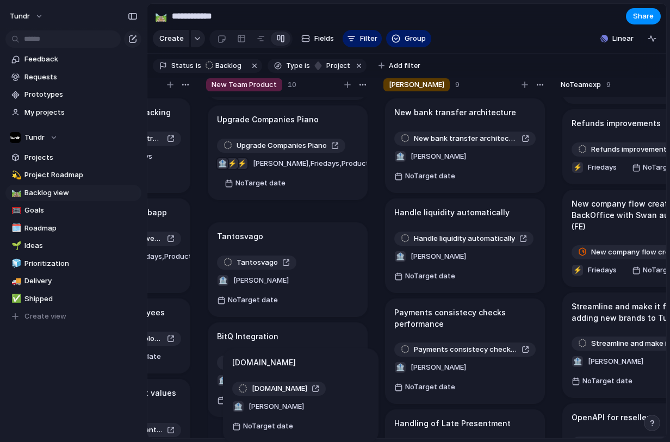
drag, startPoint x: 540, startPoint y: 160, endPoint x: 264, endPoint y: 366, distance: 344.6
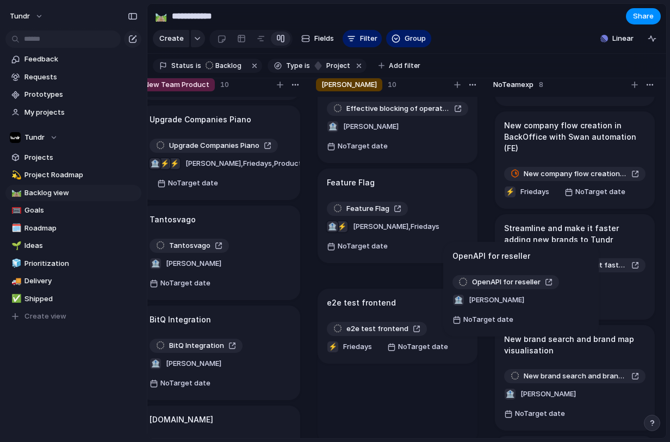
scroll to position [456, 0]
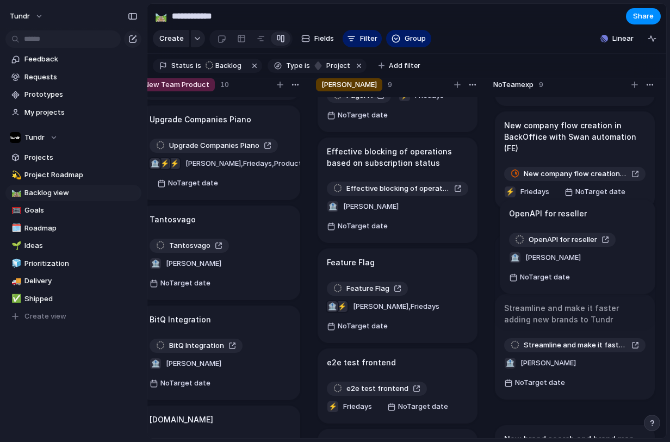
drag, startPoint x: 531, startPoint y: 266, endPoint x: 537, endPoint y: 214, distance: 53.1
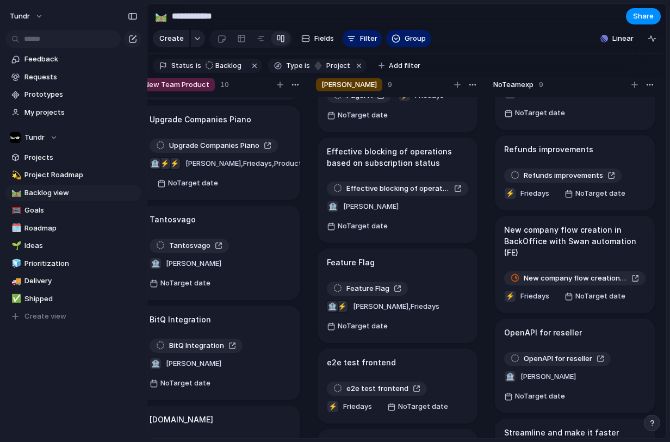
scroll to position [266, 0]
